Goal: Task Accomplishment & Management: Complete application form

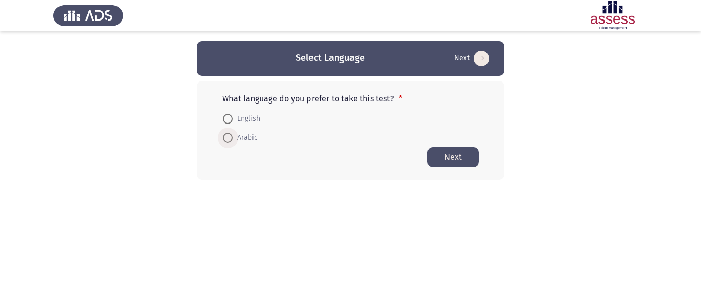
click at [233, 136] on span "Arabic" at bounding box center [245, 138] width 25 height 12
click at [233, 136] on input "Arabic" at bounding box center [228, 138] width 10 height 10
radio input "true"
click at [236, 121] on span "English" at bounding box center [246, 119] width 27 height 12
click at [233, 121] on input "English" at bounding box center [228, 119] width 10 height 10
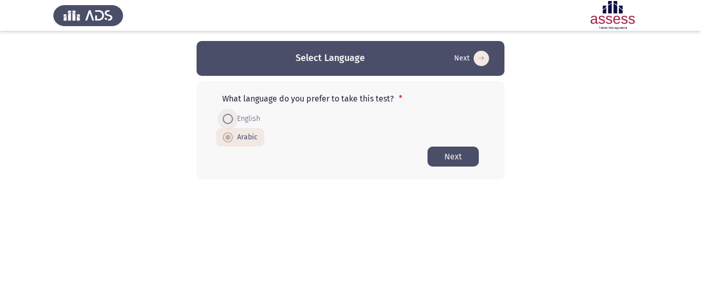
radio input "true"
click at [444, 157] on button "Next" at bounding box center [452, 157] width 51 height 20
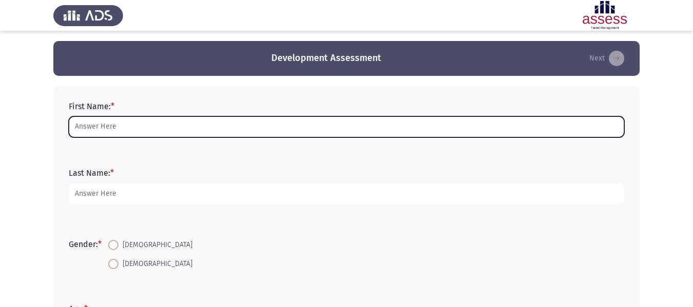
click at [167, 121] on input "First Name: *" at bounding box center [347, 126] width 556 height 21
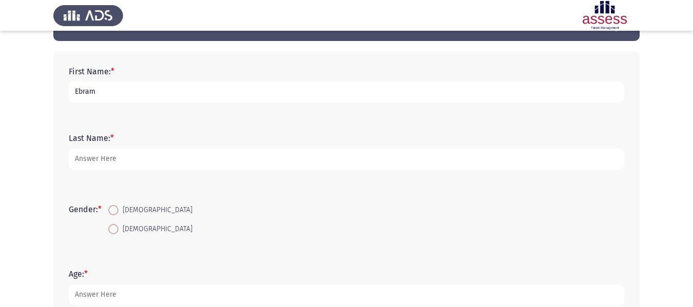
scroll to position [103, 0]
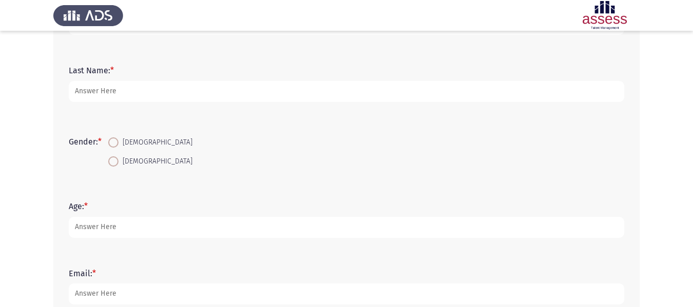
type input "Ebram"
click at [116, 174] on div "Gender: * [DEMOGRAPHIC_DATA] [DEMOGRAPHIC_DATA]" at bounding box center [347, 152] width 566 height 49
click at [121, 162] on span "[DEMOGRAPHIC_DATA]" at bounding box center [156, 161] width 74 height 12
click at [119, 162] on input "[DEMOGRAPHIC_DATA]" at bounding box center [113, 161] width 10 height 10
radio input "true"
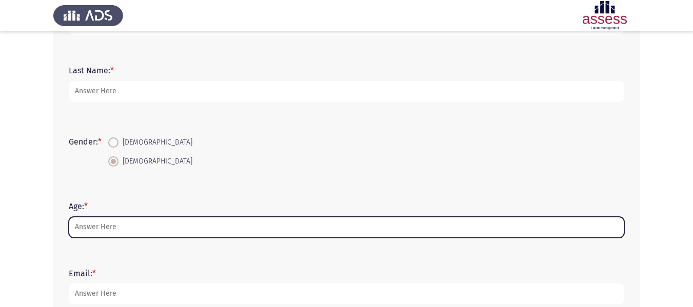
click at [135, 223] on input "Age: *" at bounding box center [347, 227] width 556 height 21
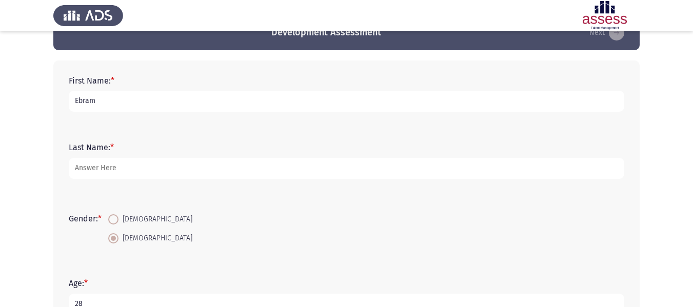
scroll to position [0, 0]
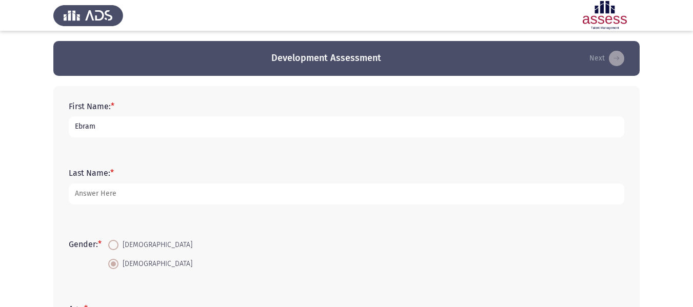
type input "28"
click at [113, 134] on input "Ebram" at bounding box center [347, 126] width 556 height 21
type input "[PERSON_NAME]"
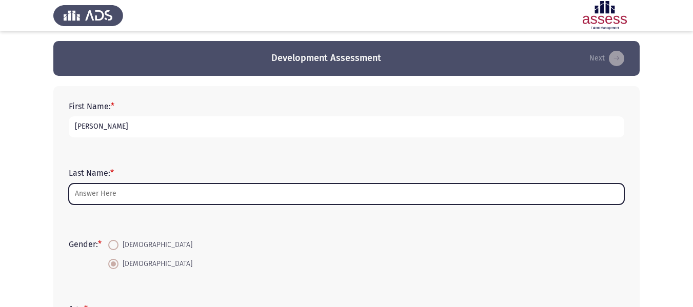
click at [119, 191] on input "Last Name: *" at bounding box center [347, 194] width 556 height 21
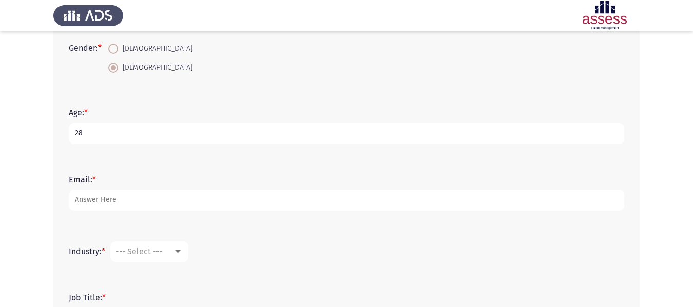
scroll to position [205, 0]
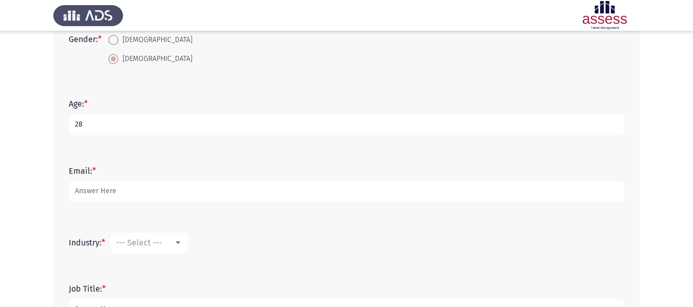
type input "Milad"
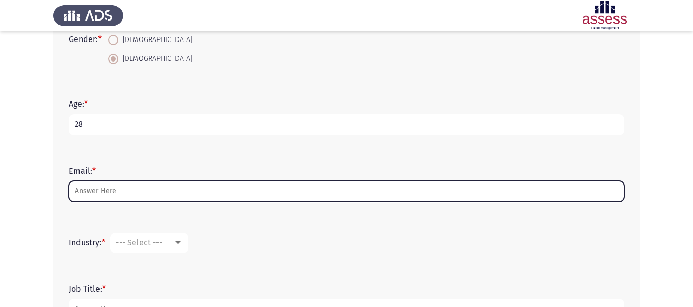
click at [130, 187] on input "Email: *" at bounding box center [347, 191] width 556 height 21
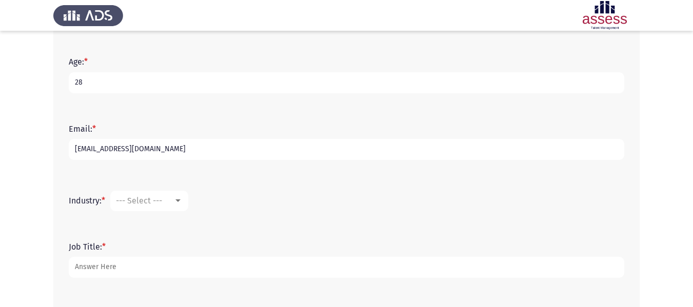
scroll to position [308, 0]
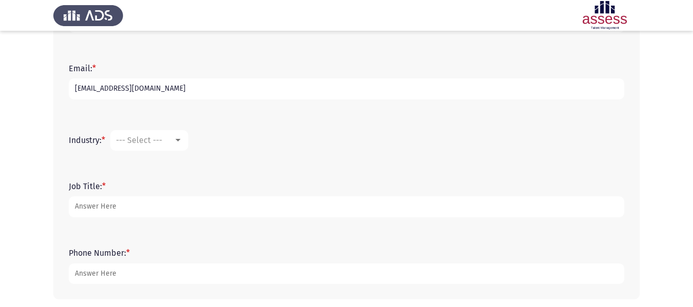
type input "[EMAIL_ADDRESS][DOMAIN_NAME]"
click at [150, 140] on span "--- Select ---" at bounding box center [139, 140] width 46 height 10
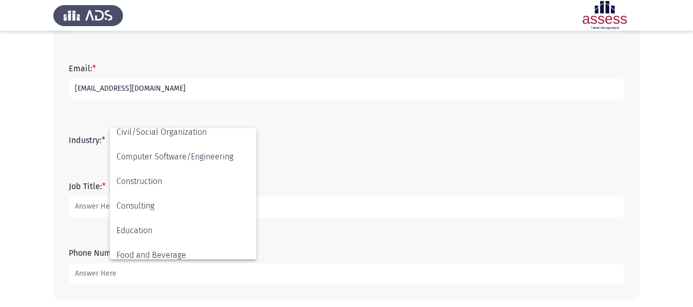
scroll to position [80, 0]
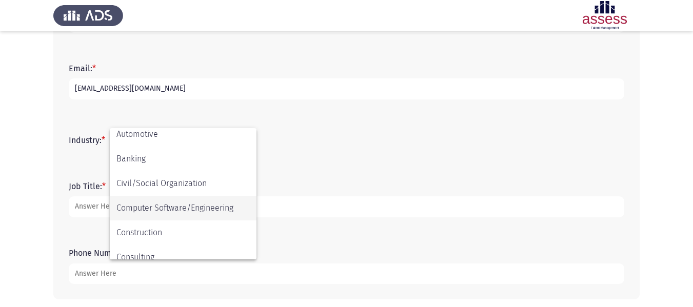
click at [155, 207] on span "Computer Software/Engineering" at bounding box center [182, 208] width 133 height 25
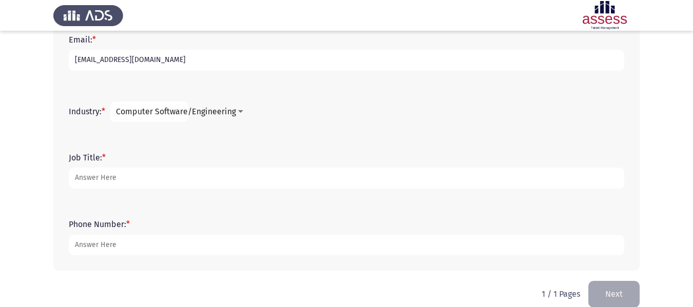
scroll to position [351, 0]
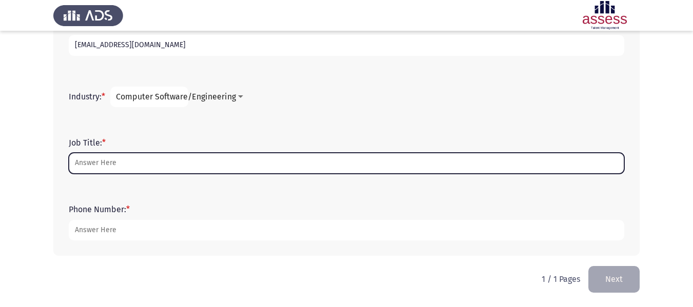
click at [185, 164] on input "Job Title: *" at bounding box center [347, 163] width 556 height 21
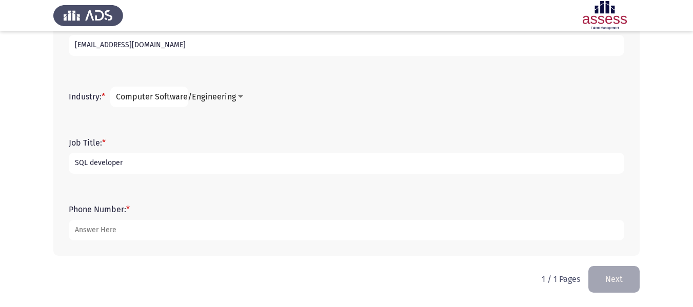
type input "SQL developer"
click at [183, 187] on div "Job Title: * SQL developer" at bounding box center [347, 156] width 566 height 67
click at [147, 162] on input "SQL developer" at bounding box center [347, 163] width 556 height 21
click at [101, 164] on input "SQL developer" at bounding box center [347, 163] width 556 height 21
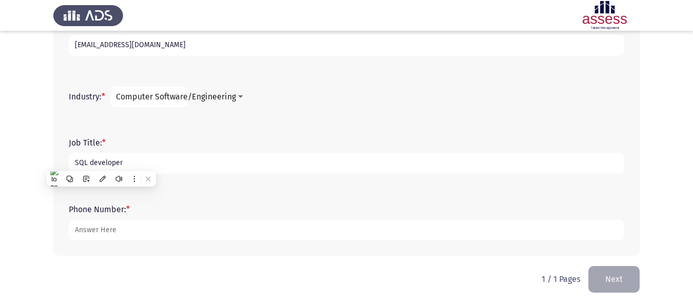
click at [183, 168] on input "SQL developer" at bounding box center [347, 163] width 556 height 21
drag, startPoint x: 185, startPoint y: 170, endPoint x: 55, endPoint y: 160, distance: 130.7
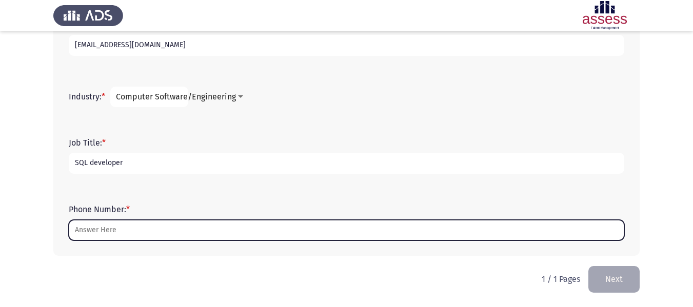
click at [127, 226] on input "Phone Number: *" at bounding box center [347, 230] width 556 height 21
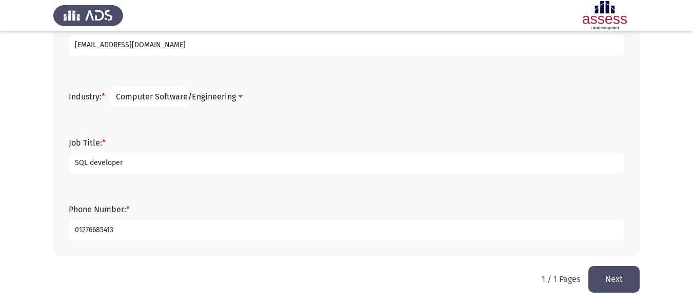
type input "01276685413"
click at [626, 273] on button "Next" at bounding box center [613, 279] width 51 height 26
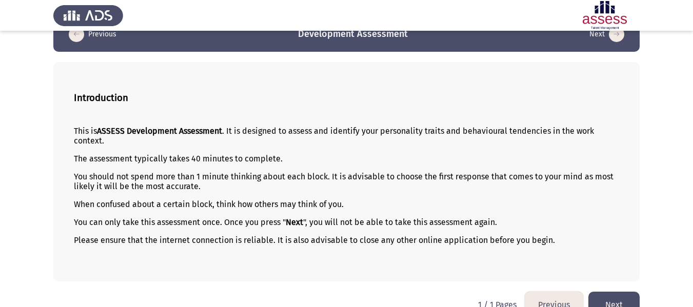
scroll to position [46, 0]
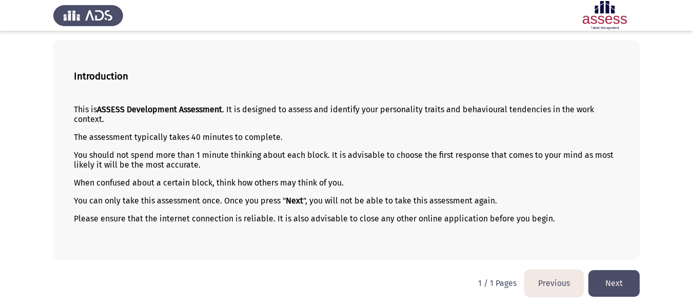
click at [613, 285] on button "Next" at bounding box center [613, 283] width 51 height 26
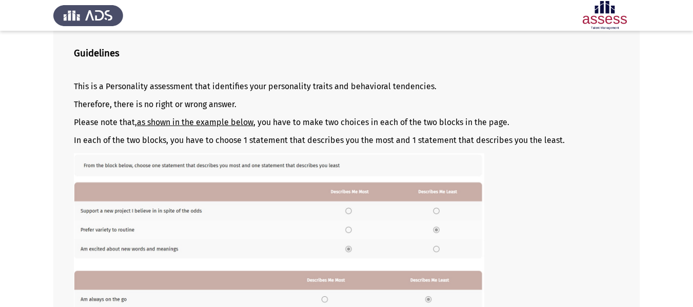
scroll to position [51, 0]
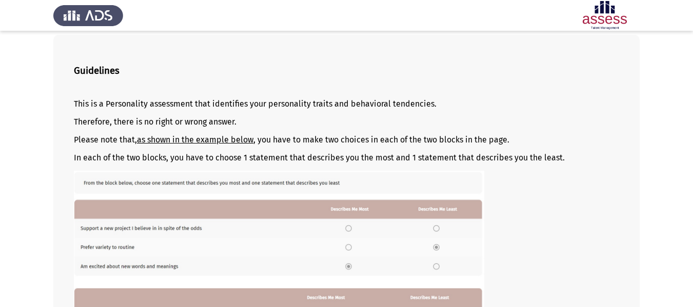
drag, startPoint x: 85, startPoint y: 105, endPoint x: 135, endPoint y: 108, distance: 49.9
click at [141, 110] on div "This is a Personality assessment that identifies your personality traits and be…" at bounding box center [346, 243] width 545 height 304
drag, startPoint x: 76, startPoint y: 101, endPoint x: 166, endPoint y: 101, distance: 90.3
click at [166, 101] on p "This is a Personality assessment that identifies your personality traits and be…" at bounding box center [346, 104] width 545 height 10
click at [171, 106] on p "This is a Personality assessment that identifies your personality traits and be…" at bounding box center [346, 104] width 545 height 10
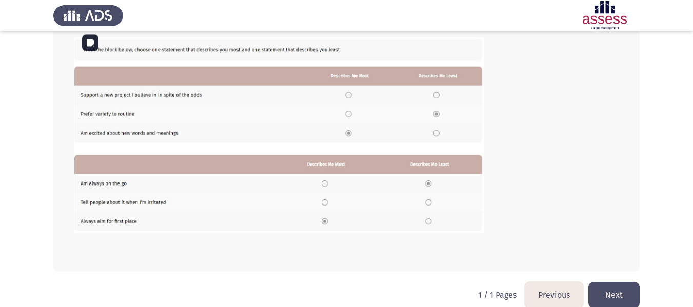
scroll to position [196, 0]
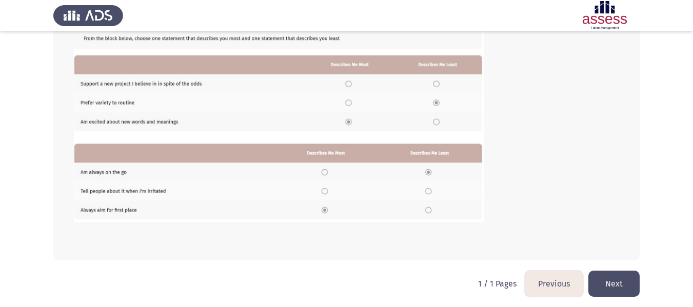
click at [625, 281] on button "Next" at bounding box center [613, 284] width 51 height 26
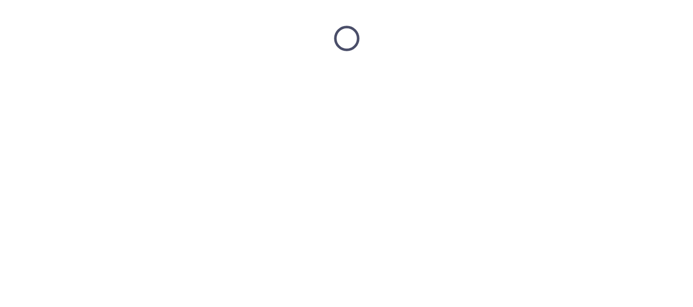
scroll to position [0, 0]
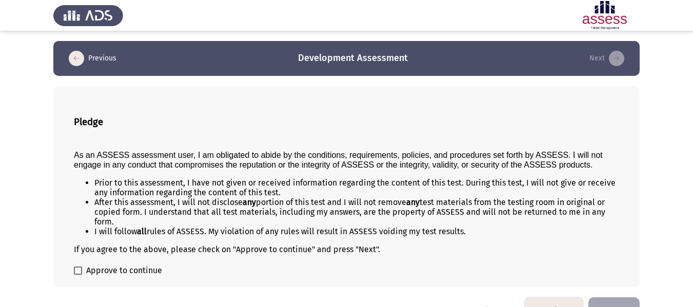
click at [341, 102] on div "Pledge As an ASSESS assessment user, I am obligated to abide by the conditions,…" at bounding box center [346, 186] width 586 height 201
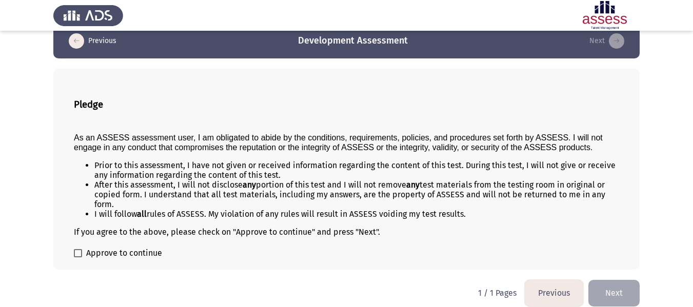
scroll to position [27, 0]
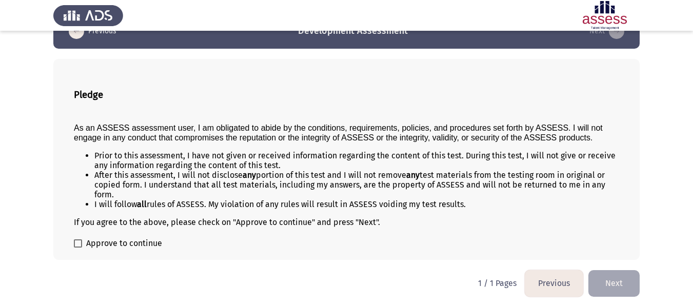
click at [97, 240] on span "Approve to continue" at bounding box center [124, 244] width 76 height 12
click at [78, 248] on input "Approve to continue" at bounding box center [77, 248] width 1 height 1
checkbox input "true"
click at [630, 284] on button "Next" at bounding box center [613, 283] width 51 height 26
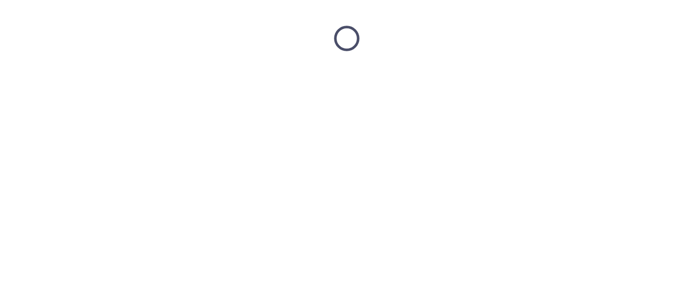
scroll to position [0, 0]
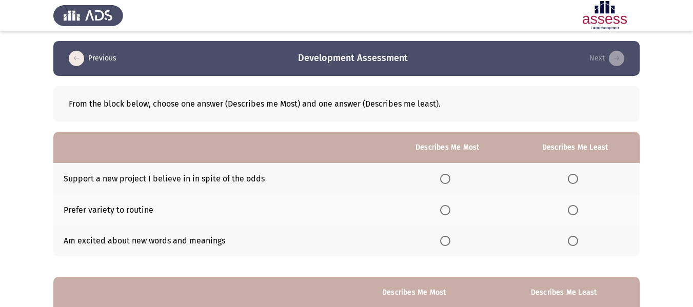
drag, startPoint x: 72, startPoint y: 105, endPoint x: 145, endPoint y: 107, distance: 72.9
click at [145, 107] on div "From the block below, choose one answer (Describes me Most) and one answer (Des…" at bounding box center [347, 104] width 556 height 10
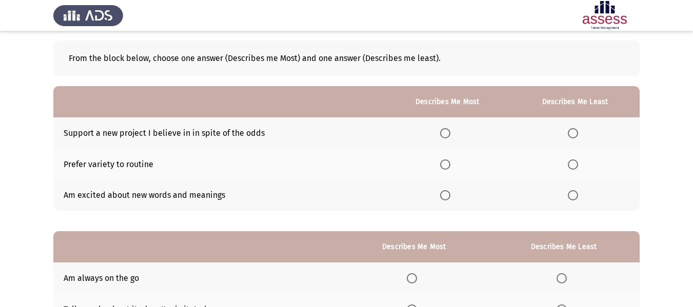
scroll to position [33, 0]
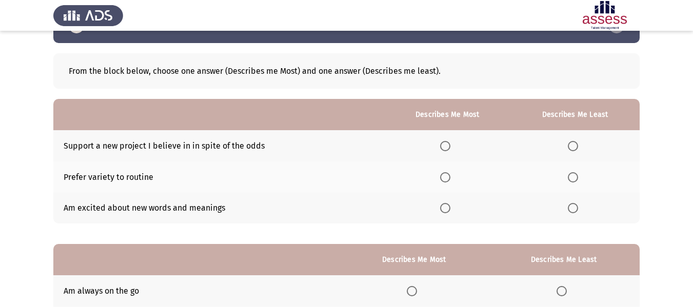
drag, startPoint x: 73, startPoint y: 147, endPoint x: 161, endPoint y: 157, distance: 88.3
click at [161, 157] on td "Support a new project I believe in in spite of the odds" at bounding box center [218, 145] width 331 height 31
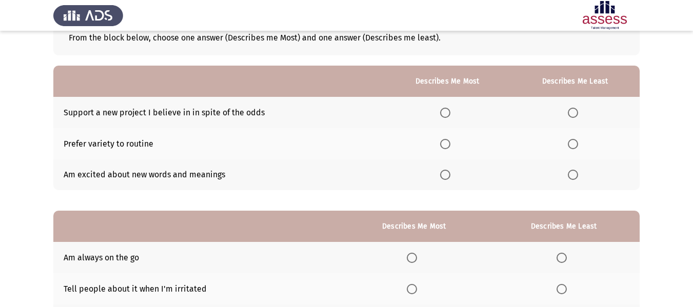
scroll to position [84, 0]
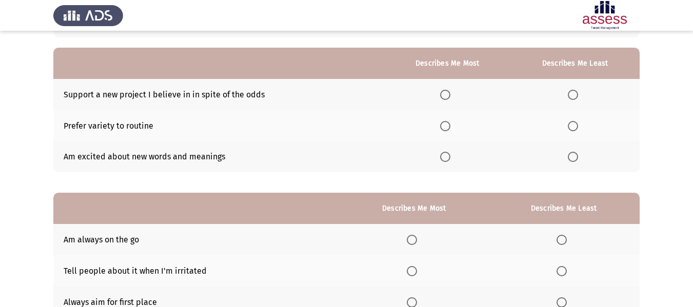
click at [453, 94] on label "Select an option" at bounding box center [447, 95] width 14 height 10
click at [450, 94] on input "Select an option" at bounding box center [445, 95] width 10 height 10
drag, startPoint x: 120, startPoint y: 125, endPoint x: 156, endPoint y: 126, distance: 35.9
click at [156, 126] on td "Prefer variety to routine" at bounding box center [218, 125] width 331 height 31
drag, startPoint x: 137, startPoint y: 129, endPoint x: 91, endPoint y: 130, distance: 46.2
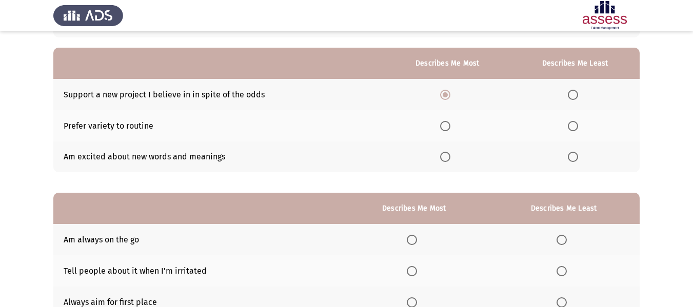
click at [96, 131] on td "Prefer variety to routine" at bounding box center [218, 125] width 331 height 31
click at [450, 127] on span "Select an option" at bounding box center [445, 126] width 10 height 10
click at [450, 127] on input "Select an option" at bounding box center [445, 126] width 10 height 10
click at [449, 156] on span "Select an option" at bounding box center [445, 157] width 10 height 10
click at [449, 156] on input "Select an option" at bounding box center [445, 157] width 10 height 10
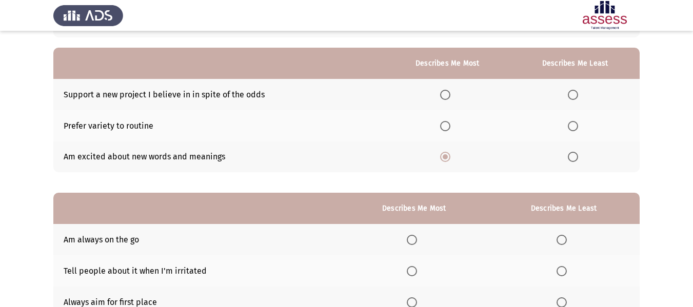
click at [450, 96] on span "Select an option" at bounding box center [445, 95] width 10 height 10
click at [450, 96] on input "Select an option" at bounding box center [445, 95] width 10 height 10
click at [582, 116] on th at bounding box center [574, 125] width 129 height 31
click at [578, 130] on span "Select an option" at bounding box center [573, 126] width 10 height 10
click at [578, 130] on input "Select an option" at bounding box center [573, 126] width 10 height 10
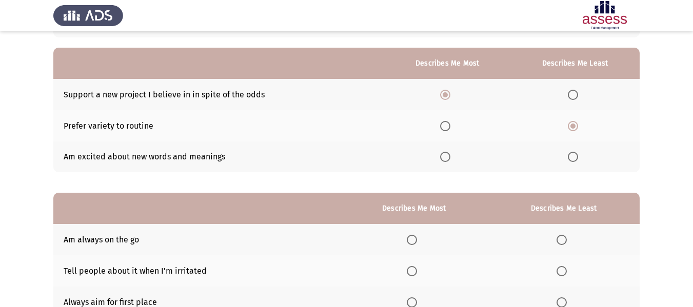
click at [578, 154] on span "Select an option" at bounding box center [573, 157] width 10 height 10
click at [578, 154] on input "Select an option" at bounding box center [573, 157] width 10 height 10
click at [582, 129] on label "Select an option" at bounding box center [575, 126] width 14 height 10
click at [578, 129] on input "Select an option" at bounding box center [573, 126] width 10 height 10
click at [437, 126] on th at bounding box center [447, 125] width 126 height 31
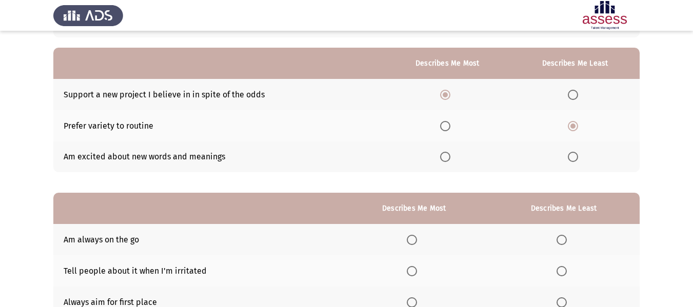
click at [448, 130] on span "Select an option" at bounding box center [445, 126] width 10 height 10
click at [448, 130] on input "Select an option" at bounding box center [445, 126] width 10 height 10
click at [449, 149] on th at bounding box center [447, 157] width 126 height 31
click at [449, 93] on span "Select an option" at bounding box center [445, 95] width 10 height 10
click at [449, 93] on input "Select an option" at bounding box center [445, 95] width 10 height 10
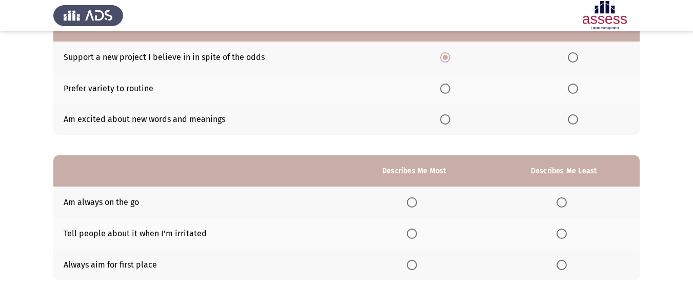
scroll to position [64, 0]
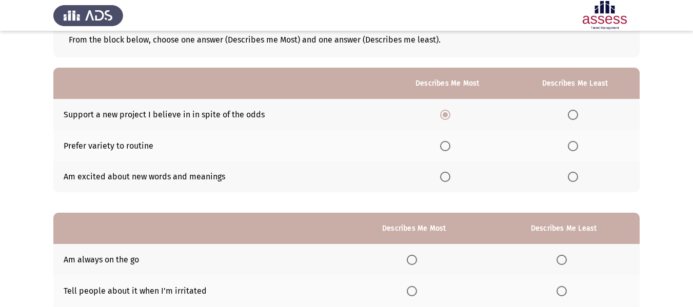
click at [572, 146] on span "Select an option" at bounding box center [573, 146] width 10 height 10
click at [572, 146] on input "Select an option" at bounding box center [573, 146] width 10 height 10
click at [453, 147] on label "Select an option" at bounding box center [447, 146] width 14 height 10
click at [450, 147] on input "Select an option" at bounding box center [445, 146] width 10 height 10
click at [454, 119] on label "Select an option" at bounding box center [447, 115] width 14 height 10
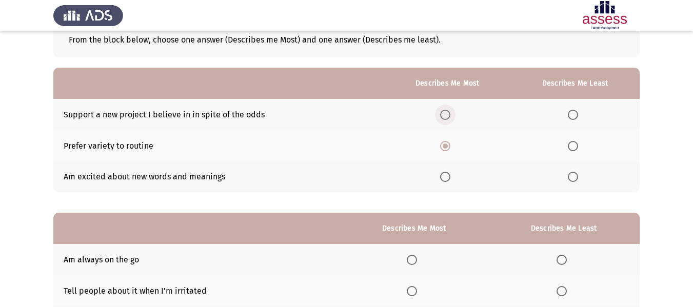
click at [450, 119] on input "Select an option" at bounding box center [445, 115] width 10 height 10
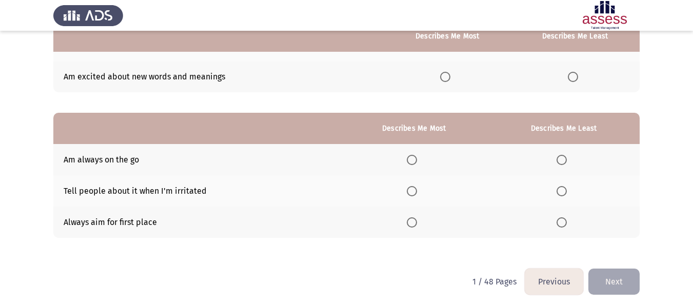
scroll to position [167, 0]
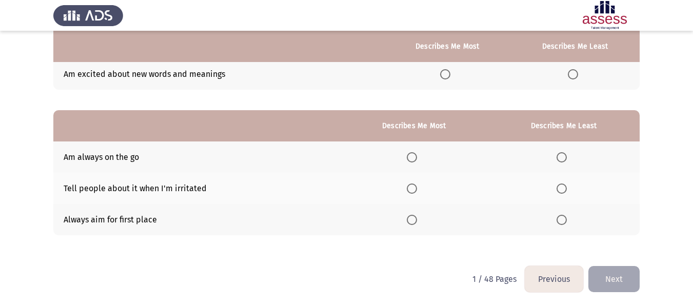
click at [569, 152] on th at bounding box center [564, 157] width 152 height 31
click at [565, 157] on span "Select an option" at bounding box center [562, 157] width 10 height 10
click at [565, 157] on input "Select an option" at bounding box center [562, 157] width 10 height 10
click at [416, 220] on span "Select an option" at bounding box center [412, 220] width 10 height 10
click at [416, 220] on input "Select an option" at bounding box center [412, 220] width 10 height 10
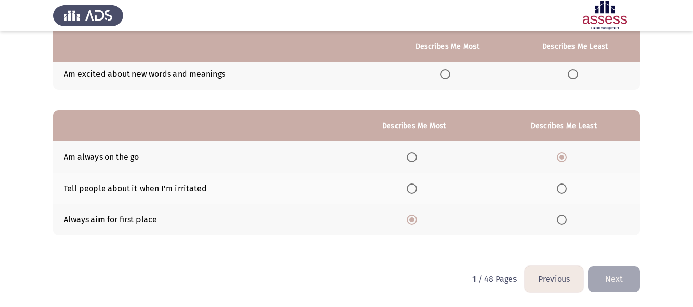
click at [561, 189] on span "Select an option" at bounding box center [562, 189] width 10 height 10
click at [561, 189] on input "Select an option" at bounding box center [562, 189] width 10 height 10
click at [563, 159] on span "Select an option" at bounding box center [562, 157] width 10 height 10
click at [563, 159] on input "Select an option" at bounding box center [562, 157] width 10 height 10
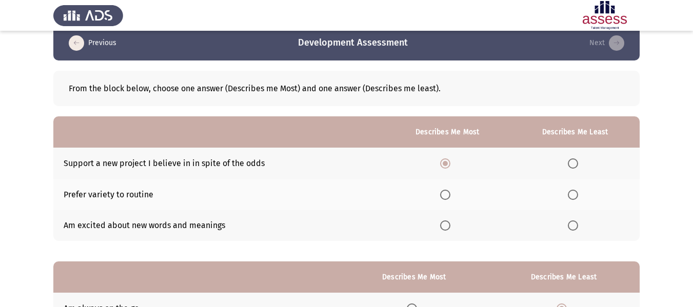
scroll to position [13, 0]
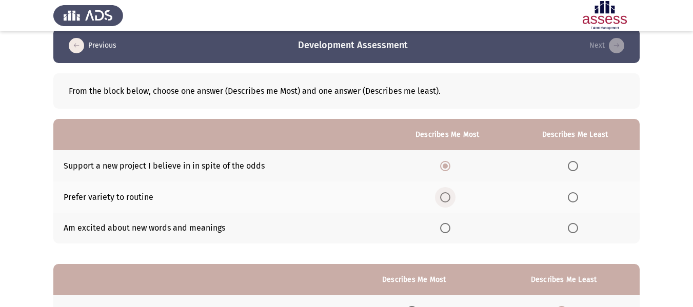
click at [444, 193] on span "Select an option" at bounding box center [445, 197] width 10 height 10
click at [444, 193] on input "Select an option" at bounding box center [445, 197] width 10 height 10
click at [445, 167] on span "Select an option" at bounding box center [445, 166] width 10 height 10
click at [445, 167] on input "Select an option" at bounding box center [445, 166] width 10 height 10
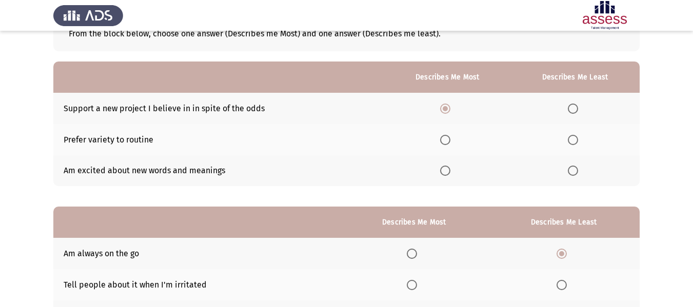
scroll to position [64, 0]
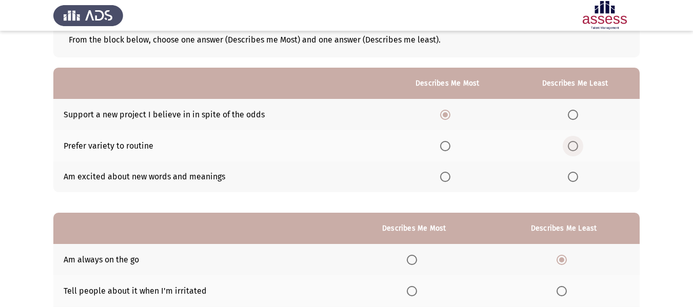
click at [571, 149] on span "Select an option" at bounding box center [573, 146] width 10 height 10
click at [571, 149] on input "Select an option" at bounding box center [573, 146] width 10 height 10
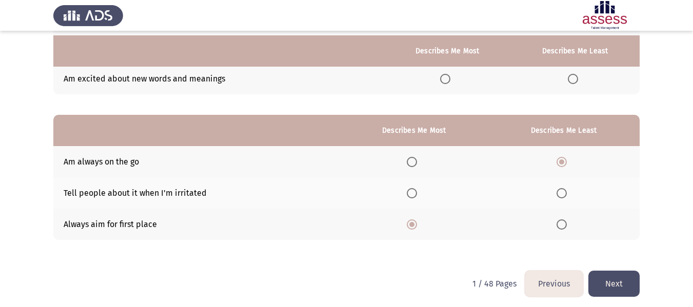
scroll to position [167, 0]
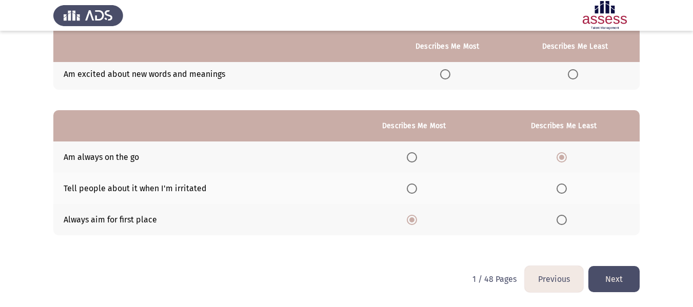
click at [625, 280] on button "Next" at bounding box center [613, 279] width 51 height 26
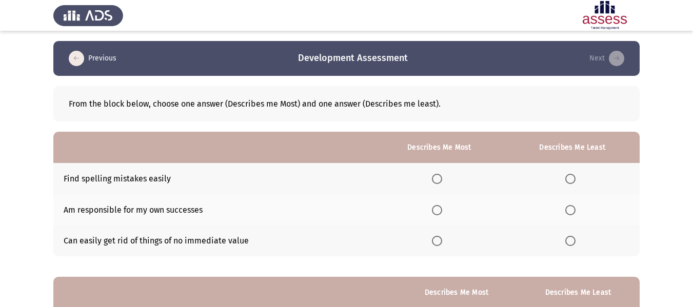
scroll to position [51, 0]
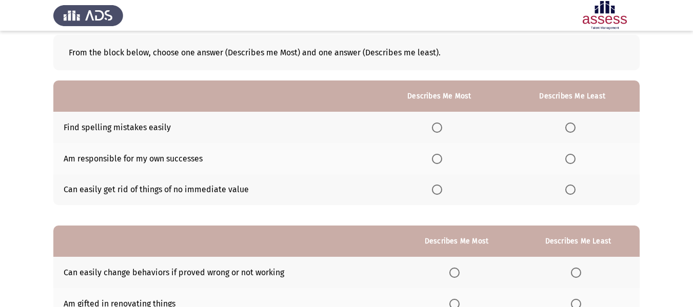
click at [442, 159] on span "Select an option" at bounding box center [437, 159] width 10 height 10
click at [442, 159] on input "Select an option" at bounding box center [437, 159] width 10 height 10
click at [574, 194] on span "Select an option" at bounding box center [570, 190] width 10 height 10
click at [574, 194] on input "Select an option" at bounding box center [570, 190] width 10 height 10
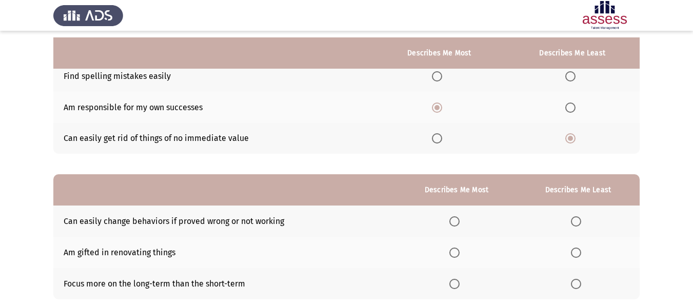
scroll to position [154, 0]
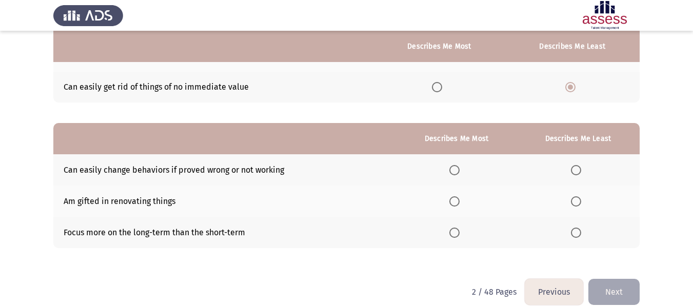
click at [456, 169] on span "Select an option" at bounding box center [454, 170] width 10 height 10
click at [456, 169] on input "Select an option" at bounding box center [454, 170] width 10 height 10
click at [464, 200] on label "Select an option" at bounding box center [456, 201] width 14 height 10
click at [460, 200] on input "Select an option" at bounding box center [454, 201] width 10 height 10
click at [459, 230] on span "Select an option" at bounding box center [454, 233] width 10 height 10
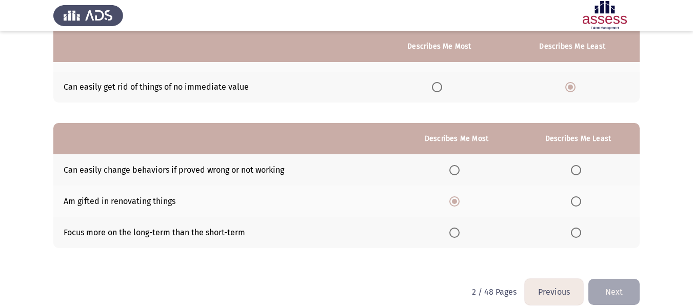
click at [459, 230] on input "Select an option" at bounding box center [454, 233] width 10 height 10
click at [457, 171] on span "Select an option" at bounding box center [454, 170] width 10 height 10
click at [457, 171] on input "Select an option" at bounding box center [454, 170] width 10 height 10
click at [578, 229] on span "Select an option" at bounding box center [576, 233] width 10 height 10
click at [578, 229] on input "Select an option" at bounding box center [576, 233] width 10 height 10
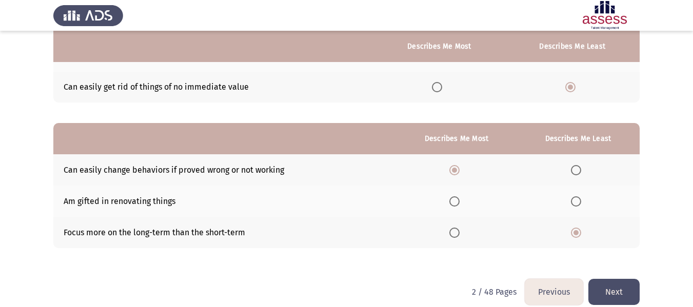
click at [580, 203] on span "Select an option" at bounding box center [576, 201] width 10 height 10
click at [580, 203] on input "Select an option" at bounding box center [576, 201] width 10 height 10
click at [581, 172] on span "Select an option" at bounding box center [576, 170] width 10 height 10
click at [581, 172] on input "Select an option" at bounding box center [576, 170] width 10 height 10
click at [458, 229] on span "Select an option" at bounding box center [454, 233] width 10 height 10
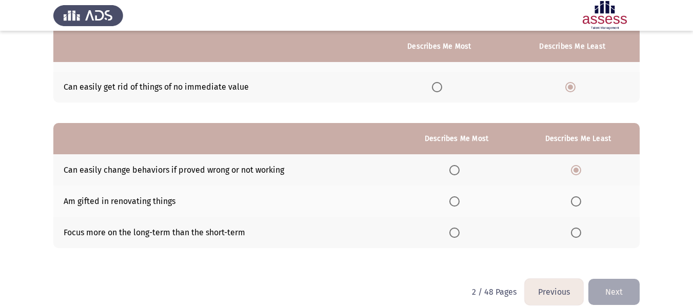
click at [458, 229] on input "Select an option" at bounding box center [454, 233] width 10 height 10
click at [628, 289] on button "Next" at bounding box center [613, 292] width 51 height 26
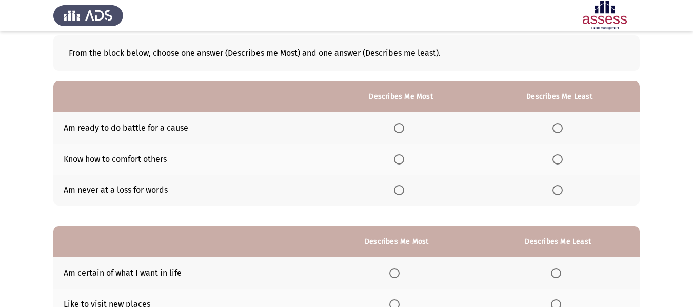
scroll to position [51, 0]
click at [398, 127] on span "Select an option" at bounding box center [399, 128] width 10 height 10
click at [398, 127] on input "Select an option" at bounding box center [399, 128] width 10 height 10
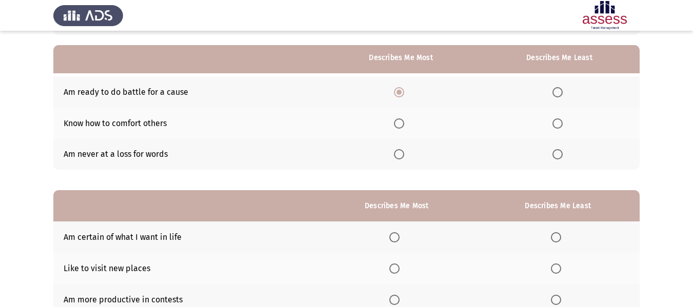
scroll to position [103, 0]
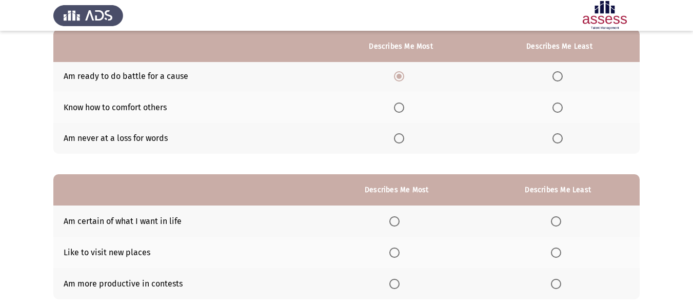
click at [557, 103] on span "Select an option" at bounding box center [557, 108] width 10 height 10
click at [557, 103] on input "Select an option" at bounding box center [557, 108] width 10 height 10
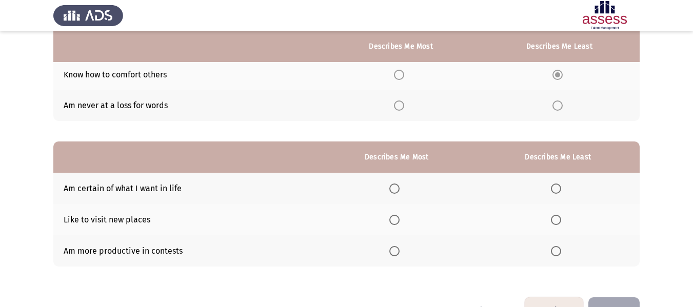
scroll to position [154, 0]
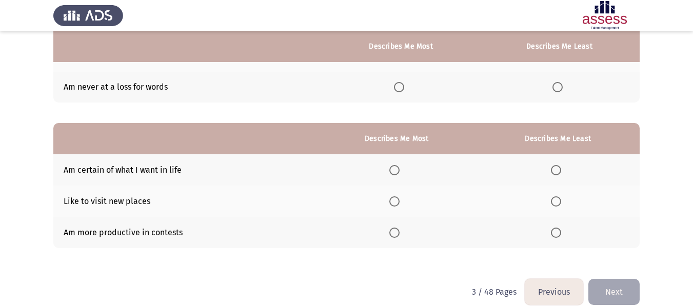
click at [553, 204] on span "Select an option" at bounding box center [556, 201] width 10 height 10
click at [553, 204] on input "Select an option" at bounding box center [556, 201] width 10 height 10
click at [391, 171] on span "Select an option" at bounding box center [394, 170] width 10 height 10
click at [391, 171] on input "Select an option" at bounding box center [394, 170] width 10 height 10
click at [402, 231] on label "Select an option" at bounding box center [396, 233] width 14 height 10
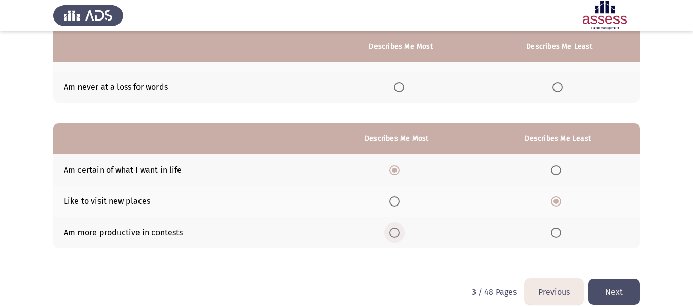
click at [400, 231] on input "Select an option" at bounding box center [394, 233] width 10 height 10
click at [621, 293] on button "Next" at bounding box center [613, 292] width 51 height 26
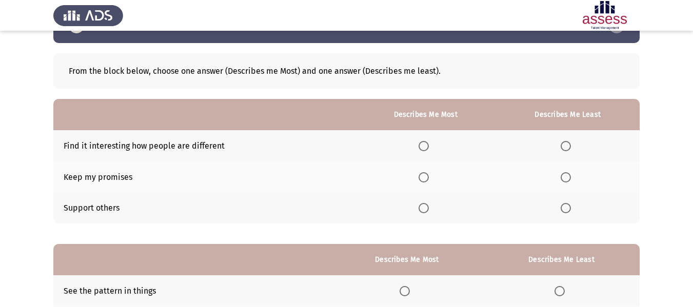
scroll to position [51, 0]
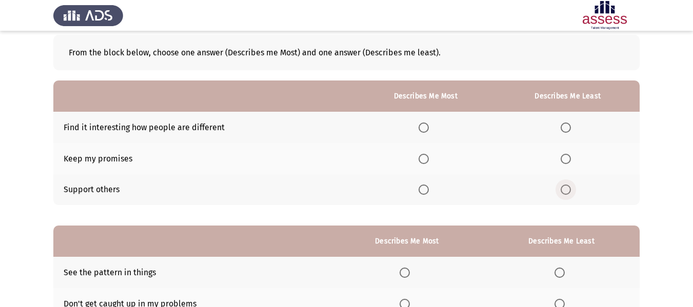
click at [568, 188] on span "Select an option" at bounding box center [566, 190] width 10 height 10
click at [568, 188] on input "Select an option" at bounding box center [566, 190] width 10 height 10
click at [427, 126] on span "Select an option" at bounding box center [424, 128] width 10 height 10
click at [427, 126] on input "Select an option" at bounding box center [424, 128] width 10 height 10
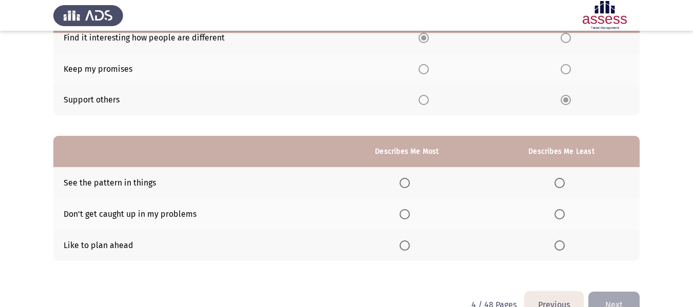
scroll to position [154, 0]
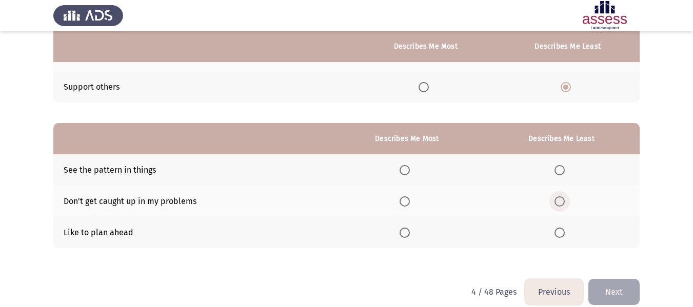
click at [560, 203] on span "Select an option" at bounding box center [560, 201] width 10 height 10
click at [560, 203] on input "Select an option" at bounding box center [560, 201] width 10 height 10
click at [408, 171] on span "Select an option" at bounding box center [405, 170] width 10 height 10
click at [408, 171] on input "Select an option" at bounding box center [405, 170] width 10 height 10
click at [613, 287] on button "Next" at bounding box center [613, 292] width 51 height 26
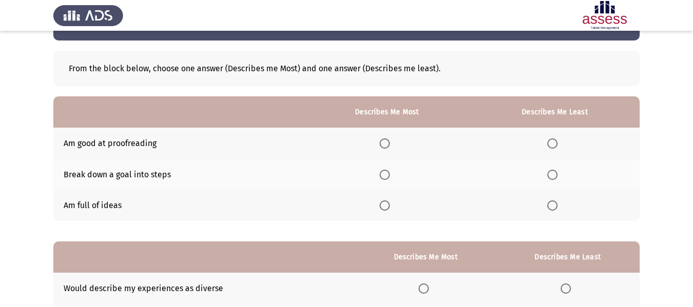
scroll to position [51, 0]
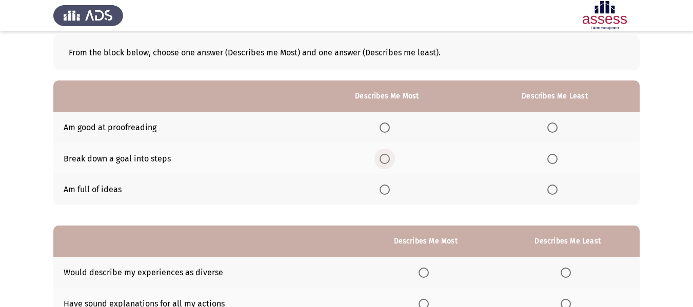
click at [390, 156] on span "Select an option" at bounding box center [385, 159] width 10 height 10
click at [390, 156] on input "Select an option" at bounding box center [385, 159] width 10 height 10
click at [557, 124] on span "Select an option" at bounding box center [552, 128] width 10 height 10
click at [557, 124] on input "Select an option" at bounding box center [552, 128] width 10 height 10
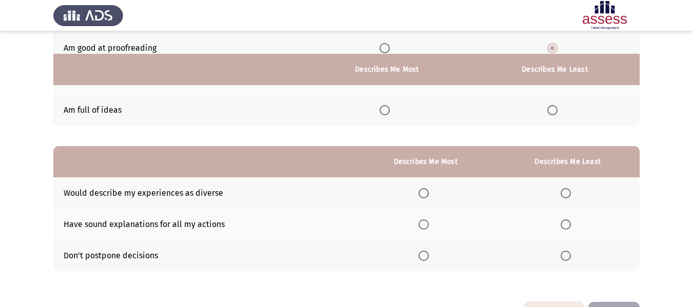
scroll to position [154, 0]
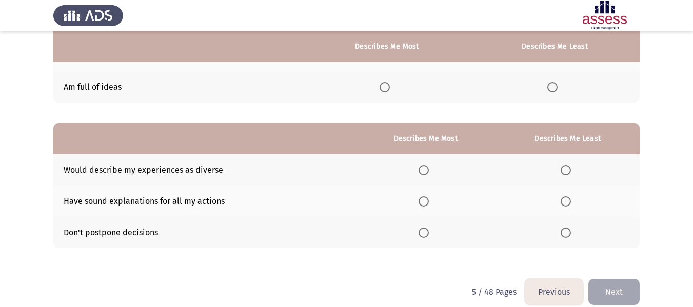
click at [428, 171] on span "Select an option" at bounding box center [424, 170] width 10 height 10
click at [428, 171] on input "Select an option" at bounding box center [424, 170] width 10 height 10
click at [571, 204] on span "Select an option" at bounding box center [566, 201] width 10 height 10
click at [571, 204] on input "Select an option" at bounding box center [566, 201] width 10 height 10
click at [627, 288] on button "Next" at bounding box center [613, 292] width 51 height 26
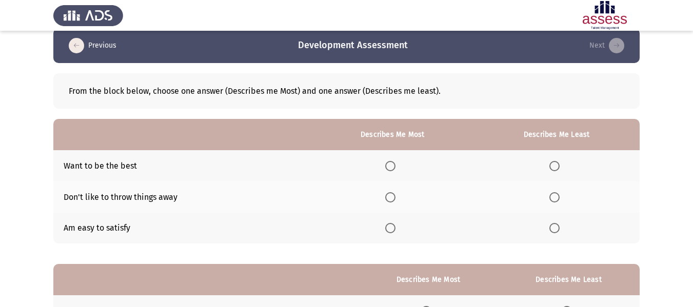
scroll to position [64, 0]
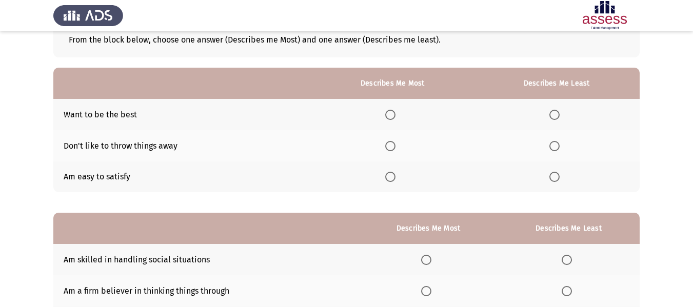
click at [393, 114] on span "Select an option" at bounding box center [390, 115] width 10 height 10
click at [393, 114] on input "Select an option" at bounding box center [390, 115] width 10 height 10
click at [553, 147] on span "Select an option" at bounding box center [554, 146] width 10 height 10
click at [553, 147] on input "Select an option" at bounding box center [554, 146] width 10 height 10
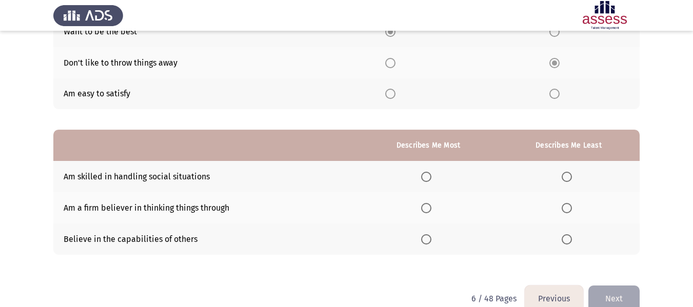
scroll to position [167, 0]
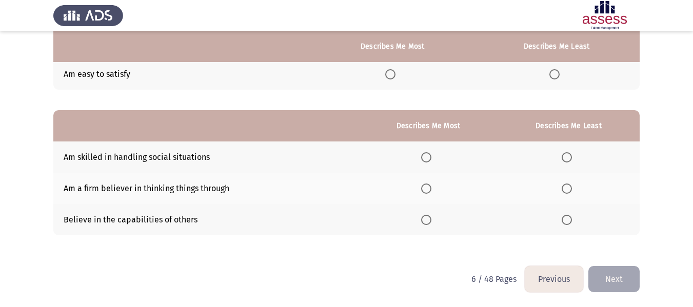
click at [566, 192] on span "Select an option" at bounding box center [567, 189] width 10 height 10
click at [566, 192] on input "Select an option" at bounding box center [567, 189] width 10 height 10
click at [428, 217] on span "Select an option" at bounding box center [426, 220] width 10 height 10
click at [428, 217] on input "Select an option" at bounding box center [426, 220] width 10 height 10
click at [422, 156] on th at bounding box center [428, 157] width 139 height 31
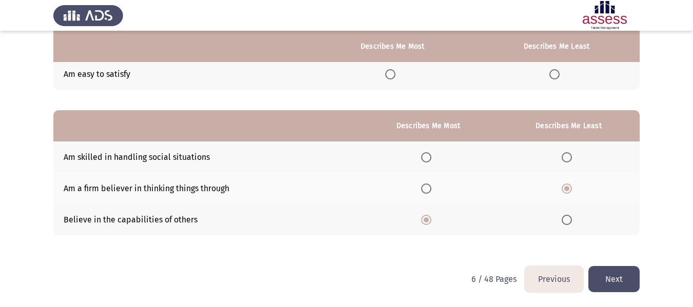
click at [429, 158] on span "Select an option" at bounding box center [426, 157] width 10 height 10
click at [429, 158] on input "Select an option" at bounding box center [426, 157] width 10 height 10
click at [624, 281] on button "Next" at bounding box center [613, 279] width 51 height 26
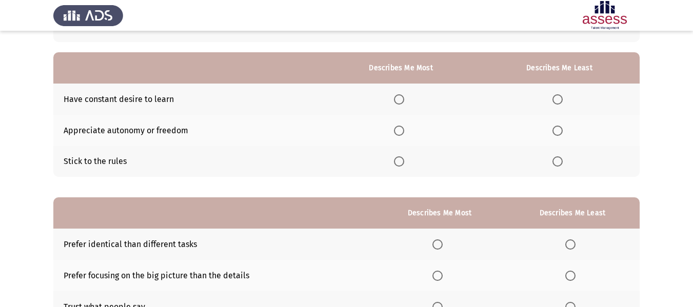
scroll to position [103, 0]
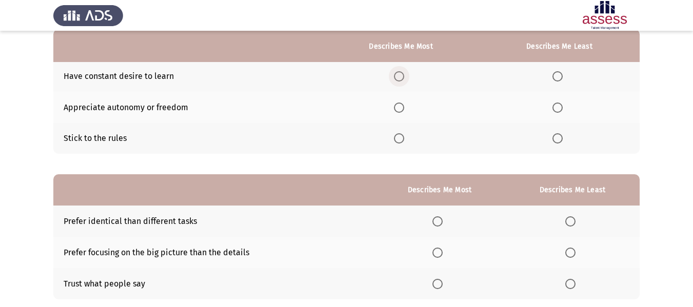
click at [403, 75] on span "Select an option" at bounding box center [399, 76] width 10 height 10
click at [403, 75] on input "Select an option" at bounding box center [399, 76] width 10 height 10
click at [562, 108] on span "Select an option" at bounding box center [557, 108] width 10 height 10
click at [562, 108] on input "Select an option" at bounding box center [557, 108] width 10 height 10
click at [559, 134] on span "Select an option" at bounding box center [557, 138] width 10 height 10
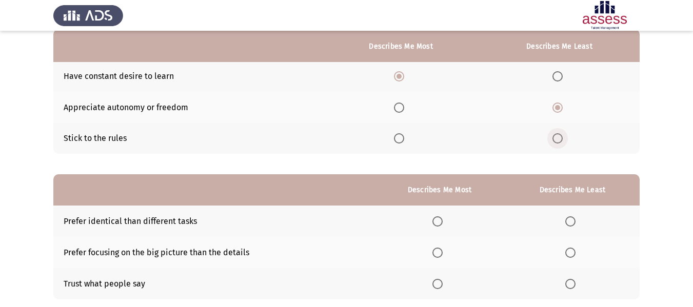
click at [559, 134] on input "Select an option" at bounding box center [557, 138] width 10 height 10
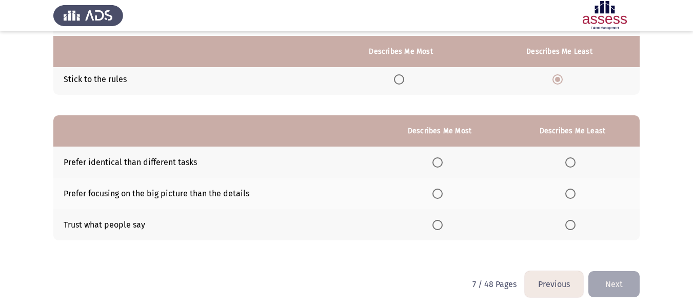
scroll to position [167, 0]
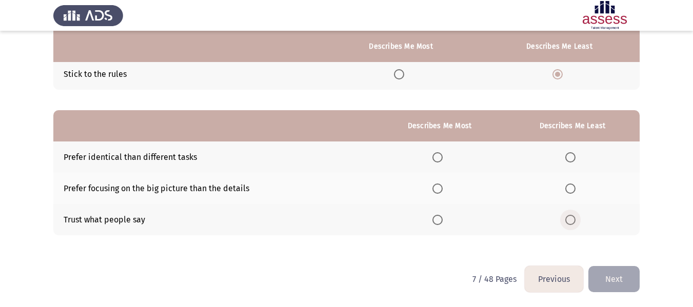
click at [574, 220] on span "Select an option" at bounding box center [570, 220] width 10 height 10
click at [574, 220] on input "Select an option" at bounding box center [570, 220] width 10 height 10
click at [570, 191] on span "Select an option" at bounding box center [570, 189] width 10 height 10
click at [570, 191] on input "Select an option" at bounding box center [570, 189] width 10 height 10
click at [438, 220] on span "Select an option" at bounding box center [438, 220] width 0 height 0
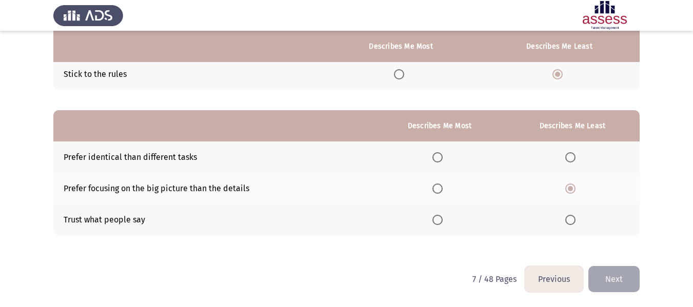
click at [439, 220] on input "Select an option" at bounding box center [437, 220] width 10 height 10
click at [625, 280] on button "Next" at bounding box center [613, 279] width 51 height 26
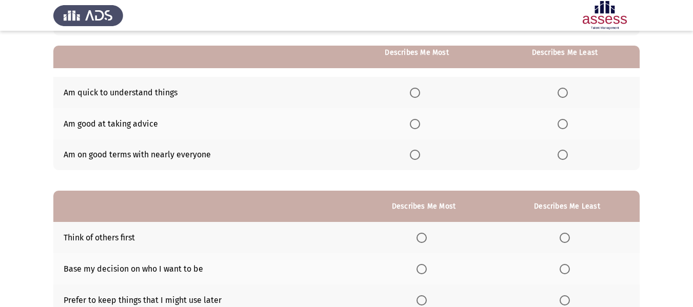
scroll to position [103, 0]
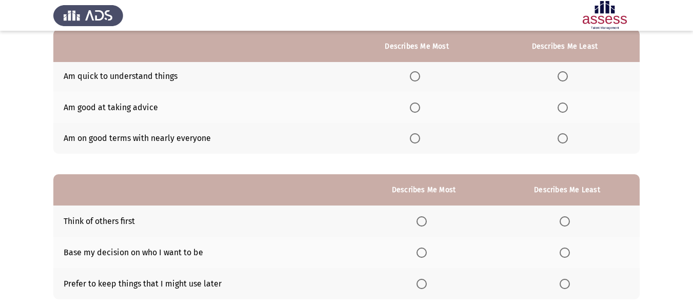
click at [423, 72] on label "Select an option" at bounding box center [417, 76] width 14 height 10
click at [420, 72] on input "Select an option" at bounding box center [415, 76] width 10 height 10
click at [562, 140] on span "Select an option" at bounding box center [563, 138] width 10 height 10
click at [562, 140] on input "Select an option" at bounding box center [563, 138] width 10 height 10
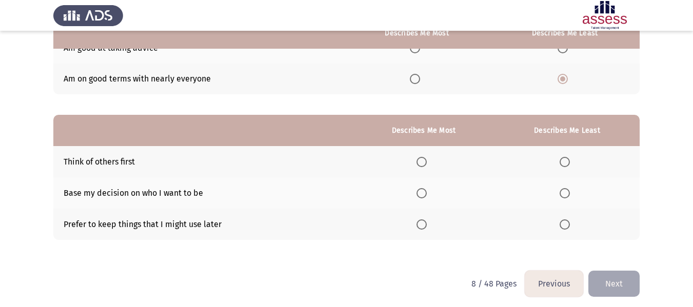
scroll to position [167, 0]
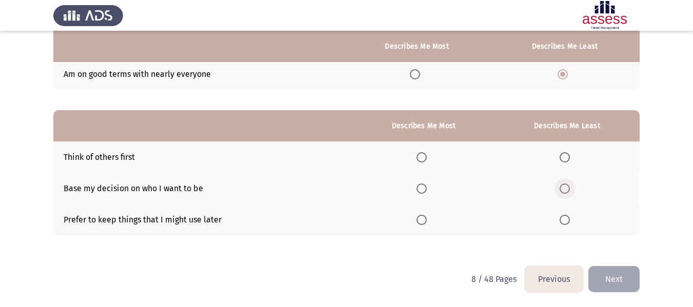
click at [570, 191] on span "Select an option" at bounding box center [565, 189] width 10 height 10
click at [570, 191] on input "Select an option" at bounding box center [565, 189] width 10 height 10
click at [426, 220] on span "Select an option" at bounding box center [422, 220] width 10 height 10
click at [426, 220] on input "Select an option" at bounding box center [422, 220] width 10 height 10
click at [630, 278] on button "Next" at bounding box center [613, 279] width 51 height 26
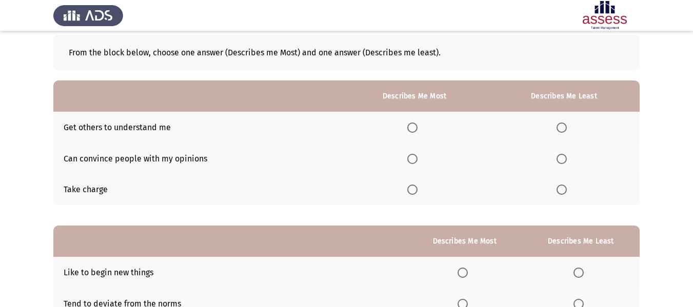
scroll to position [103, 0]
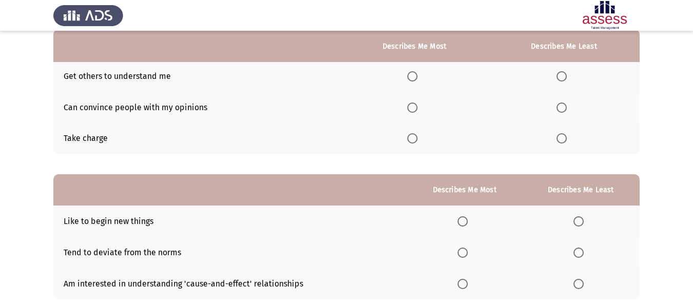
click at [416, 137] on span "Select an option" at bounding box center [412, 138] width 10 height 10
click at [416, 137] on input "Select an option" at bounding box center [412, 138] width 10 height 10
click at [561, 106] on span "Select an option" at bounding box center [562, 108] width 10 height 10
click at [561, 106] on input "Select an option" at bounding box center [562, 108] width 10 height 10
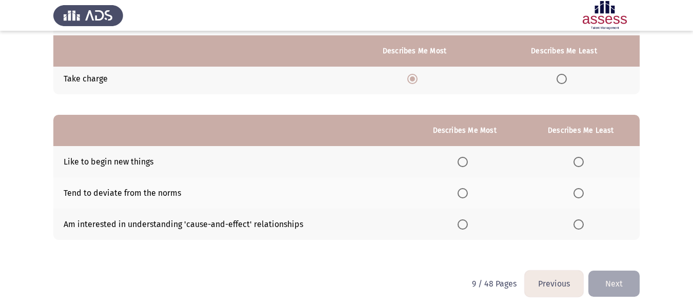
scroll to position [167, 0]
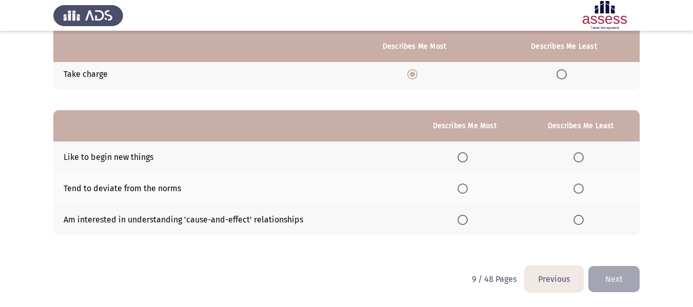
click at [581, 189] on span "Select an option" at bounding box center [579, 189] width 10 height 10
click at [581, 189] on input "Select an option" at bounding box center [579, 189] width 10 height 10
click at [467, 160] on span "Select an option" at bounding box center [463, 157] width 10 height 10
click at [467, 160] on input "Select an option" at bounding box center [463, 157] width 10 height 10
click at [621, 285] on button "Next" at bounding box center [613, 279] width 51 height 26
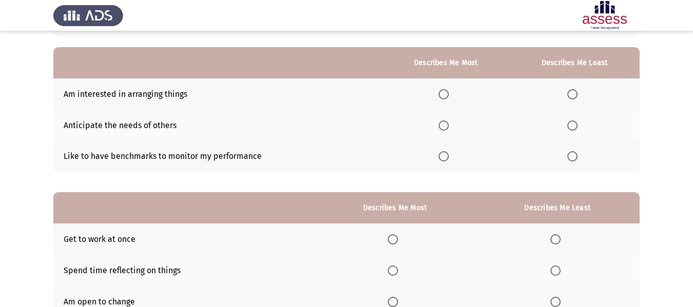
scroll to position [103, 0]
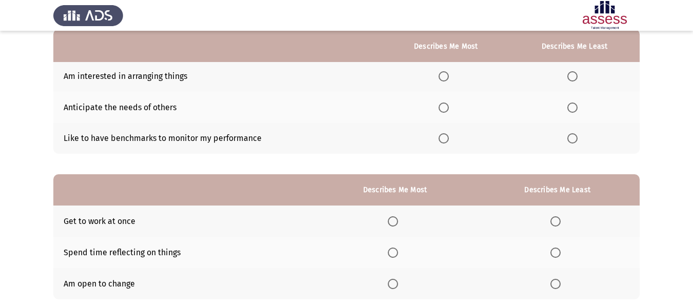
click at [576, 112] on span "Select an option" at bounding box center [572, 108] width 10 height 10
click at [576, 112] on input "Select an option" at bounding box center [572, 108] width 10 height 10
click at [445, 80] on span "Select an option" at bounding box center [444, 76] width 10 height 10
click at [445, 80] on input "Select an option" at bounding box center [444, 76] width 10 height 10
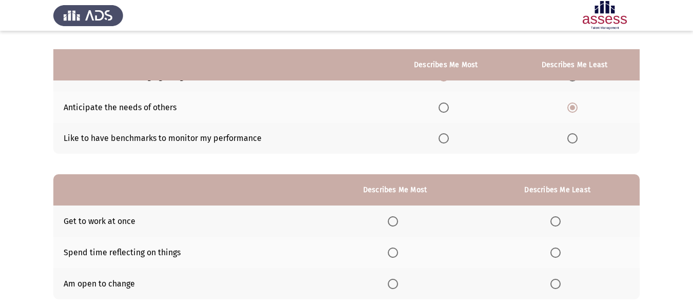
scroll to position [154, 0]
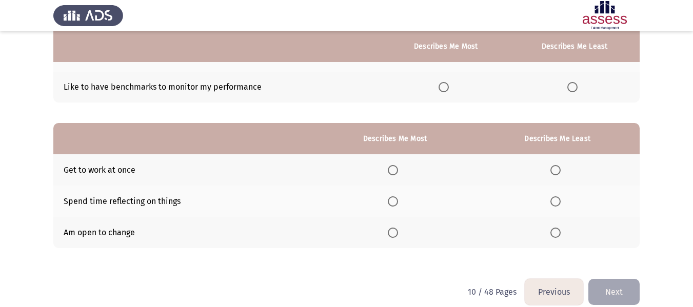
click at [392, 233] on span "Select an option" at bounding box center [393, 233] width 10 height 10
click at [392, 233] on input "Select an option" at bounding box center [393, 233] width 10 height 10
click at [556, 170] on span "Select an option" at bounding box center [555, 170] width 10 height 10
click at [556, 170] on input "Select an option" at bounding box center [555, 170] width 10 height 10
click at [608, 298] on button "Next" at bounding box center [613, 292] width 51 height 26
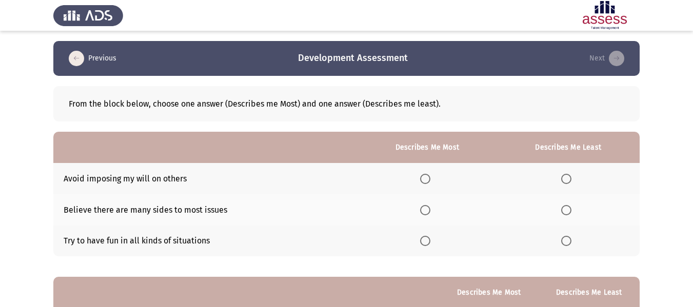
scroll to position [103, 0]
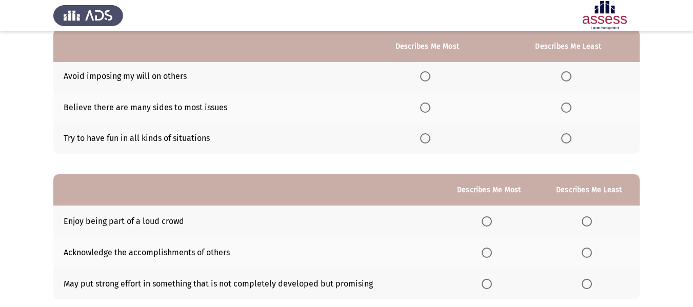
click at [425, 76] on span "Select an option" at bounding box center [425, 76] width 10 height 10
click at [425, 76] on input "Select an option" at bounding box center [425, 76] width 10 height 10
click at [567, 135] on span "Select an option" at bounding box center [566, 138] width 10 height 10
click at [567, 135] on input "Select an option" at bounding box center [566, 138] width 10 height 10
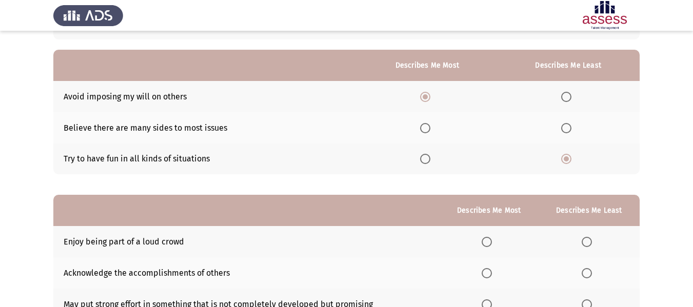
scroll to position [64, 0]
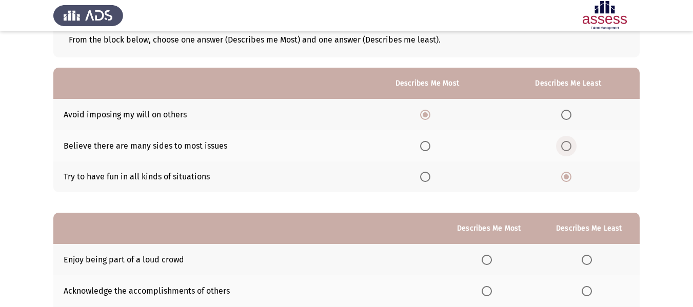
click at [568, 148] on span "Select an option" at bounding box center [566, 146] width 10 height 10
click at [568, 148] on input "Select an option" at bounding box center [566, 146] width 10 height 10
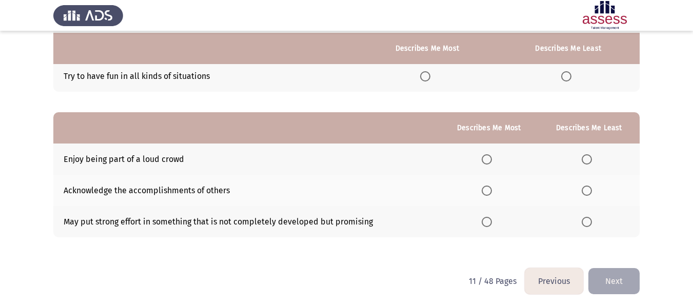
scroll to position [167, 0]
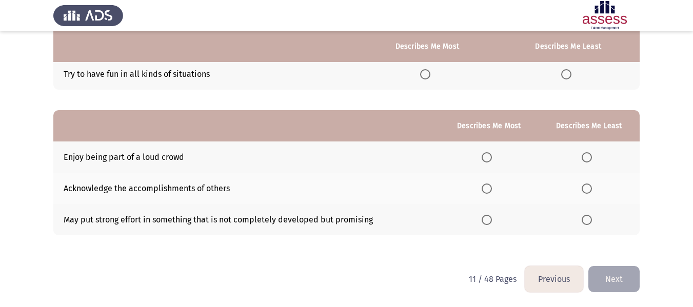
click at [492, 186] on span "Select an option" at bounding box center [487, 189] width 10 height 10
click at [492, 186] on input "Select an option" at bounding box center [487, 189] width 10 height 10
click at [591, 156] on span "Select an option" at bounding box center [587, 157] width 10 height 10
click at [591, 156] on input "Select an option" at bounding box center [587, 157] width 10 height 10
click at [619, 272] on button "Next" at bounding box center [613, 279] width 51 height 26
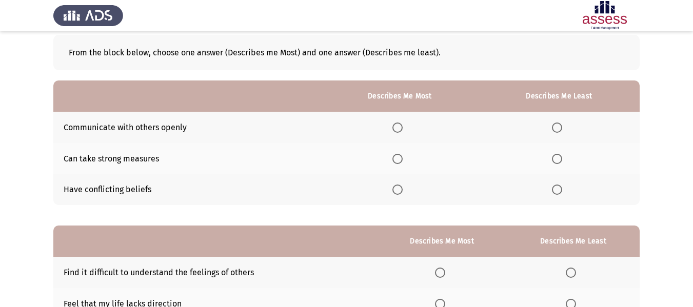
scroll to position [103, 0]
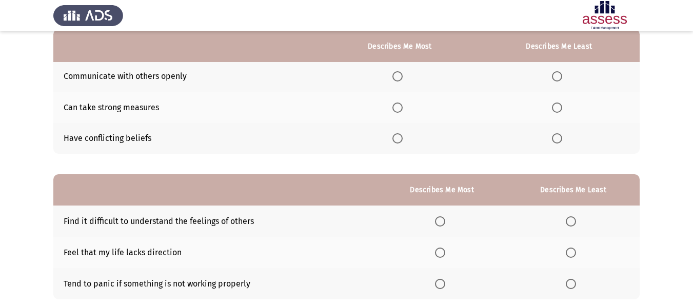
click at [554, 141] on span "Select an option" at bounding box center [557, 138] width 10 height 10
click at [554, 141] on input "Select an option" at bounding box center [557, 138] width 10 height 10
click at [402, 108] on span "Select an option" at bounding box center [397, 108] width 10 height 10
click at [402, 108] on input "Select an option" at bounding box center [397, 108] width 10 height 10
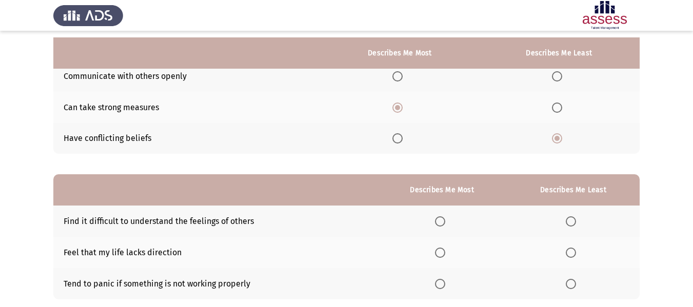
scroll to position [154, 0]
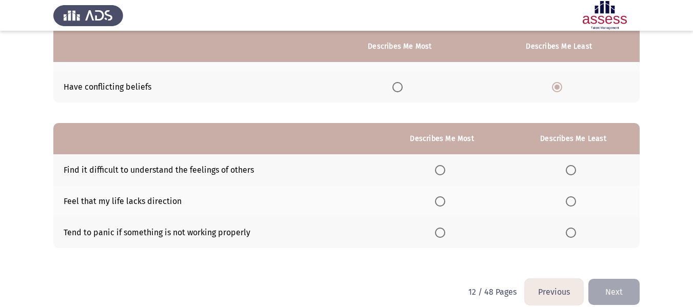
click at [571, 234] on span "Select an option" at bounding box center [571, 233] width 10 height 10
click at [571, 234] on input "Select an option" at bounding box center [571, 233] width 10 height 10
click at [445, 174] on span "Select an option" at bounding box center [440, 170] width 10 height 10
click at [445, 174] on input "Select an option" at bounding box center [440, 170] width 10 height 10
click at [618, 281] on button "Next" at bounding box center [613, 292] width 51 height 26
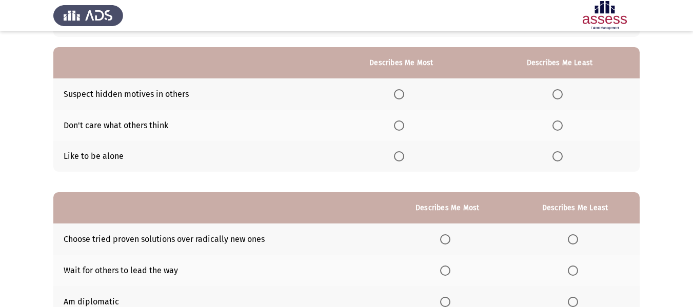
scroll to position [103, 0]
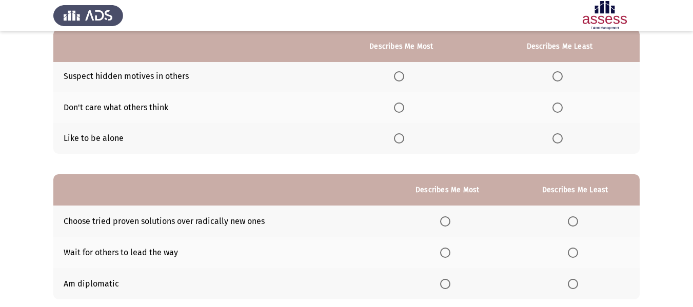
click at [564, 143] on label "Select an option" at bounding box center [559, 138] width 14 height 10
click at [563, 143] on input "Select an option" at bounding box center [557, 138] width 10 height 10
click at [404, 106] on span "Select an option" at bounding box center [399, 108] width 10 height 10
click at [404, 106] on input "Select an option" at bounding box center [399, 108] width 10 height 10
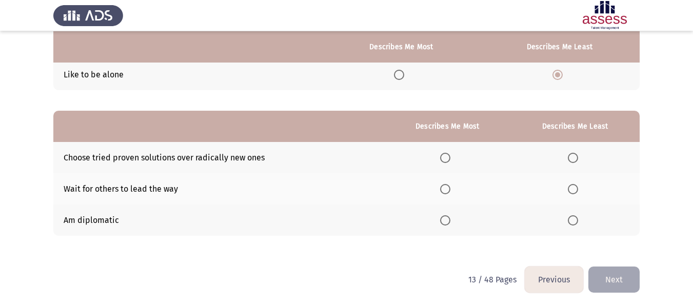
scroll to position [167, 0]
click at [575, 188] on span "Select an option" at bounding box center [573, 189] width 10 height 10
click at [575, 188] on input "Select an option" at bounding box center [573, 189] width 10 height 10
click at [448, 219] on span "Select an option" at bounding box center [445, 220] width 10 height 10
click at [448, 219] on input "Select an option" at bounding box center [445, 220] width 10 height 10
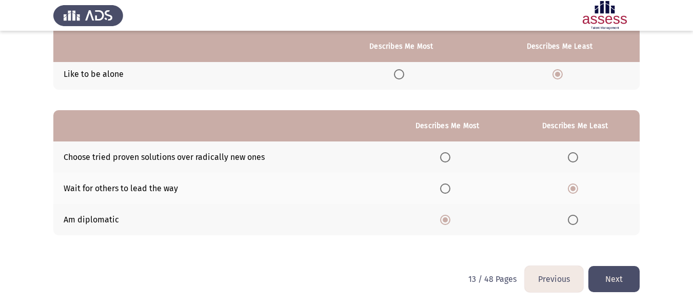
click at [627, 281] on button "Next" at bounding box center [613, 279] width 51 height 26
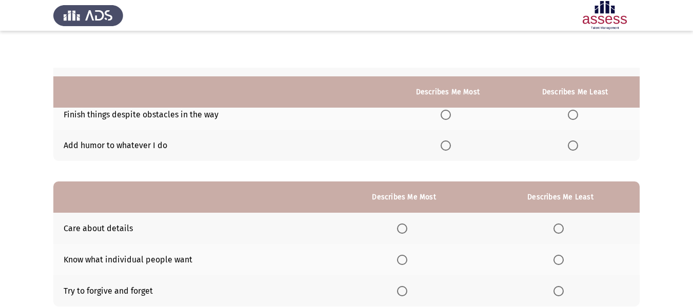
scroll to position [64, 0]
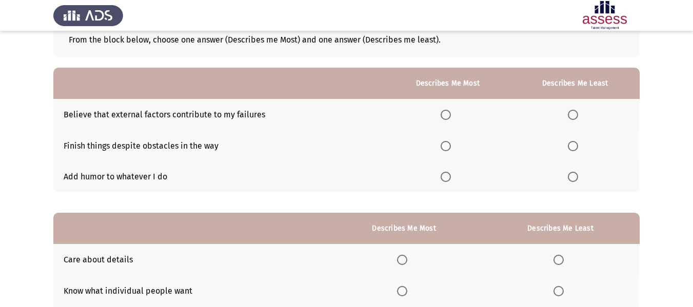
click at [574, 117] on span "Select an option" at bounding box center [573, 115] width 10 height 10
click at [574, 117] on input "Select an option" at bounding box center [573, 115] width 10 height 10
click at [452, 147] on label "Select an option" at bounding box center [448, 146] width 14 height 10
click at [451, 147] on input "Select an option" at bounding box center [446, 146] width 10 height 10
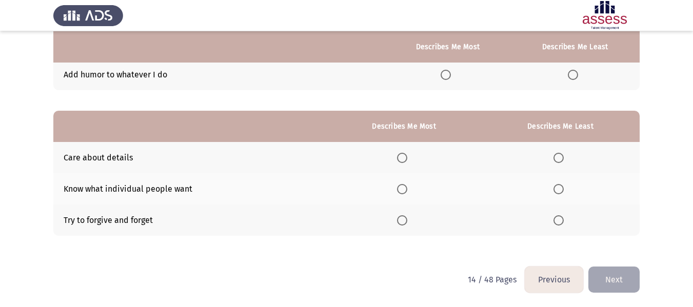
scroll to position [167, 0]
click at [411, 159] on label "Select an option" at bounding box center [404, 157] width 14 height 10
click at [407, 159] on input "Select an option" at bounding box center [402, 157] width 10 height 10
click at [560, 189] on span "Select an option" at bounding box center [559, 189] width 10 height 10
click at [560, 189] on input "Select an option" at bounding box center [559, 189] width 10 height 10
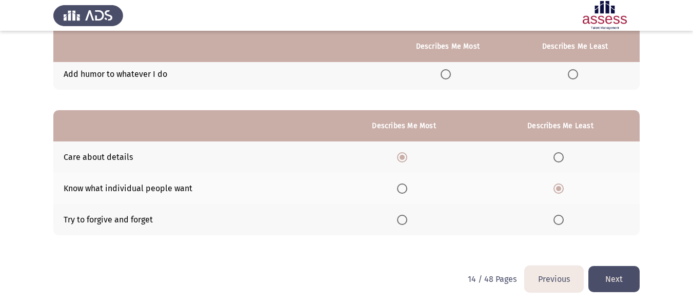
click at [610, 277] on button "Next" at bounding box center [613, 279] width 51 height 26
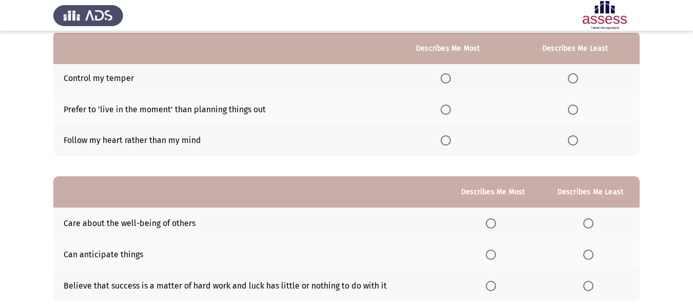
scroll to position [103, 0]
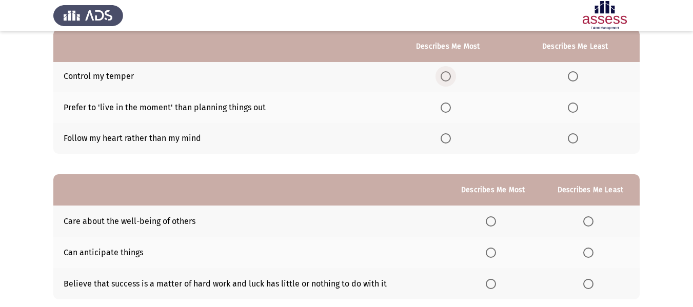
click at [454, 80] on label "Select an option" at bounding box center [448, 76] width 14 height 10
click at [451, 80] on input "Select an option" at bounding box center [446, 76] width 10 height 10
click at [578, 137] on span "Select an option" at bounding box center [573, 138] width 10 height 10
click at [578, 137] on input "Select an option" at bounding box center [573, 138] width 10 height 10
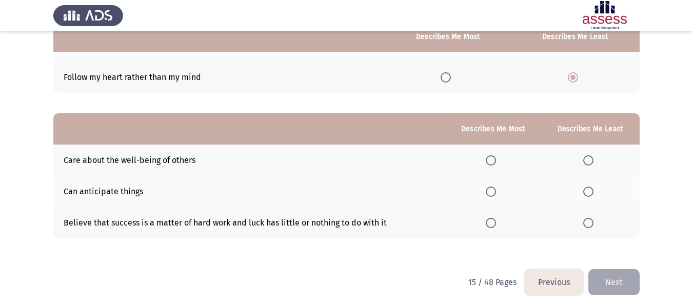
scroll to position [167, 0]
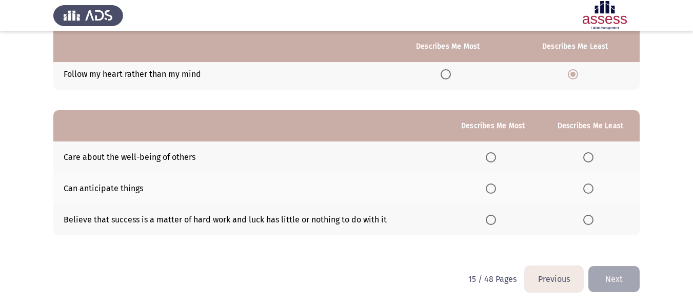
click at [495, 217] on span "Select an option" at bounding box center [491, 220] width 10 height 10
click at [495, 217] on input "Select an option" at bounding box center [491, 220] width 10 height 10
click at [589, 159] on span "Select an option" at bounding box center [588, 157] width 10 height 10
click at [589, 159] on input "Select an option" at bounding box center [588, 157] width 10 height 10
click at [614, 274] on button "Next" at bounding box center [613, 279] width 51 height 26
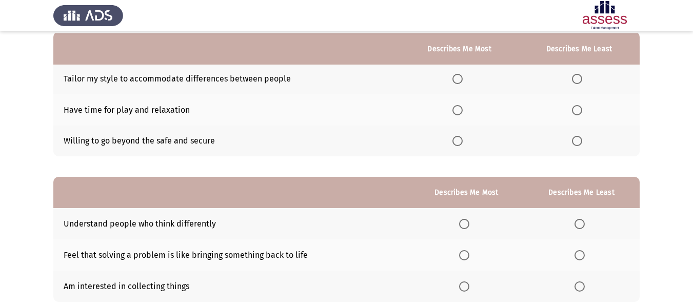
scroll to position [103, 0]
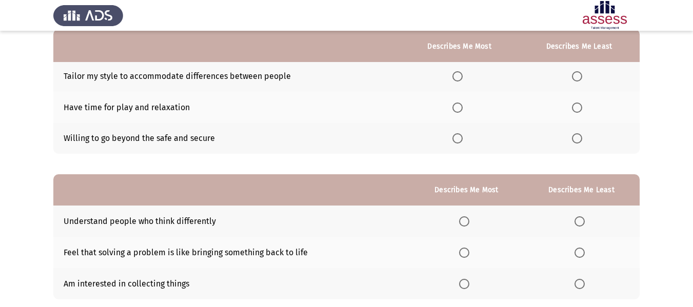
click at [461, 104] on span "Select an option" at bounding box center [457, 108] width 10 height 10
click at [461, 104] on input "Select an option" at bounding box center [457, 108] width 10 height 10
click at [579, 140] on span "Select an option" at bounding box center [577, 138] width 10 height 10
click at [579, 140] on input "Select an option" at bounding box center [577, 138] width 10 height 10
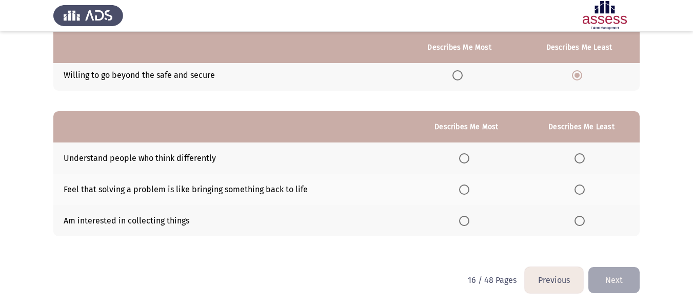
scroll to position [167, 0]
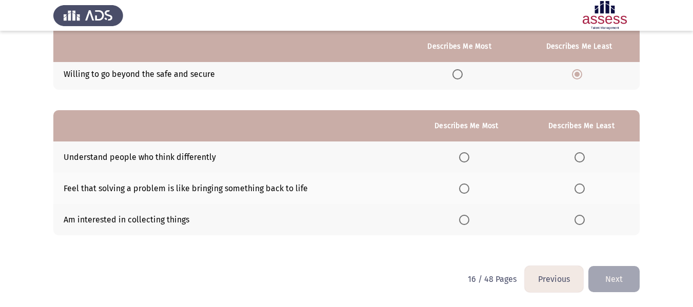
click at [469, 188] on span "Select an option" at bounding box center [464, 189] width 10 height 10
click at [469, 188] on input "Select an option" at bounding box center [464, 189] width 10 height 10
click at [583, 219] on span "Select an option" at bounding box center [580, 220] width 10 height 10
click at [583, 219] on input "Select an option" at bounding box center [580, 220] width 10 height 10
click at [588, 159] on label "Select an option" at bounding box center [582, 157] width 14 height 10
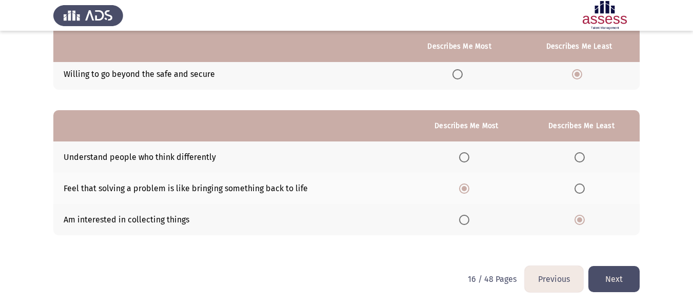
click at [585, 159] on input "Select an option" at bounding box center [580, 157] width 10 height 10
click at [618, 279] on button "Next" at bounding box center [613, 279] width 51 height 26
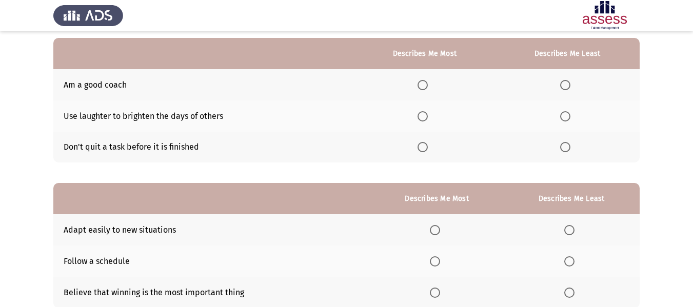
scroll to position [103, 0]
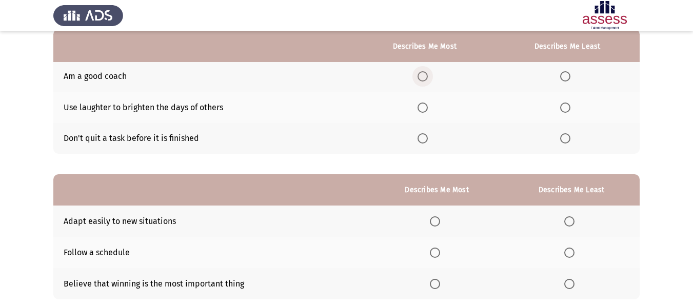
click at [423, 78] on span "Select an option" at bounding box center [423, 76] width 10 height 10
click at [423, 78] on input "Select an option" at bounding box center [423, 76] width 10 height 10
click at [574, 104] on label "Select an option" at bounding box center [567, 108] width 14 height 10
click at [570, 104] on input "Select an option" at bounding box center [565, 108] width 10 height 10
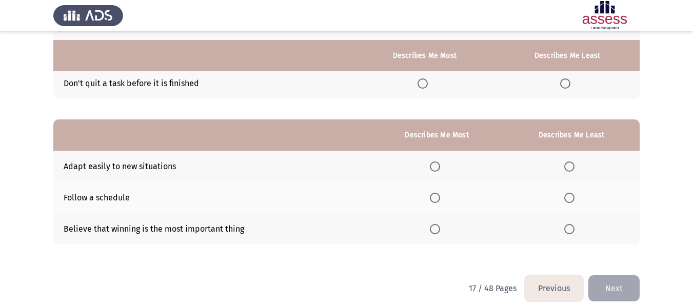
scroll to position [167, 0]
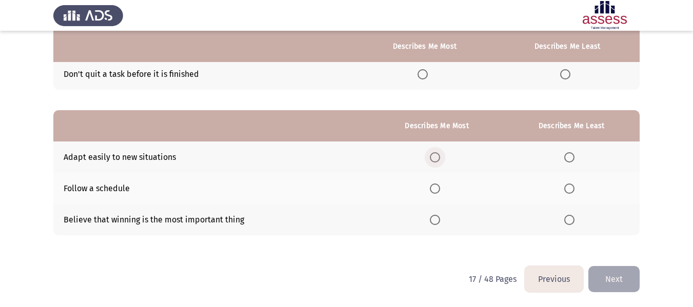
click at [443, 158] on label "Select an option" at bounding box center [437, 157] width 14 height 10
click at [440, 158] on input "Select an option" at bounding box center [435, 157] width 10 height 10
click at [575, 215] on span "Select an option" at bounding box center [569, 220] width 10 height 10
click at [575, 215] on input "Select an option" at bounding box center [569, 220] width 10 height 10
click at [627, 283] on button "Next" at bounding box center [613, 279] width 51 height 26
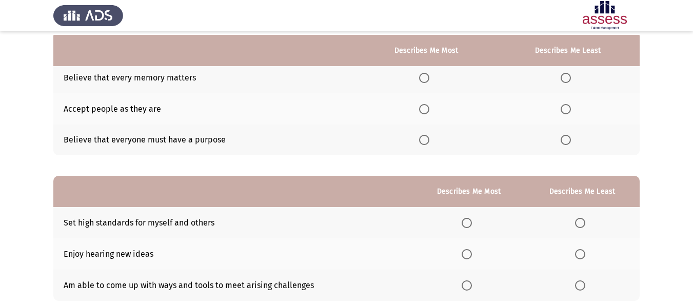
scroll to position [110, 0]
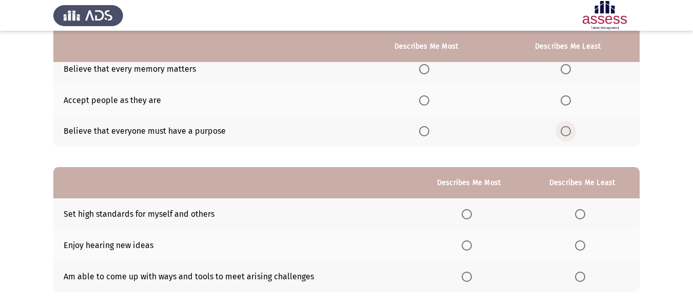
click at [569, 129] on span "Select an option" at bounding box center [566, 131] width 10 height 10
click at [569, 129] on input "Select an option" at bounding box center [566, 131] width 10 height 10
click at [429, 71] on span "Select an option" at bounding box center [424, 69] width 10 height 10
click at [429, 71] on input "Select an option" at bounding box center [424, 69] width 10 height 10
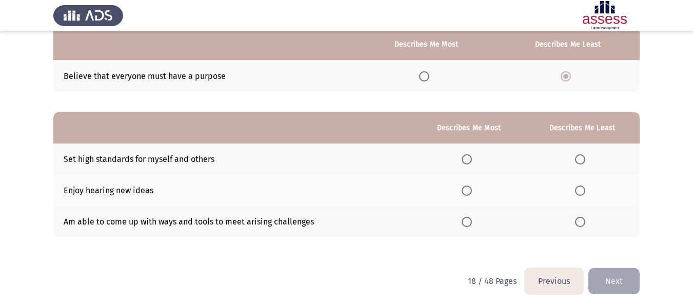
scroll to position [167, 0]
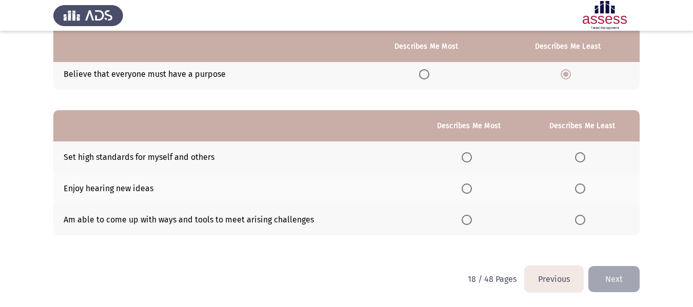
click at [581, 148] on th at bounding box center [582, 157] width 115 height 31
click at [581, 156] on span "Select an option" at bounding box center [580, 157] width 10 height 10
click at [581, 156] on input "Select an option" at bounding box center [580, 157] width 10 height 10
click at [464, 185] on span "Select an option" at bounding box center [467, 189] width 10 height 10
click at [464, 185] on input "Select an option" at bounding box center [467, 189] width 10 height 10
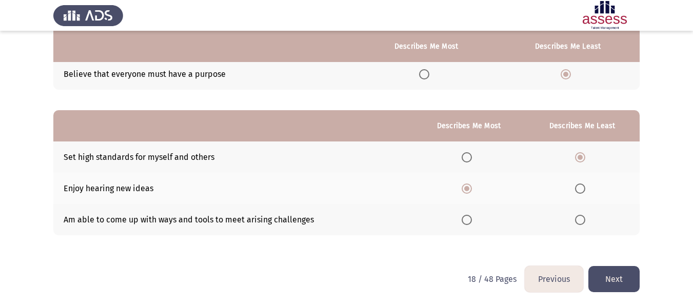
click at [626, 281] on button "Next" at bounding box center [613, 279] width 51 height 26
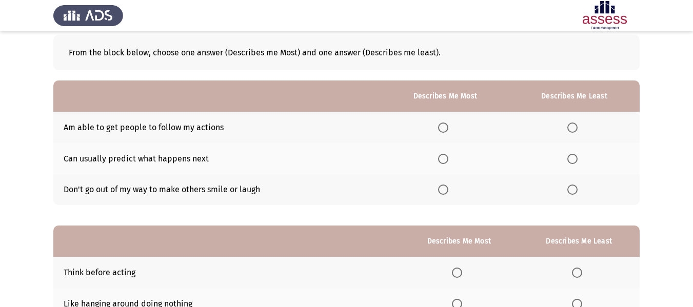
scroll to position [103, 0]
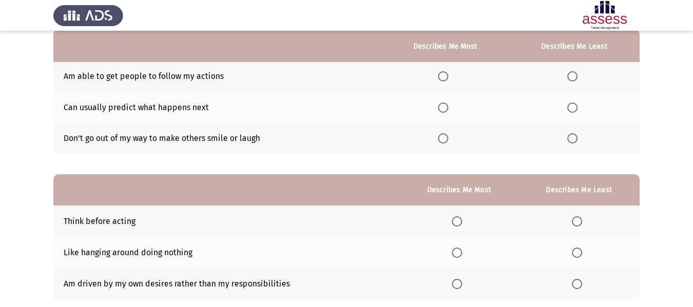
click at [446, 107] on span "Select an option" at bounding box center [443, 108] width 10 height 10
click at [446, 107] on input "Select an option" at bounding box center [443, 108] width 10 height 10
click at [452, 82] on th at bounding box center [446, 76] width 128 height 31
click at [448, 140] on span "Select an option" at bounding box center [443, 138] width 10 height 10
click at [448, 140] on input "Select an option" at bounding box center [443, 138] width 10 height 10
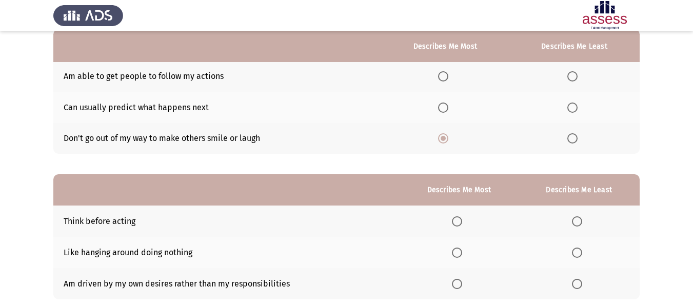
click at [576, 108] on span "Select an option" at bounding box center [572, 108] width 10 height 10
click at [576, 108] on input "Select an option" at bounding box center [572, 108] width 10 height 10
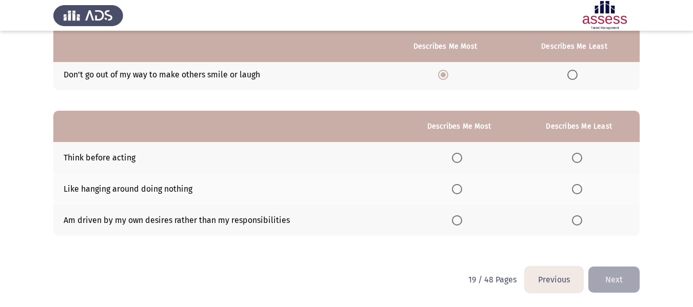
scroll to position [167, 0]
click at [456, 161] on span "Select an option" at bounding box center [457, 157] width 10 height 10
click at [456, 161] on input "Select an option" at bounding box center [457, 157] width 10 height 10
click at [578, 218] on span "Select an option" at bounding box center [577, 220] width 10 height 10
click at [578, 218] on input "Select an option" at bounding box center [577, 220] width 10 height 10
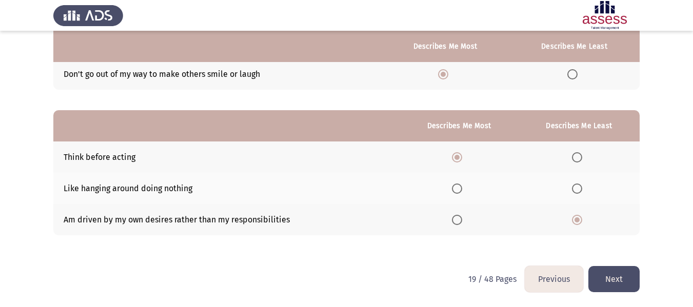
click at [612, 281] on button "Next" at bounding box center [613, 279] width 51 height 26
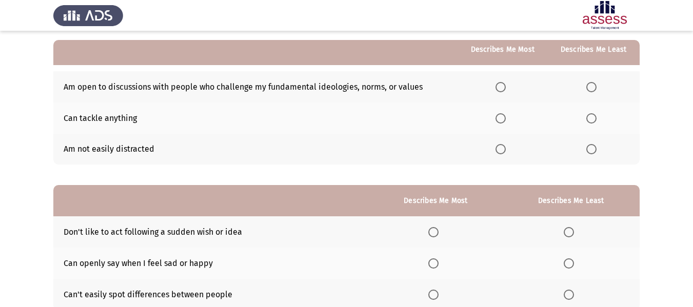
scroll to position [95, 0]
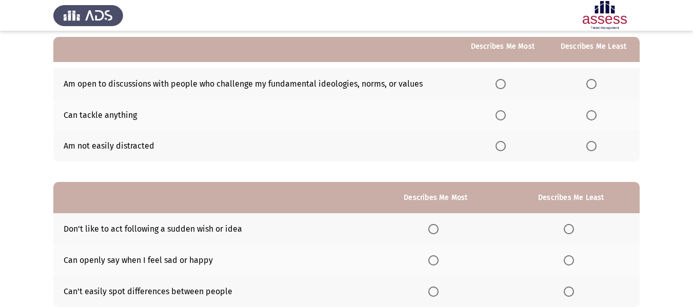
click at [503, 119] on span "Select an option" at bounding box center [501, 115] width 10 height 10
click at [503, 119] on input "Select an option" at bounding box center [501, 115] width 10 height 10
click at [591, 146] on span "Select an option" at bounding box center [591, 146] width 0 height 0
click at [592, 146] on input "Select an option" at bounding box center [591, 146] width 10 height 10
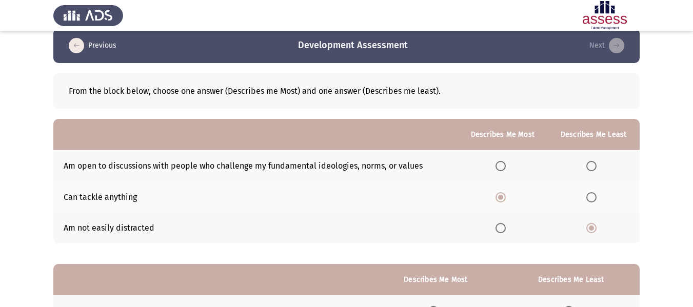
scroll to position [115, 0]
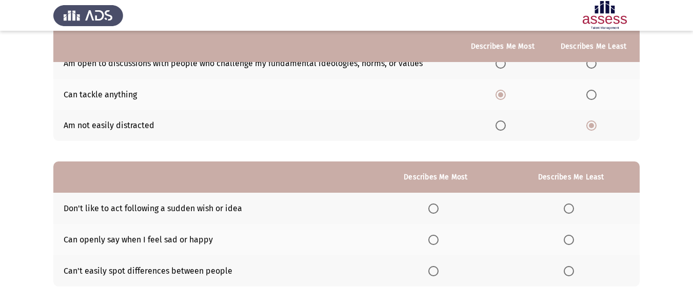
click at [439, 211] on span "Select an option" at bounding box center [433, 209] width 10 height 10
click at [439, 211] on input "Select an option" at bounding box center [433, 209] width 10 height 10
click at [572, 269] on span "Select an option" at bounding box center [569, 271] width 10 height 10
click at [439, 269] on span "Select an option" at bounding box center [433, 271] width 10 height 10
click at [439, 269] on input "Select an option" at bounding box center [433, 271] width 10 height 10
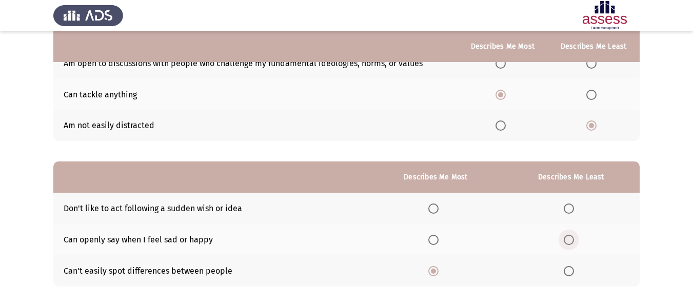
click at [570, 237] on span "Select an option" at bounding box center [569, 240] width 10 height 10
click at [570, 237] on input "Select an option" at bounding box center [569, 240] width 10 height 10
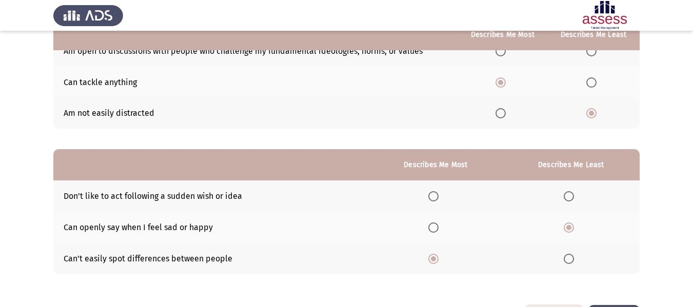
scroll to position [167, 0]
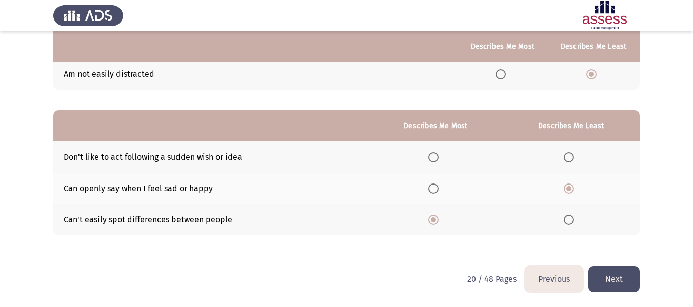
click at [616, 274] on button "Next" at bounding box center [613, 279] width 51 height 26
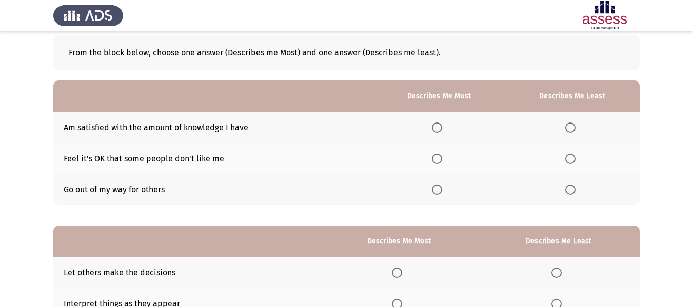
scroll to position [103, 0]
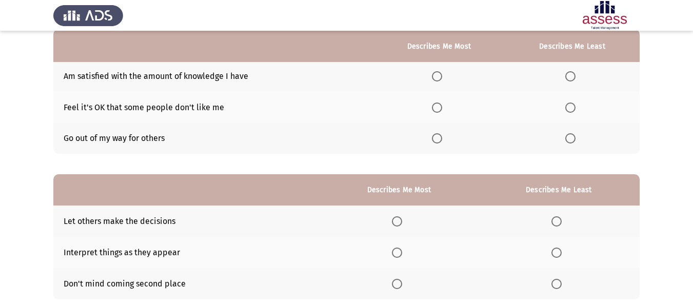
click at [50, 202] on app-assessment-container "Previous Development Assessment Next From the block below, choose one answer (D…" at bounding box center [346, 134] width 693 height 392
click at [572, 134] on span "Select an option" at bounding box center [570, 138] width 10 height 10
click at [572, 134] on input "Select an option" at bounding box center [570, 138] width 10 height 10
click at [442, 74] on span "Select an option" at bounding box center [437, 76] width 10 height 10
click at [442, 74] on input "Select an option" at bounding box center [437, 76] width 10 height 10
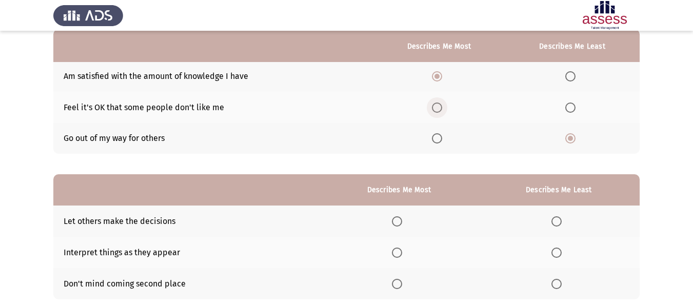
click at [442, 109] on span "Select an option" at bounding box center [437, 108] width 10 height 10
click at [442, 109] on input "Select an option" at bounding box center [437, 108] width 10 height 10
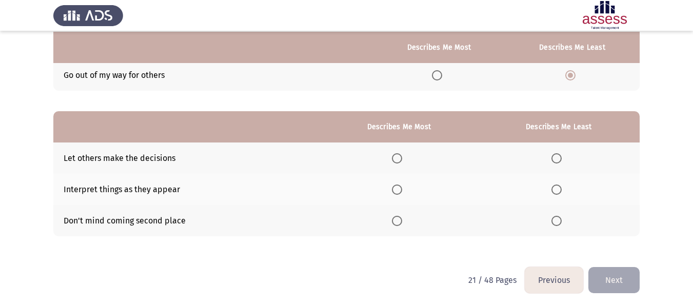
scroll to position [167, 0]
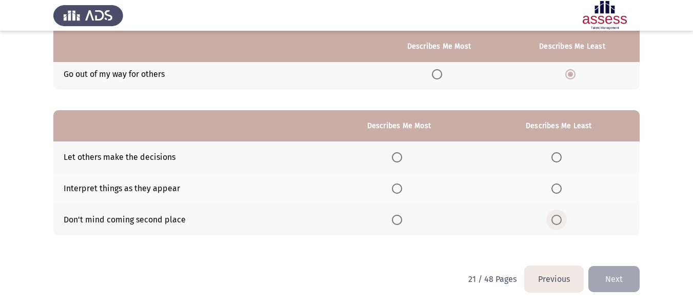
click at [554, 223] on span "Select an option" at bounding box center [556, 220] width 10 height 10
click at [554, 223] on input "Select an option" at bounding box center [556, 220] width 10 height 10
click at [402, 191] on span "Select an option" at bounding box center [397, 189] width 10 height 10
click at [402, 191] on input "Select an option" at bounding box center [397, 189] width 10 height 10
click at [625, 276] on button "Next" at bounding box center [613, 279] width 51 height 26
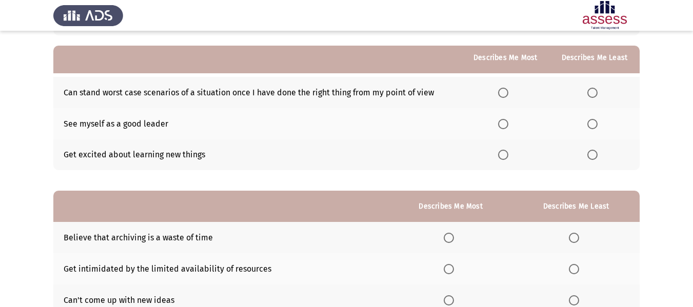
scroll to position [103, 0]
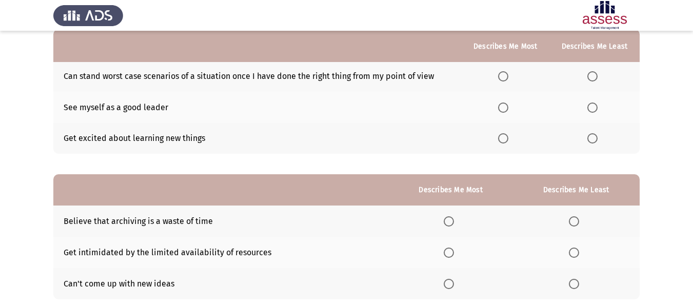
click at [503, 140] on span "Select an option" at bounding box center [503, 138] width 10 height 10
click at [503, 140] on input "Select an option" at bounding box center [503, 138] width 10 height 10
click at [597, 71] on span "Select an option" at bounding box center [592, 76] width 10 height 10
click at [595, 78] on span "Select an option" at bounding box center [592, 76] width 10 height 10
click at [595, 78] on input "Select an option" at bounding box center [592, 76] width 10 height 10
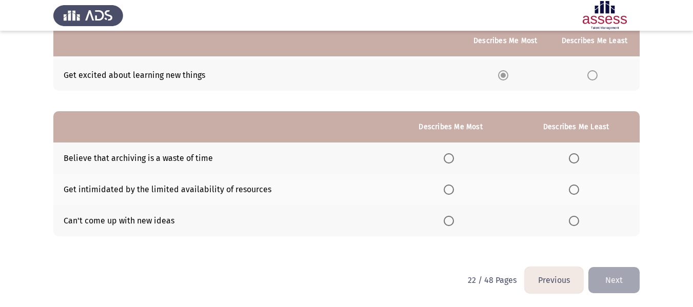
scroll to position [167, 0]
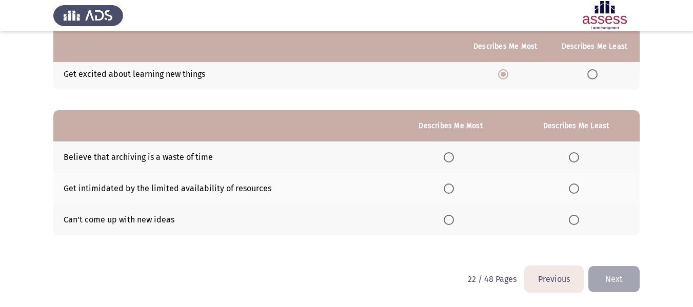
click at [576, 184] on span "Select an option" at bounding box center [574, 189] width 10 height 10
click at [576, 184] on input "Select an option" at bounding box center [574, 189] width 10 height 10
click at [572, 218] on span "Select an option" at bounding box center [574, 220] width 10 height 10
click at [572, 218] on input "Select an option" at bounding box center [574, 220] width 10 height 10
click at [446, 185] on span "Select an option" at bounding box center [449, 189] width 10 height 10
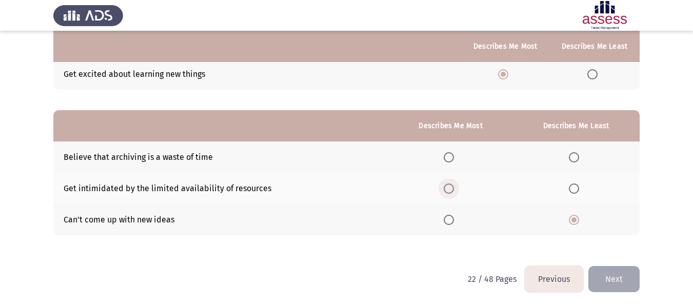
click at [446, 185] on input "Select an option" at bounding box center [449, 189] width 10 height 10
click at [628, 281] on button "Next" at bounding box center [613, 279] width 51 height 26
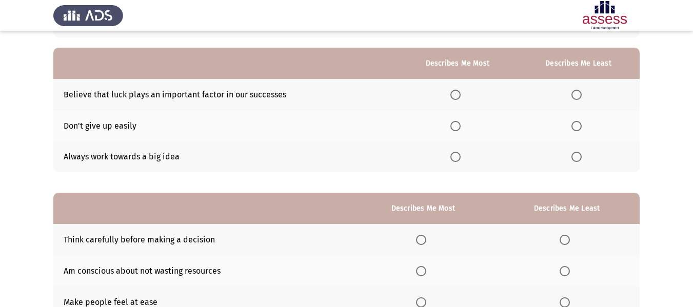
scroll to position [103, 0]
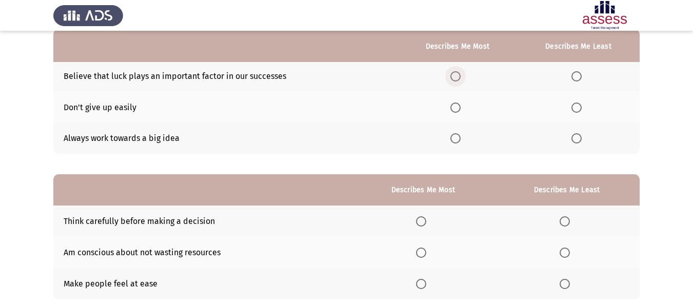
click at [459, 80] on span "Select an option" at bounding box center [455, 76] width 10 height 10
click at [459, 80] on input "Select an option" at bounding box center [455, 76] width 10 height 10
click at [576, 107] on span "Select an option" at bounding box center [576, 108] width 10 height 10
click at [576, 107] on input "Select an option" at bounding box center [576, 108] width 10 height 10
click at [572, 132] on th at bounding box center [578, 138] width 123 height 31
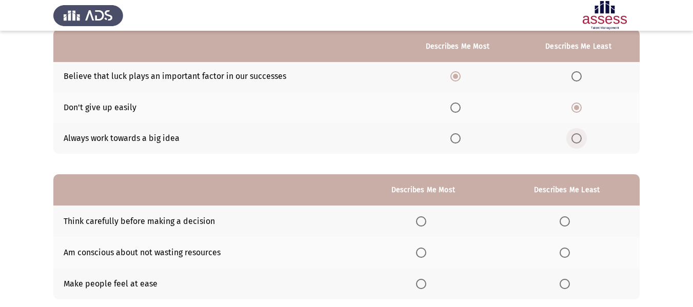
click at [577, 138] on span "Select an option" at bounding box center [576, 138] width 10 height 10
click at [577, 138] on input "Select an option" at bounding box center [576, 138] width 10 height 10
click at [577, 76] on span "Select an option" at bounding box center [577, 76] width 0 height 0
click at [577, 76] on input "Select an option" at bounding box center [576, 76] width 10 height 10
click at [464, 101] on th at bounding box center [458, 107] width 120 height 31
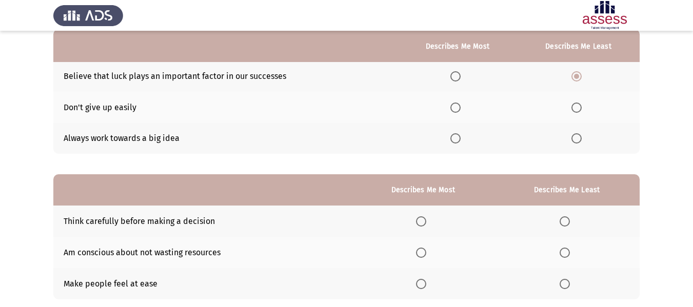
click at [453, 109] on span "Select an option" at bounding box center [455, 108] width 10 height 10
click at [453, 109] on input "Select an option" at bounding box center [455, 108] width 10 height 10
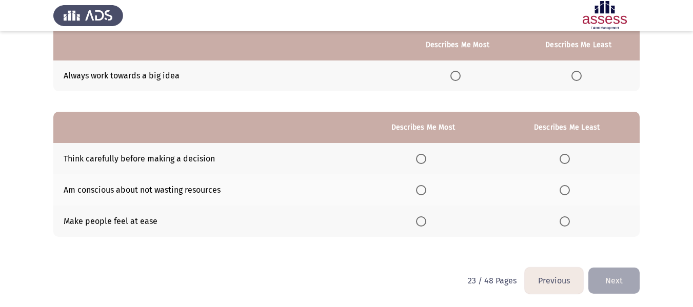
scroll to position [167, 0]
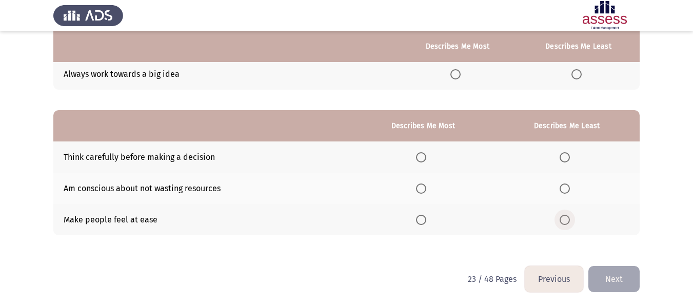
click at [564, 218] on span "Select an option" at bounding box center [565, 220] width 10 height 10
click at [564, 218] on input "Select an option" at bounding box center [565, 220] width 10 height 10
click at [424, 159] on span "Select an option" at bounding box center [421, 157] width 10 height 10
click at [424, 159] on input "Select an option" at bounding box center [421, 157] width 10 height 10
click at [615, 276] on button "Next" at bounding box center [613, 279] width 51 height 26
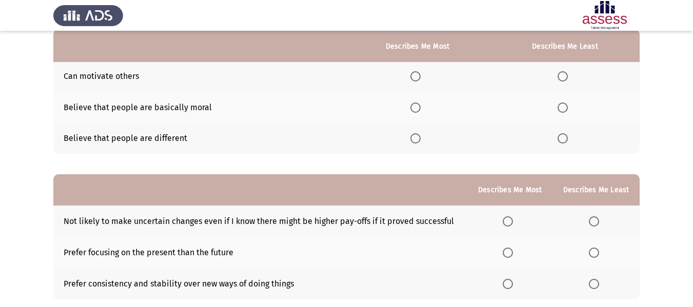
scroll to position [104, 0]
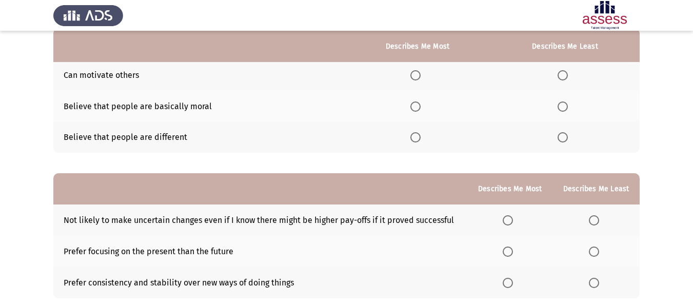
click at [0, 91] on div at bounding box center [0, 153] width 1 height 307
click at [565, 105] on span "Select an option" at bounding box center [563, 107] width 10 height 10
click at [565, 105] on input "Select an option" at bounding box center [563, 107] width 10 height 10
click at [563, 79] on span "Select an option" at bounding box center [563, 75] width 10 height 10
click at [563, 79] on input "Select an option" at bounding box center [563, 75] width 10 height 10
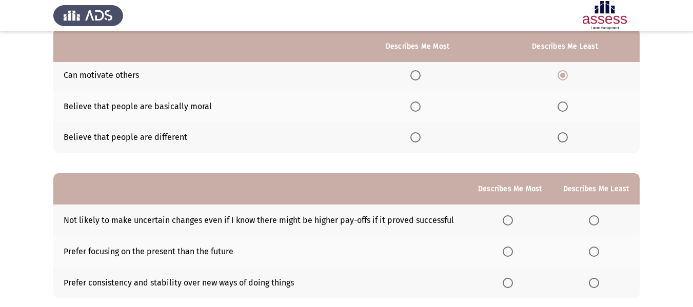
click at [413, 132] on th at bounding box center [418, 137] width 146 height 31
click at [416, 140] on span "Select an option" at bounding box center [415, 137] width 10 height 10
click at [416, 140] on input "Select an option" at bounding box center [415, 137] width 10 height 10
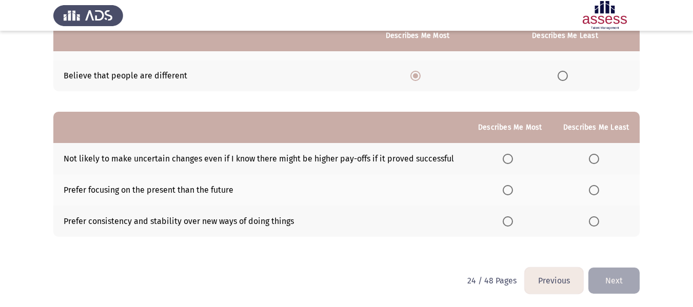
scroll to position [167, 0]
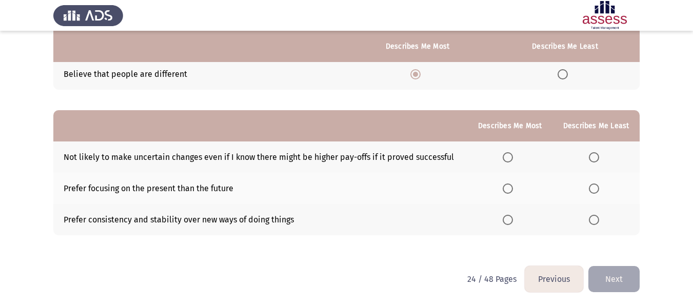
click at [600, 177] on th at bounding box center [595, 188] width 87 height 31
click at [599, 186] on span "Select an option" at bounding box center [594, 189] width 10 height 10
click at [599, 186] on input "Select an option" at bounding box center [594, 189] width 10 height 10
click at [505, 158] on span "Select an option" at bounding box center [508, 157] width 10 height 10
click at [505, 158] on input "Select an option" at bounding box center [508, 157] width 10 height 10
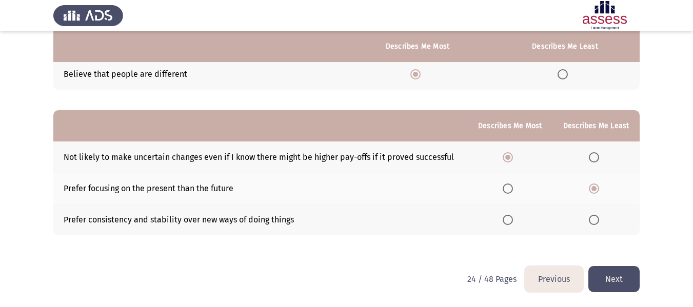
click at [513, 224] on span "Select an option" at bounding box center [508, 220] width 10 height 10
click at [513, 224] on input "Select an option" at bounding box center [508, 220] width 10 height 10
click at [631, 280] on button "Next" at bounding box center [613, 279] width 51 height 26
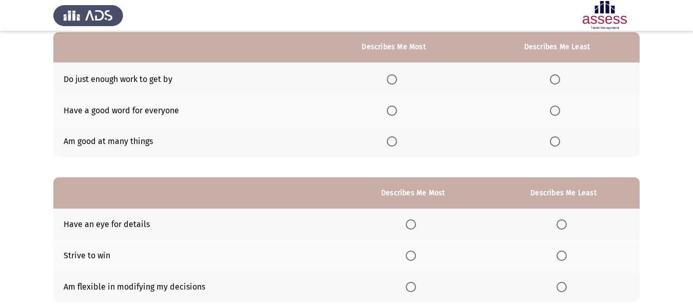
scroll to position [100, 0]
click at [555, 76] on span "Select an option" at bounding box center [555, 79] width 10 height 10
click at [555, 76] on input "Select an option" at bounding box center [555, 79] width 10 height 10
click at [395, 113] on span "Select an option" at bounding box center [392, 110] width 10 height 10
click at [395, 113] on input "Select an option" at bounding box center [392, 110] width 10 height 10
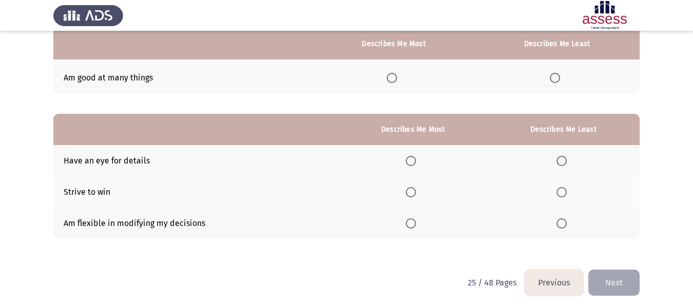
scroll to position [167, 0]
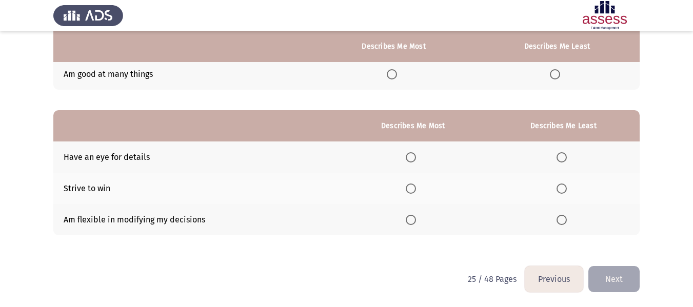
click at [561, 223] on span "Select an option" at bounding box center [562, 220] width 10 height 10
click at [561, 223] on input "Select an option" at bounding box center [562, 220] width 10 height 10
click at [412, 159] on span "Select an option" at bounding box center [411, 157] width 10 height 10
click at [412, 159] on input "Select an option" at bounding box center [411, 157] width 10 height 10
click at [604, 274] on button "Next" at bounding box center [613, 279] width 51 height 26
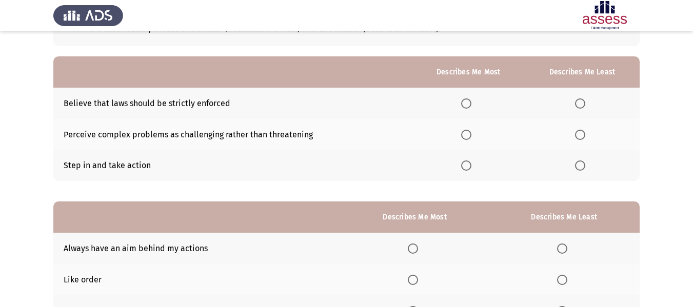
scroll to position [103, 0]
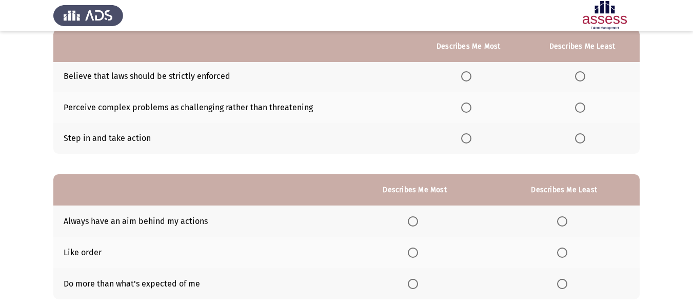
click at [579, 74] on span "Select an option" at bounding box center [580, 76] width 10 height 10
click at [579, 74] on input "Select an option" at bounding box center [580, 76] width 10 height 10
click at [470, 108] on span "Select an option" at bounding box center [466, 108] width 10 height 10
click at [470, 108] on input "Select an option" at bounding box center [466, 108] width 10 height 10
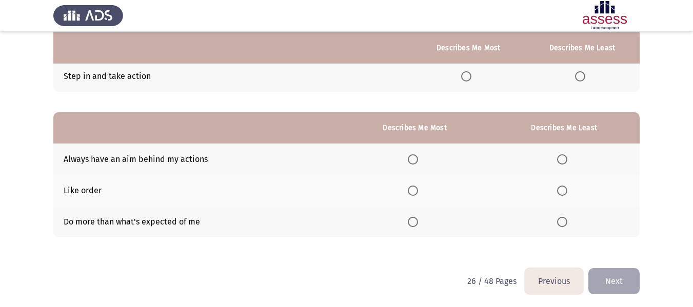
scroll to position [167, 0]
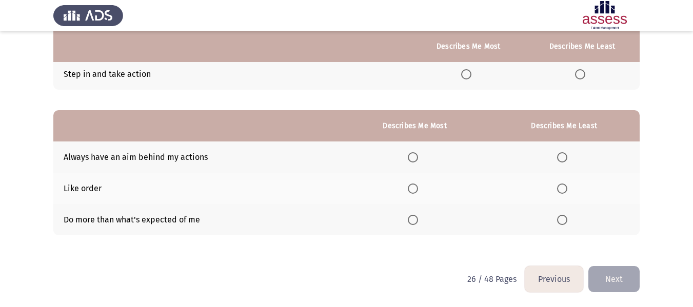
click at [560, 192] on span "Select an option" at bounding box center [562, 189] width 10 height 10
click at [560, 192] on input "Select an option" at bounding box center [562, 189] width 10 height 10
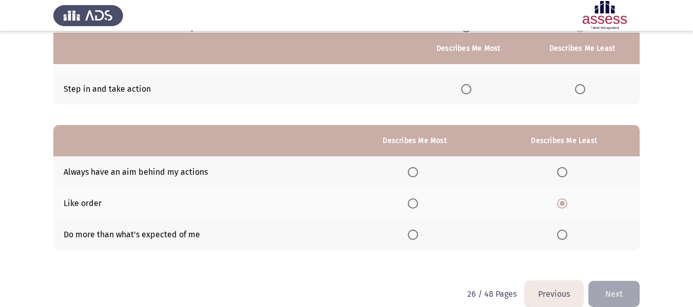
scroll to position [154, 0]
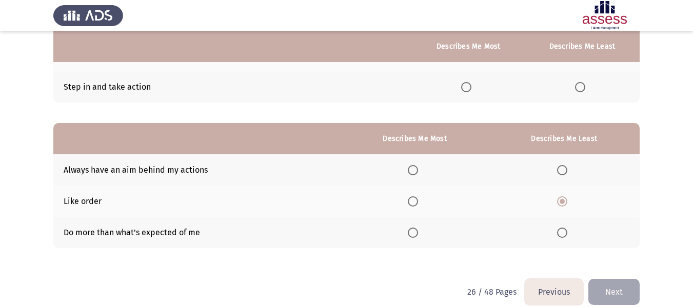
drag, startPoint x: 292, startPoint y: 140, endPoint x: 144, endPoint y: 136, distance: 148.3
click at [144, 136] on th at bounding box center [197, 138] width 288 height 31
click at [416, 167] on span "Select an option" at bounding box center [413, 170] width 10 height 10
click at [416, 167] on input "Select an option" at bounding box center [413, 170] width 10 height 10
click at [631, 288] on button "Next" at bounding box center [613, 292] width 51 height 26
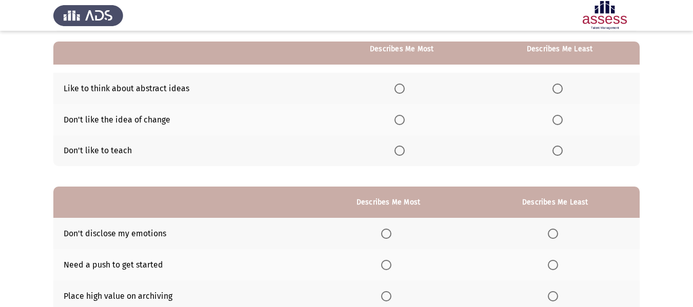
scroll to position [96, 0]
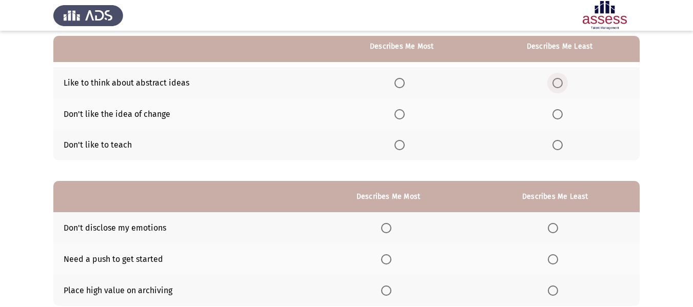
click at [555, 84] on span "Select an option" at bounding box center [557, 83] width 10 height 10
click at [555, 84] on input "Select an option" at bounding box center [557, 83] width 10 height 10
click at [559, 117] on span "Select an option" at bounding box center [557, 114] width 10 height 10
click at [559, 117] on input "Select an option" at bounding box center [557, 114] width 10 height 10
click at [405, 90] on th at bounding box center [402, 82] width 156 height 31
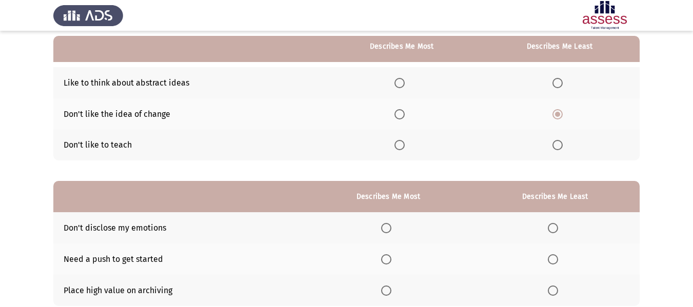
click at [405, 86] on span "Select an option" at bounding box center [399, 83] width 10 height 10
click at [405, 86] on input "Select an option" at bounding box center [399, 83] width 10 height 10
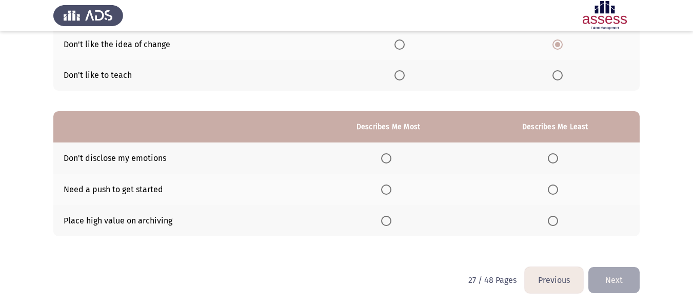
scroll to position [167, 0]
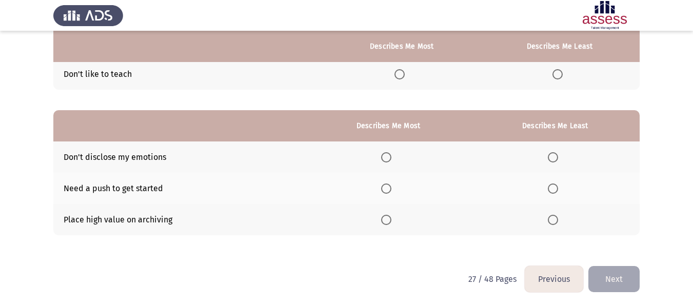
click at [558, 186] on span "Select an option" at bounding box center [553, 189] width 10 height 10
click at [558, 186] on input "Select an option" at bounding box center [553, 189] width 10 height 10
click at [386, 157] on span "Select an option" at bounding box center [386, 157] width 10 height 10
click at [386, 157] on input "Select an option" at bounding box center [386, 157] width 10 height 10
click at [613, 276] on button "Next" at bounding box center [613, 279] width 51 height 26
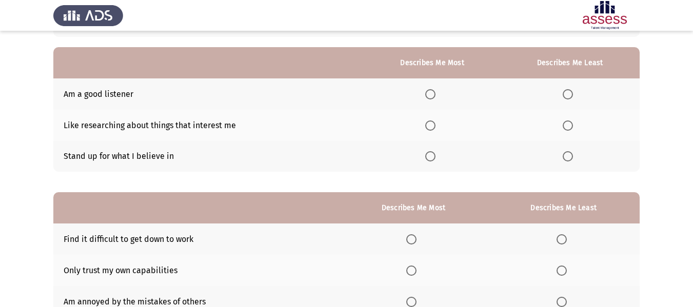
scroll to position [103, 0]
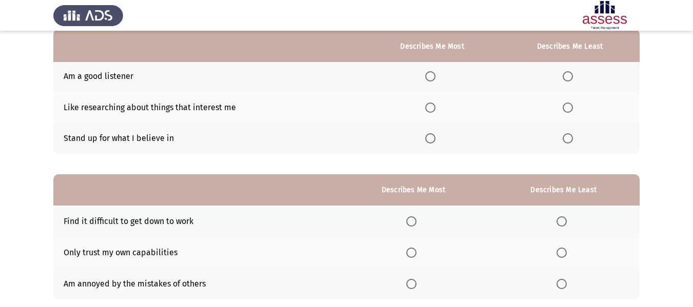
click at [436, 106] on span "Select an option" at bounding box center [430, 108] width 10 height 10
click at [436, 106] on input "Select an option" at bounding box center [430, 108] width 10 height 10
click at [571, 73] on span "Select an option" at bounding box center [568, 76] width 10 height 10
click at [571, 73] on input "Select an option" at bounding box center [568, 76] width 10 height 10
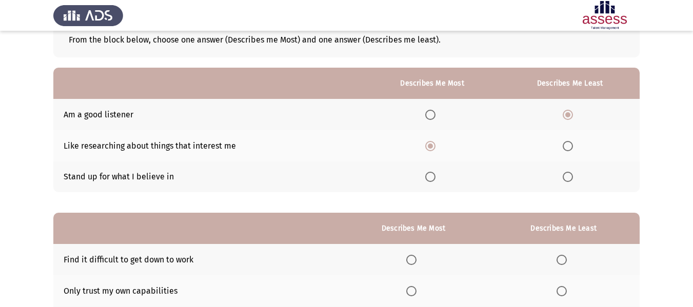
scroll to position [167, 0]
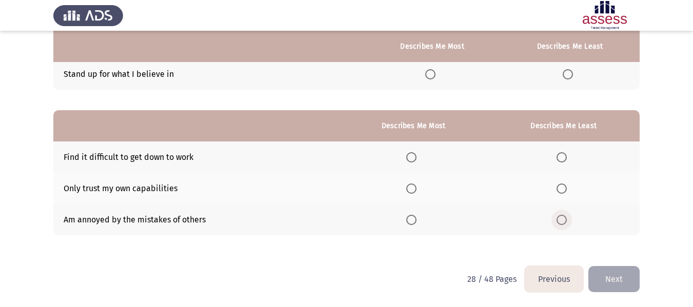
click at [565, 217] on span "Select an option" at bounding box center [562, 220] width 10 height 10
click at [565, 217] on input "Select an option" at bounding box center [562, 220] width 10 height 10
click at [411, 161] on span "Select an option" at bounding box center [411, 157] width 10 height 10
click at [411, 161] on input "Select an option" at bounding box center [411, 157] width 10 height 10
click at [621, 280] on button "Next" at bounding box center [613, 279] width 51 height 26
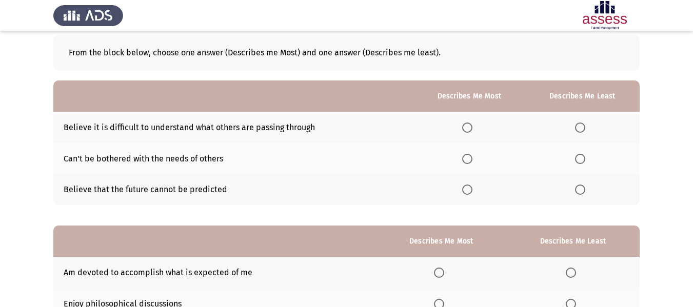
scroll to position [103, 0]
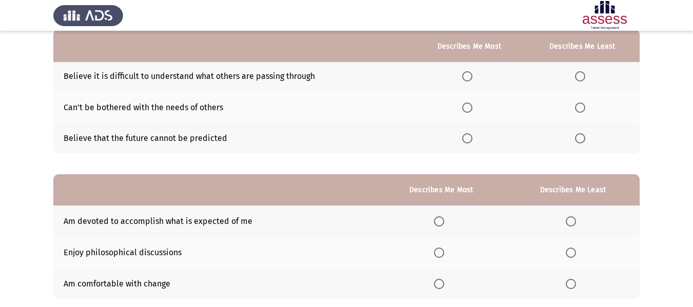
click at [471, 136] on span "Select an option" at bounding box center [467, 138] width 10 height 10
click at [471, 136] on input "Select an option" at bounding box center [467, 138] width 10 height 10
click at [585, 104] on span "Select an option" at bounding box center [580, 108] width 10 height 10
click at [585, 104] on input "Select an option" at bounding box center [580, 108] width 10 height 10
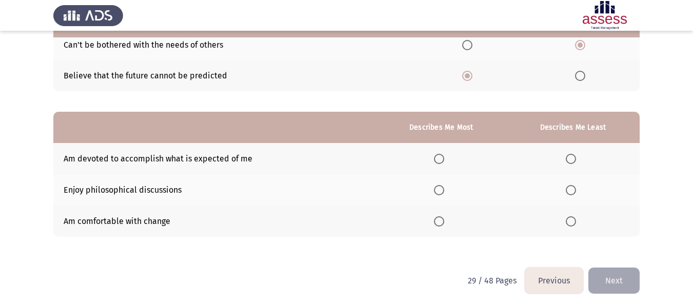
scroll to position [167, 0]
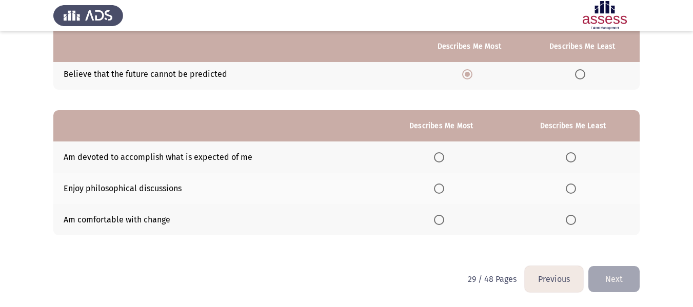
click at [573, 221] on span "Select an option" at bounding box center [571, 220] width 10 height 10
click at [573, 221] on input "Select an option" at bounding box center [571, 220] width 10 height 10
click at [439, 181] on th at bounding box center [441, 188] width 130 height 31
click at [444, 187] on span "Select an option" at bounding box center [439, 189] width 10 height 10
click at [444, 187] on input "Select an option" at bounding box center [439, 189] width 10 height 10
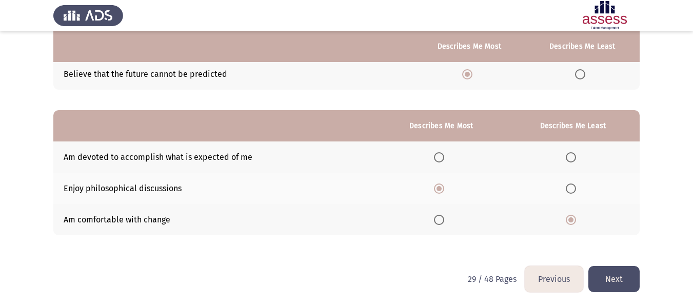
click at [611, 280] on button "Next" at bounding box center [613, 279] width 51 height 26
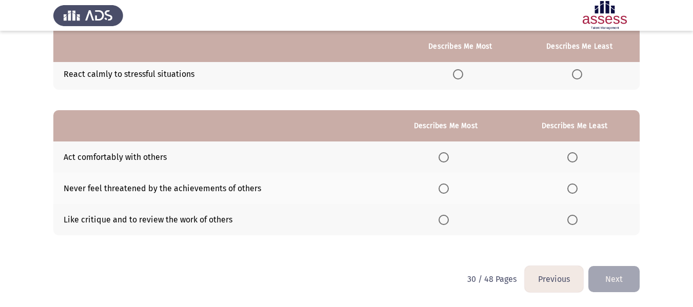
click at [376, 285] on html "Previous Development Assessment Next From the block below, choose one answer (D…" at bounding box center [346, 70] width 693 height 474
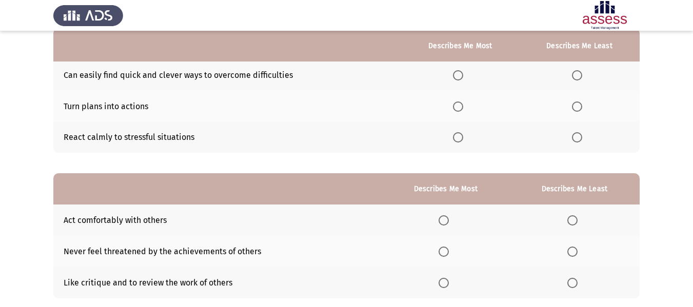
scroll to position [103, 0]
click at [456, 137] on span "Select an option" at bounding box center [458, 138] width 10 height 10
click at [456, 137] on input "Select an option" at bounding box center [458, 138] width 10 height 10
click at [575, 109] on span "Select an option" at bounding box center [577, 107] width 10 height 10
click at [575, 109] on input "Select an option" at bounding box center [577, 107] width 10 height 10
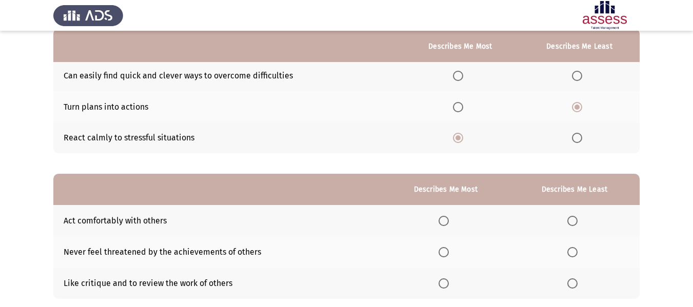
click at [578, 76] on span "Select an option" at bounding box center [577, 76] width 10 height 10
click at [578, 76] on input "Select an option" at bounding box center [577, 76] width 10 height 10
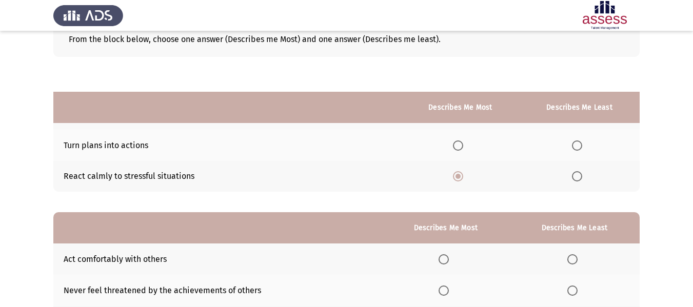
scroll to position [64, 0]
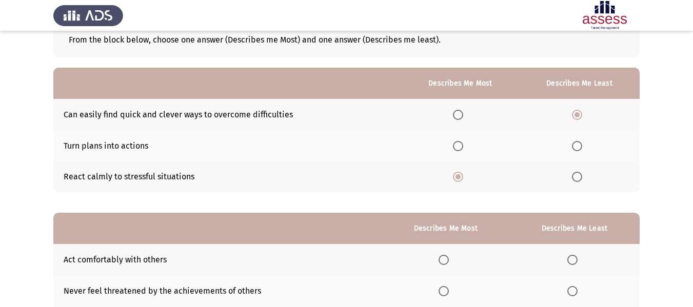
click at [581, 173] on span "Select an option" at bounding box center [577, 177] width 10 height 10
click at [581, 173] on input "Select an option" at bounding box center [577, 177] width 10 height 10
click at [463, 112] on span "Select an option" at bounding box center [458, 115] width 10 height 10
click at [463, 112] on input "Select an option" at bounding box center [458, 115] width 10 height 10
click at [460, 145] on span "Select an option" at bounding box center [458, 146] width 10 height 10
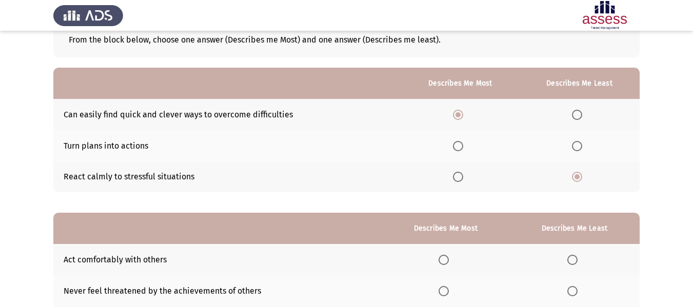
click at [460, 145] on input "Select an option" at bounding box center [458, 146] width 10 height 10
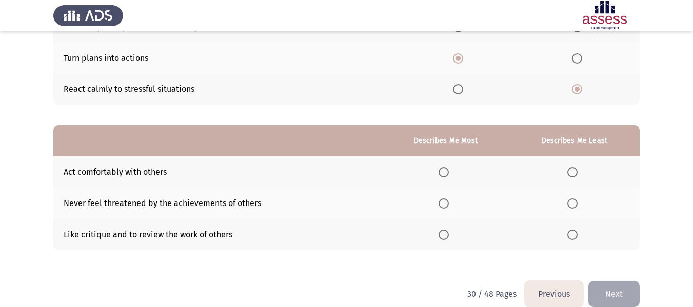
scroll to position [167, 0]
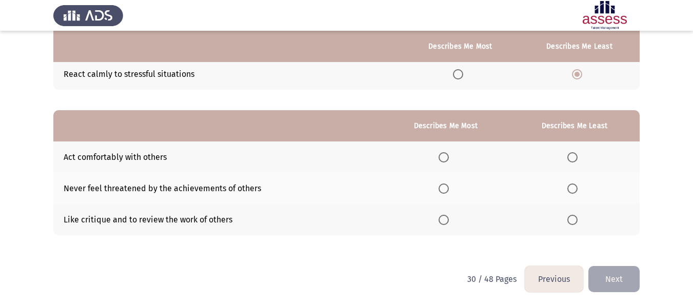
click at [445, 187] on span "Select an option" at bounding box center [444, 189] width 10 height 10
click at [445, 187] on input "Select an option" at bounding box center [444, 189] width 10 height 10
click at [573, 218] on span "Select an option" at bounding box center [572, 220] width 10 height 10
click at [573, 218] on input "Select an option" at bounding box center [572, 220] width 10 height 10
click at [621, 279] on button "Next" at bounding box center [613, 279] width 51 height 26
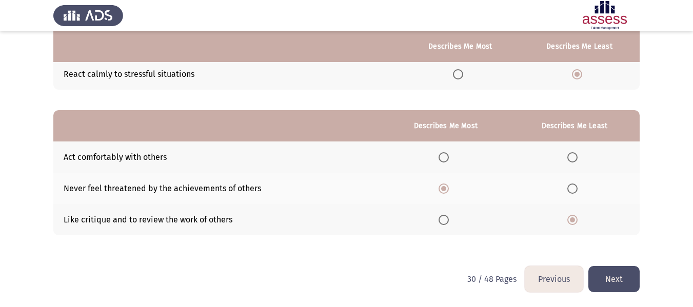
scroll to position [0, 0]
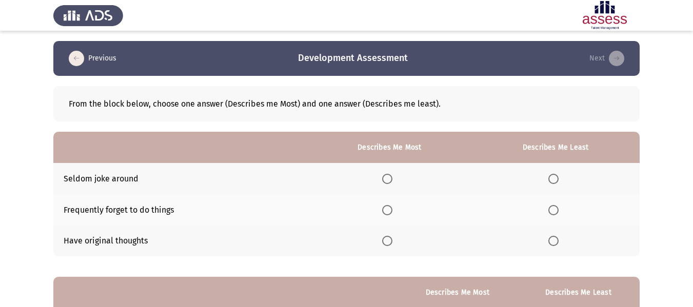
click at [0, 135] on div at bounding box center [0, 153] width 1 height 307
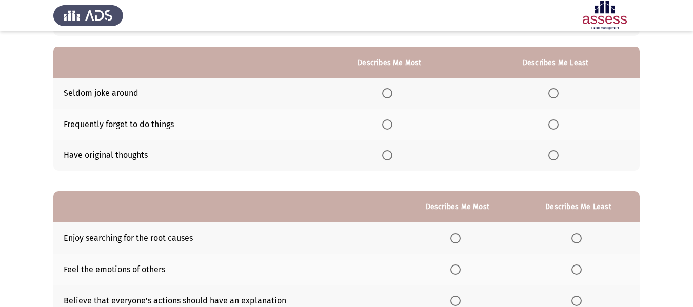
scroll to position [103, 0]
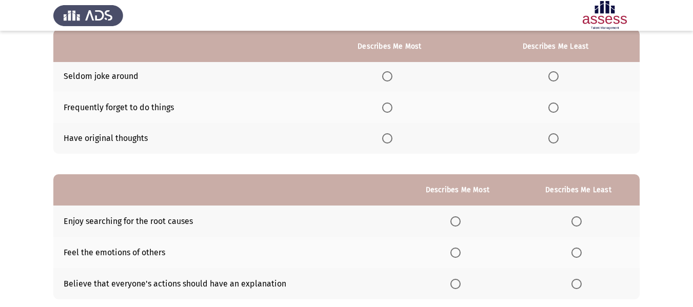
click at [559, 80] on span "Select an option" at bounding box center [553, 76] width 10 height 10
click at [559, 80] on input "Select an option" at bounding box center [553, 76] width 10 height 10
click at [386, 106] on span "Select an option" at bounding box center [387, 108] width 10 height 10
click at [386, 106] on input "Select an option" at bounding box center [387, 108] width 10 height 10
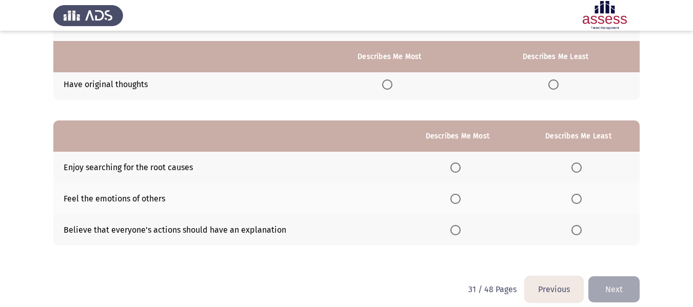
scroll to position [167, 0]
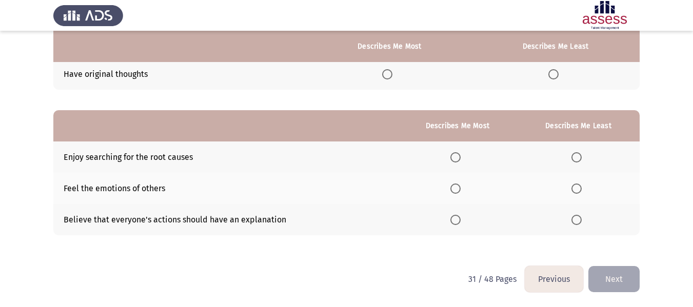
click at [579, 217] on span "Select an option" at bounding box center [576, 220] width 10 height 10
click at [579, 217] on input "Select an option" at bounding box center [576, 220] width 10 height 10
click at [452, 188] on span "Select an option" at bounding box center [455, 189] width 10 height 10
click at [452, 188] on input "Select an option" at bounding box center [455, 189] width 10 height 10
click at [622, 278] on button "Next" at bounding box center [613, 279] width 51 height 26
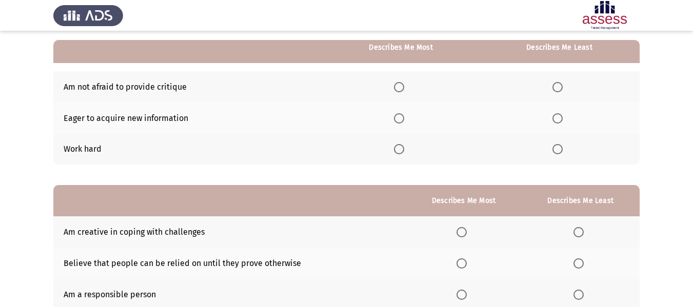
scroll to position [96, 0]
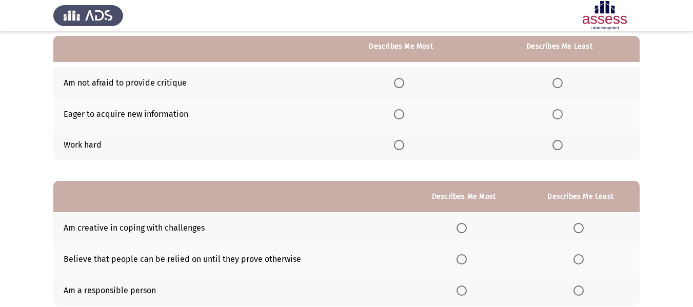
click at [562, 80] on span "Select an option" at bounding box center [557, 83] width 10 height 10
click at [562, 80] on input "Select an option" at bounding box center [557, 83] width 10 height 10
click at [398, 148] on span "Select an option" at bounding box center [399, 145] width 10 height 10
click at [398, 148] on input "Select an option" at bounding box center [399, 145] width 10 height 10
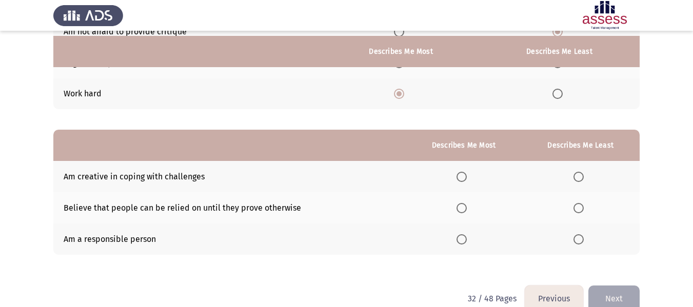
scroll to position [167, 0]
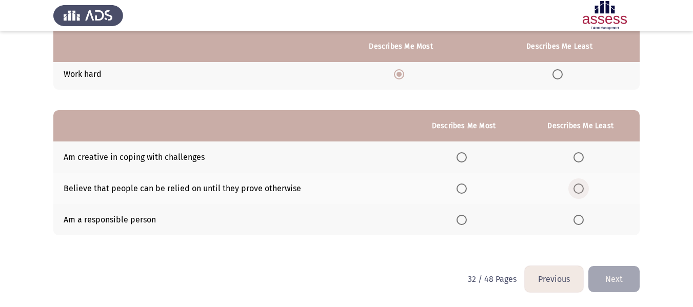
click at [578, 188] on span "Select an option" at bounding box center [579, 189] width 10 height 10
click at [578, 188] on input "Select an option" at bounding box center [579, 189] width 10 height 10
click at [467, 222] on span "Select an option" at bounding box center [462, 220] width 10 height 10
click at [467, 222] on input "Select an option" at bounding box center [462, 220] width 10 height 10
click at [645, 283] on html "Previous Development Assessment Next From the block below, choose one answer (D…" at bounding box center [346, 70] width 693 height 474
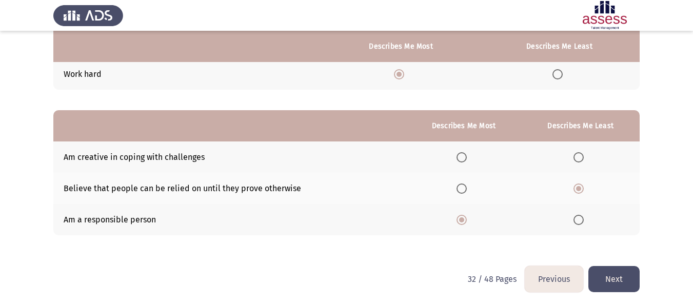
click at [628, 281] on button "Next" at bounding box center [613, 279] width 51 height 26
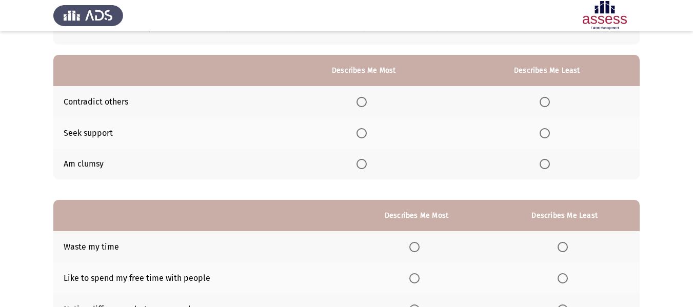
scroll to position [103, 0]
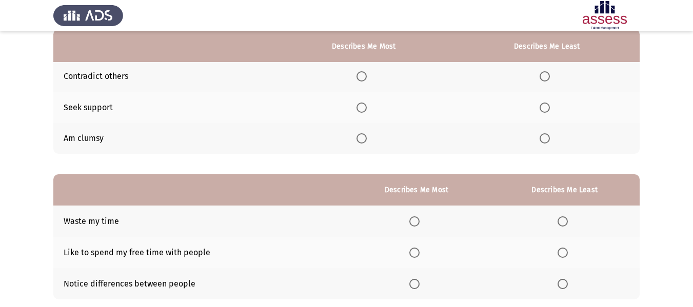
click at [0, 142] on div at bounding box center [0, 153] width 1 height 307
click at [551, 139] on label "Select an option" at bounding box center [547, 138] width 14 height 10
click at [550, 139] on input "Select an option" at bounding box center [545, 138] width 10 height 10
click at [365, 106] on span "Select an option" at bounding box center [362, 108] width 10 height 10
click at [365, 106] on input "Select an option" at bounding box center [362, 108] width 10 height 10
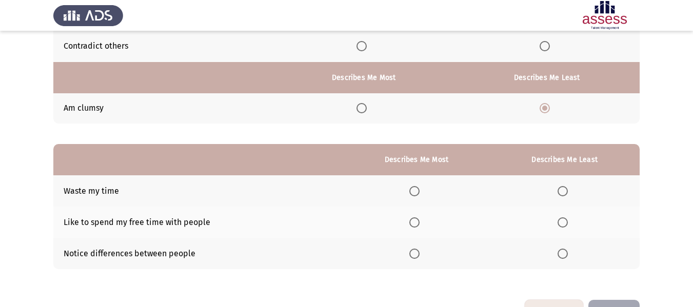
scroll to position [167, 0]
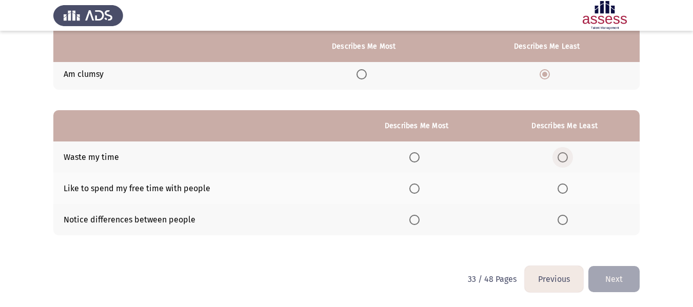
click at [568, 156] on span "Select an option" at bounding box center [563, 157] width 10 height 10
click at [568, 156] on input "Select an option" at bounding box center [563, 157] width 10 height 10
click at [417, 186] on span "Select an option" at bounding box center [414, 189] width 10 height 10
click at [417, 186] on input "Select an option" at bounding box center [414, 189] width 10 height 10
click at [630, 272] on button "Next" at bounding box center [613, 279] width 51 height 26
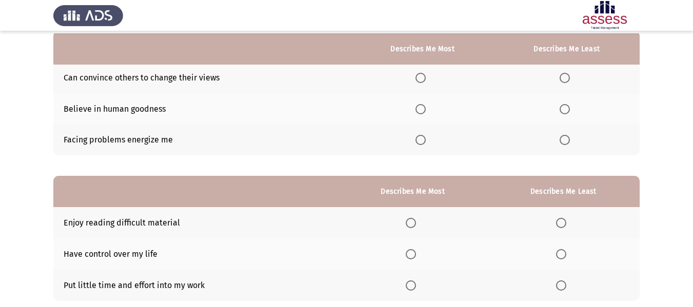
scroll to position [104, 0]
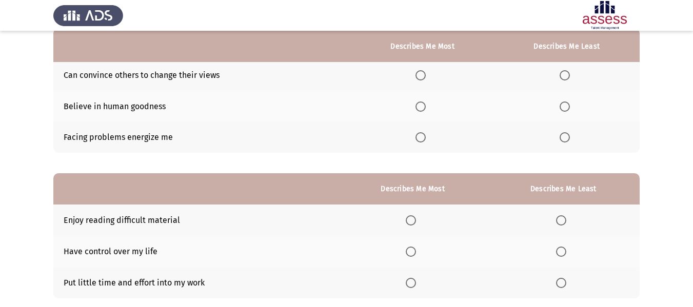
click at [0, 85] on div at bounding box center [0, 153] width 1 height 307
click at [566, 141] on span "Select an option" at bounding box center [565, 137] width 10 height 10
click at [566, 141] on input "Select an option" at bounding box center [565, 137] width 10 height 10
click at [423, 108] on span "Select an option" at bounding box center [421, 107] width 10 height 10
click at [423, 108] on input "Select an option" at bounding box center [421, 107] width 10 height 10
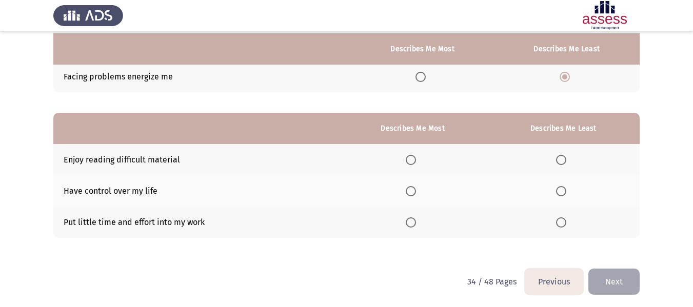
scroll to position [167, 0]
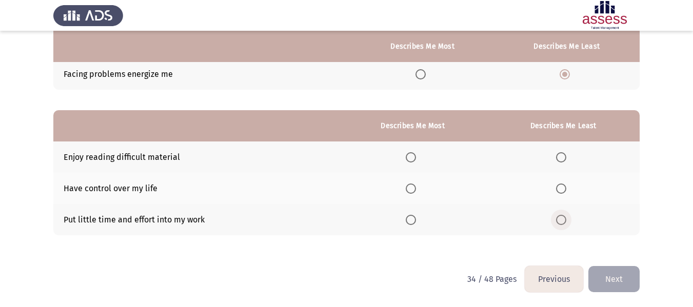
click at [561, 220] on span "Select an option" at bounding box center [561, 220] width 10 height 10
click at [561, 220] on input "Select an option" at bounding box center [561, 220] width 10 height 10
click at [412, 159] on span "Select an option" at bounding box center [411, 157] width 10 height 10
click at [412, 159] on input "Select an option" at bounding box center [411, 157] width 10 height 10
click at [607, 278] on button "Next" at bounding box center [613, 279] width 51 height 26
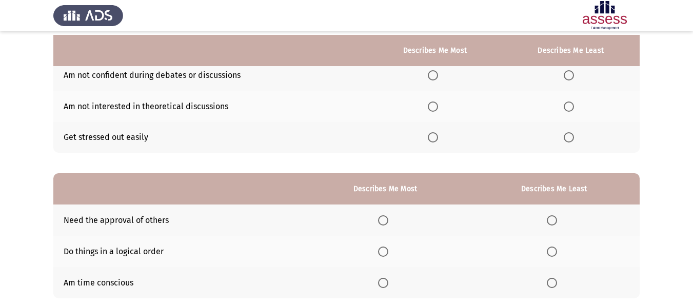
scroll to position [108, 0]
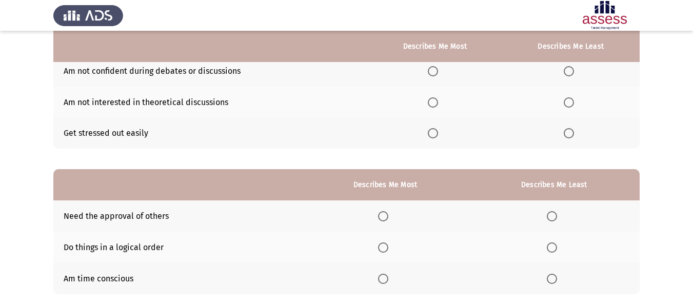
click at [0, 167] on div at bounding box center [0, 153] width 1 height 307
click at [572, 137] on span "Select an option" at bounding box center [569, 133] width 10 height 10
click at [572, 137] on input "Select an option" at bounding box center [569, 133] width 10 height 10
click at [435, 104] on span "Select an option" at bounding box center [433, 102] width 10 height 10
click at [435, 104] on input "Select an option" at bounding box center [433, 102] width 10 height 10
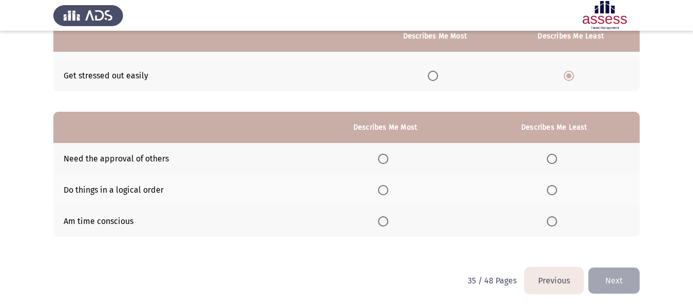
scroll to position [167, 0]
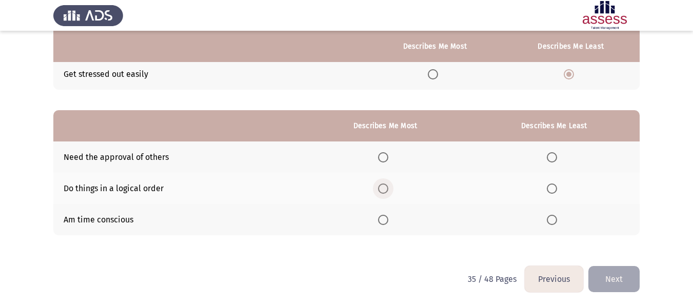
click at [388, 191] on span "Select an option" at bounding box center [383, 189] width 10 height 10
click at [388, 191] on input "Select an option" at bounding box center [383, 189] width 10 height 10
click at [557, 155] on span "Select an option" at bounding box center [552, 157] width 10 height 10
click at [557, 155] on input "Select an option" at bounding box center [552, 157] width 10 height 10
click at [625, 283] on button "Next" at bounding box center [613, 279] width 51 height 26
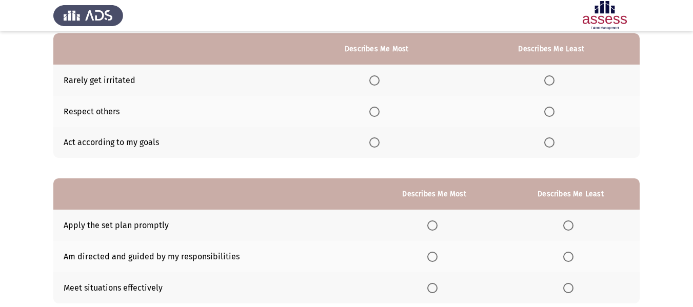
scroll to position [103, 0]
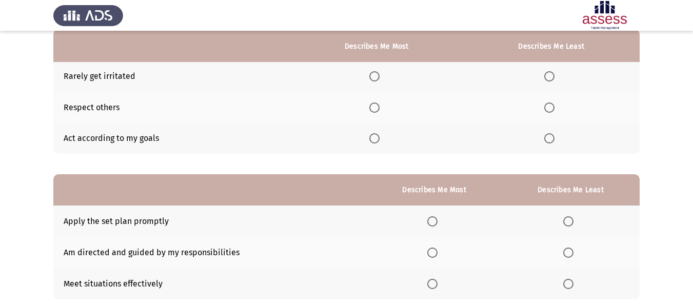
click at [552, 74] on span "Select an option" at bounding box center [549, 76] width 10 height 10
click at [552, 74] on input "Select an option" at bounding box center [549, 76] width 10 height 10
click at [370, 108] on th at bounding box center [376, 107] width 172 height 31
click at [376, 108] on span "Select an option" at bounding box center [374, 108] width 10 height 10
click at [376, 108] on input "Select an option" at bounding box center [374, 108] width 10 height 10
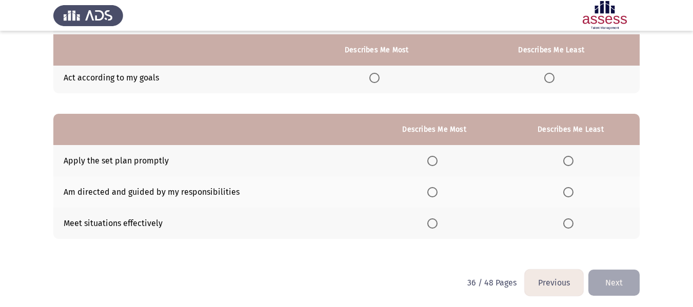
scroll to position [167, 0]
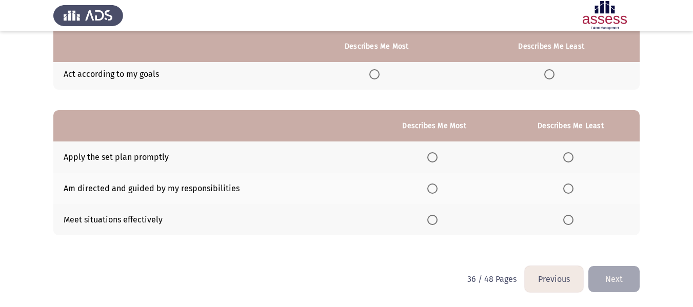
click at [433, 187] on span "Select an option" at bounding box center [432, 189] width 10 height 10
click at [433, 187] on input "Select an option" at bounding box center [432, 189] width 10 height 10
click at [572, 218] on span "Select an option" at bounding box center [568, 220] width 10 height 10
click at [572, 218] on input "Select an option" at bounding box center [568, 220] width 10 height 10
click at [618, 285] on button "Next" at bounding box center [613, 279] width 51 height 26
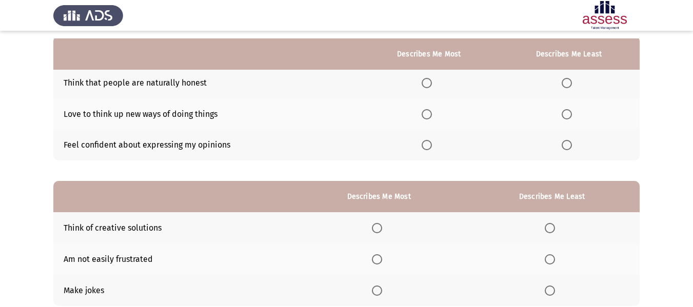
scroll to position [105, 0]
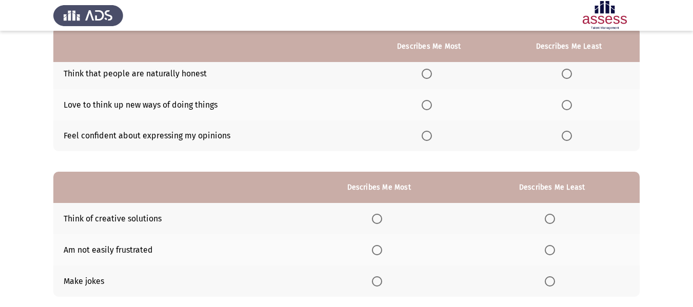
click at [343, 99] on td "Love to think up new ways of doing things" at bounding box center [206, 104] width 307 height 31
click at [571, 137] on span "Select an option" at bounding box center [567, 136] width 10 height 10
click at [571, 137] on input "Select an option" at bounding box center [567, 136] width 10 height 10
click at [431, 107] on span "Select an option" at bounding box center [427, 105] width 10 height 10
click at [431, 107] on input "Select an option" at bounding box center [427, 105] width 10 height 10
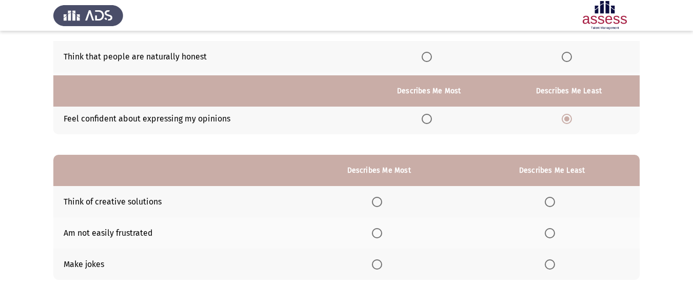
scroll to position [167, 0]
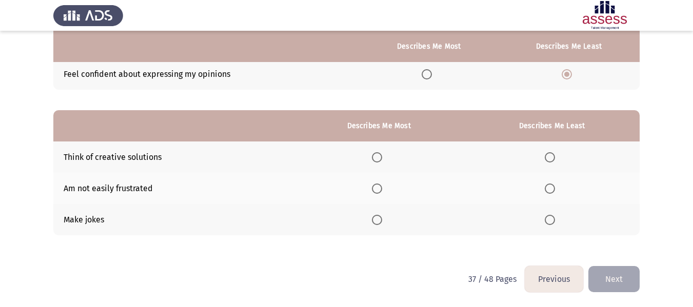
click at [382, 158] on span "Select an option" at bounding box center [377, 157] width 10 height 10
click at [382, 158] on input "Select an option" at bounding box center [377, 157] width 10 height 10
click at [552, 224] on span "Select an option" at bounding box center [550, 220] width 10 height 10
click at [552, 224] on input "Select an option" at bounding box center [550, 220] width 10 height 10
click at [608, 269] on button "Next" at bounding box center [613, 279] width 51 height 26
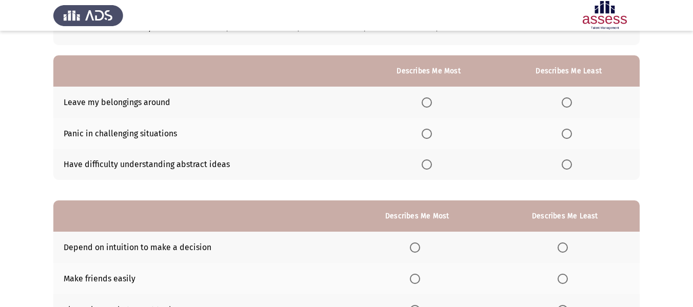
scroll to position [103, 0]
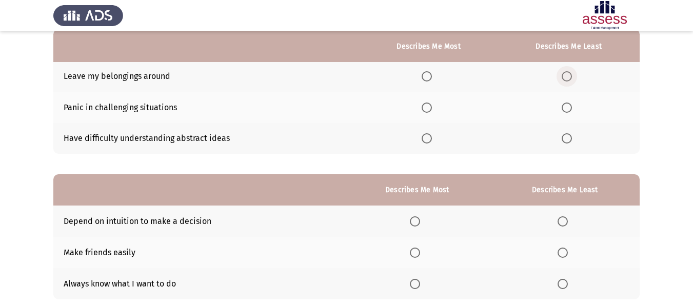
click at [568, 76] on span "Select an option" at bounding box center [567, 76] width 10 height 10
click at [568, 76] on input "Select an option" at bounding box center [567, 76] width 10 height 10
click at [429, 138] on span "Select an option" at bounding box center [427, 138] width 10 height 10
click at [429, 138] on input "Select an option" at bounding box center [427, 138] width 10 height 10
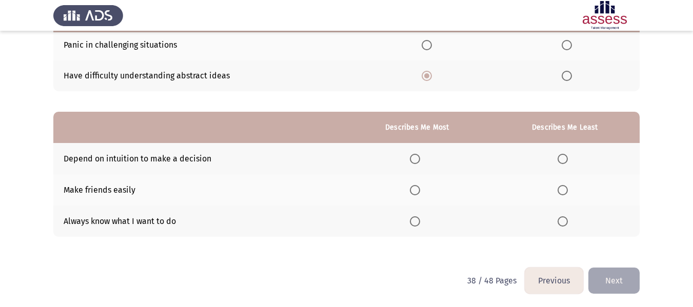
scroll to position [167, 0]
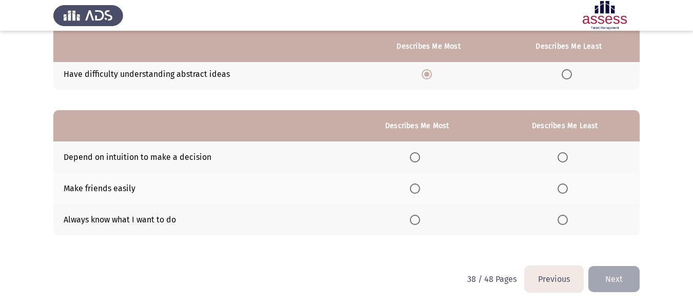
click at [420, 192] on span "Select an option" at bounding box center [415, 189] width 10 height 10
click at [420, 192] on input "Select an option" at bounding box center [415, 189] width 10 height 10
click at [567, 157] on span "Select an option" at bounding box center [563, 157] width 10 height 10
click at [567, 157] on input "Select an option" at bounding box center [563, 157] width 10 height 10
click at [634, 278] on button "Next" at bounding box center [613, 279] width 51 height 26
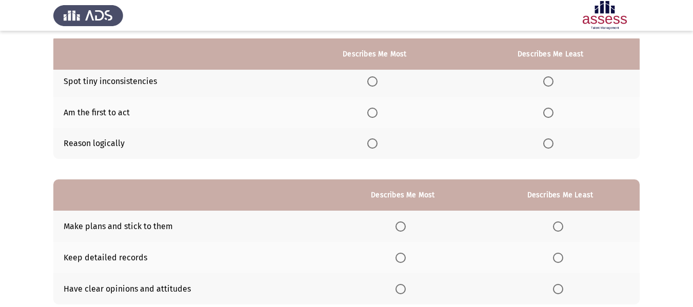
scroll to position [110, 0]
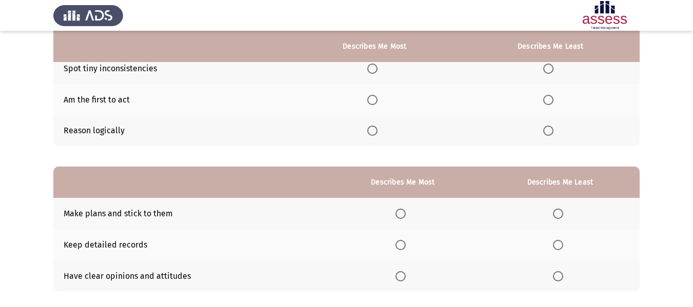
click at [547, 69] on span "Select an option" at bounding box center [548, 69] width 10 height 10
click at [547, 69] on input "Select an option" at bounding box center [548, 69] width 10 height 10
click at [378, 98] on span "Select an option" at bounding box center [372, 100] width 10 height 10
click at [378, 98] on input "Select an option" at bounding box center [372, 100] width 10 height 10
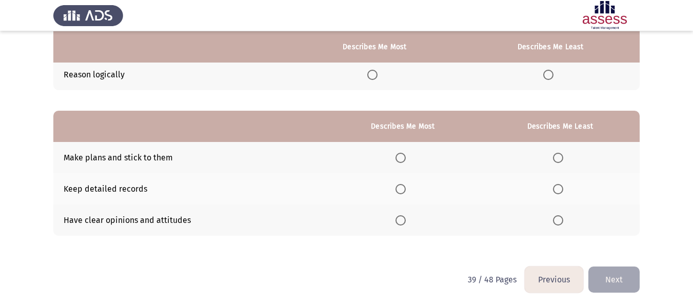
scroll to position [167, 0]
click at [560, 191] on span "Select an option" at bounding box center [558, 189] width 10 height 10
click at [560, 191] on input "Select an option" at bounding box center [558, 189] width 10 height 10
click at [400, 160] on span "Select an option" at bounding box center [401, 157] width 10 height 10
click at [400, 160] on input "Select an option" at bounding box center [401, 157] width 10 height 10
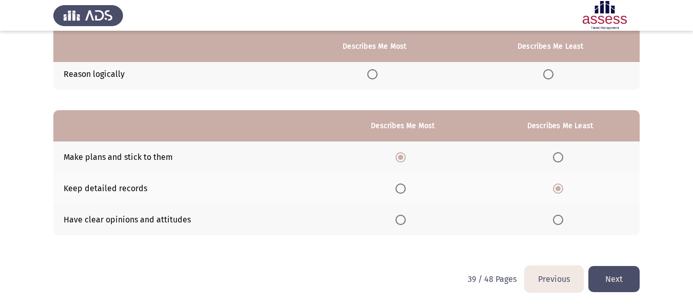
click at [403, 216] on span "Select an option" at bounding box center [401, 220] width 10 height 10
click at [403, 216] on input "Select an option" at bounding box center [401, 220] width 10 height 10
click at [611, 285] on button "Next" at bounding box center [613, 279] width 51 height 26
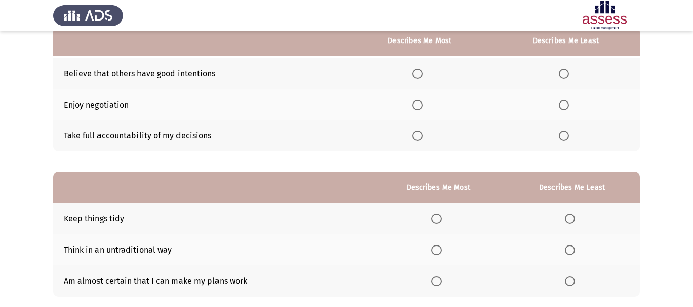
scroll to position [108, 0]
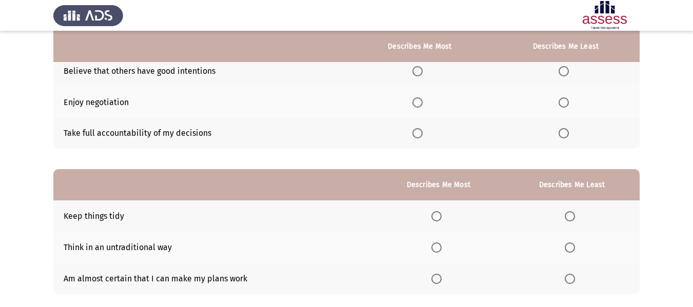
click at [419, 71] on span "Select an option" at bounding box center [417, 71] width 10 height 10
click at [419, 71] on input "Select an option" at bounding box center [417, 71] width 10 height 10
click at [565, 102] on span "Select an option" at bounding box center [564, 102] width 10 height 10
click at [565, 102] on input "Select an option" at bounding box center [564, 102] width 10 height 10
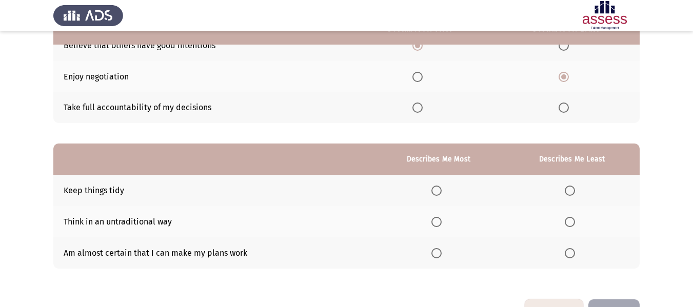
scroll to position [115, 0]
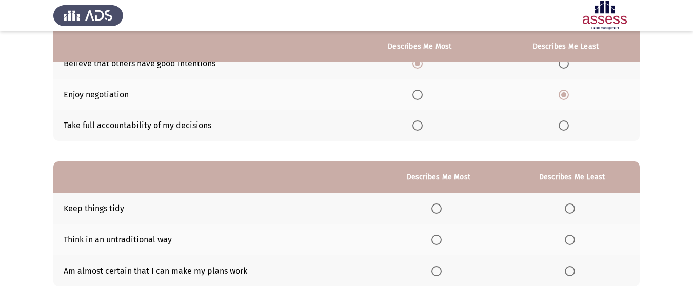
click at [427, 92] on label "Select an option" at bounding box center [419, 95] width 14 height 10
click at [423, 92] on input "Select an option" at bounding box center [417, 95] width 10 height 10
click at [566, 67] on span "Select an option" at bounding box center [564, 63] width 10 height 10
click at [566, 67] on input "Select an option" at bounding box center [564, 63] width 10 height 10
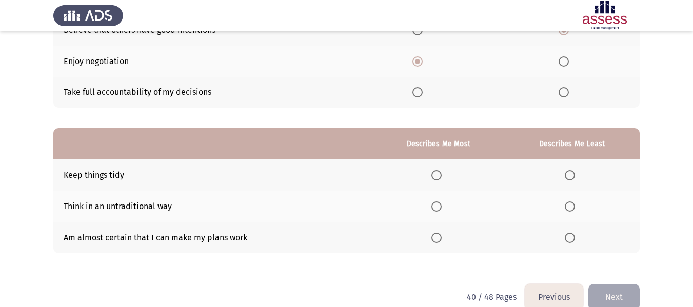
scroll to position [167, 0]
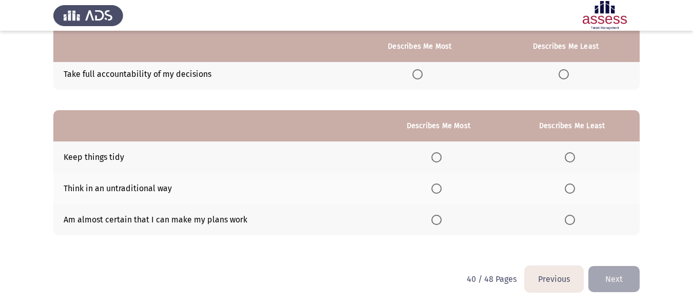
click at [562, 73] on span "Select an option" at bounding box center [564, 74] width 10 height 10
click at [562, 73] on input "Select an option" at bounding box center [564, 74] width 10 height 10
click at [573, 223] on span "Select an option" at bounding box center [570, 220] width 10 height 10
click at [573, 223] on input "Select an option" at bounding box center [570, 220] width 10 height 10
click at [572, 189] on span "Select an option" at bounding box center [570, 189] width 10 height 10
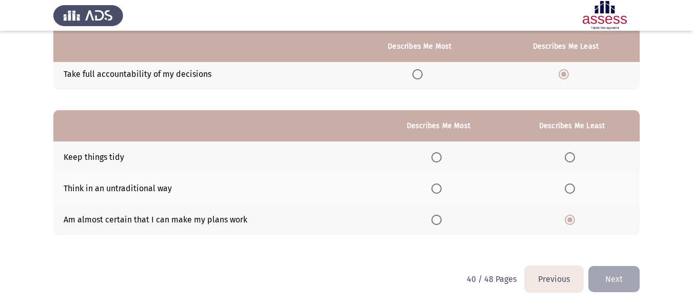
click at [572, 189] on input "Select an option" at bounding box center [570, 189] width 10 height 10
click at [439, 219] on span "Select an option" at bounding box center [436, 220] width 10 height 10
click at [439, 219] on input "Select an option" at bounding box center [436, 220] width 10 height 10
click at [616, 279] on button "Next" at bounding box center [613, 279] width 51 height 26
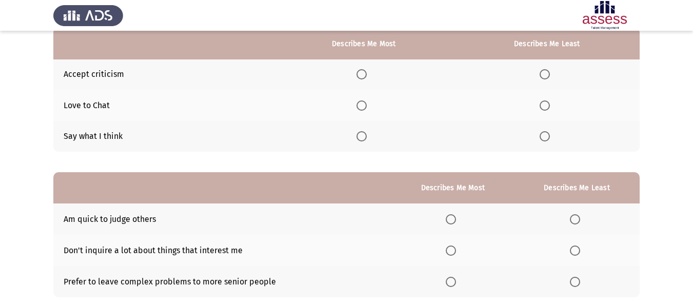
scroll to position [110, 0]
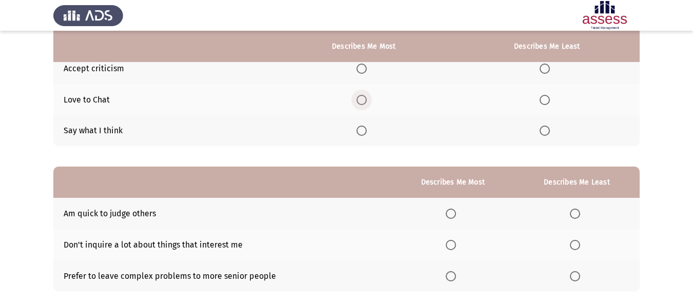
click at [359, 101] on span "Select an option" at bounding box center [362, 100] width 10 height 10
click at [359, 101] on input "Select an option" at bounding box center [362, 100] width 10 height 10
click at [547, 129] on span "Select an option" at bounding box center [545, 131] width 10 height 10
click at [547, 129] on input "Select an option" at bounding box center [545, 131] width 10 height 10
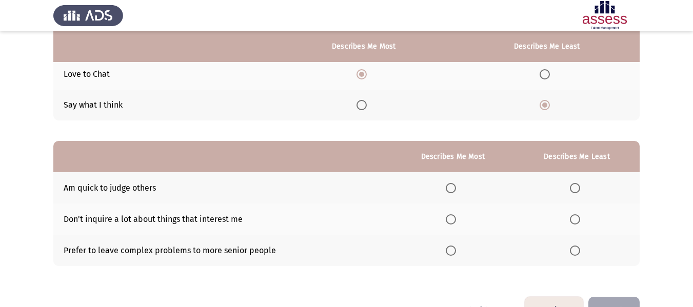
scroll to position [167, 0]
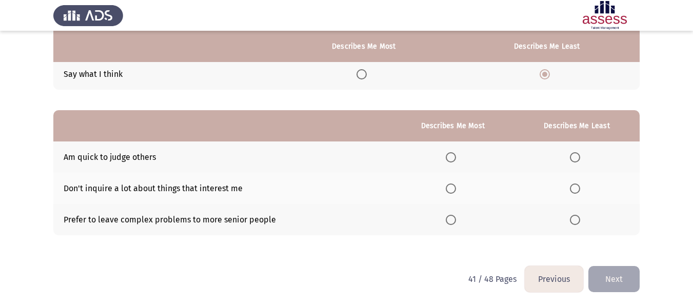
click at [579, 155] on span "Select an option" at bounding box center [575, 157] width 10 height 10
click at [579, 155] on input "Select an option" at bounding box center [575, 157] width 10 height 10
click at [451, 222] on span "Select an option" at bounding box center [451, 220] width 10 height 10
click at [451, 222] on input "Select an option" at bounding box center [451, 220] width 10 height 10
click at [626, 276] on button "Next" at bounding box center [613, 279] width 51 height 26
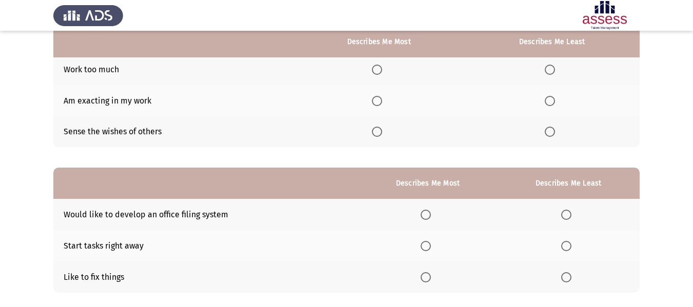
scroll to position [105, 0]
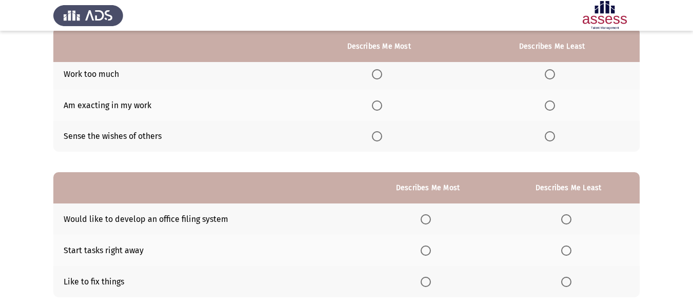
click at [386, 134] on label "Select an option" at bounding box center [379, 136] width 14 height 10
click at [382, 134] on input "Select an option" at bounding box center [377, 136] width 10 height 10
click at [551, 104] on span "Select an option" at bounding box center [550, 106] width 10 height 10
click at [551, 104] on input "Select an option" at bounding box center [550, 106] width 10 height 10
click at [550, 74] on span "Select an option" at bounding box center [550, 74] width 0 height 0
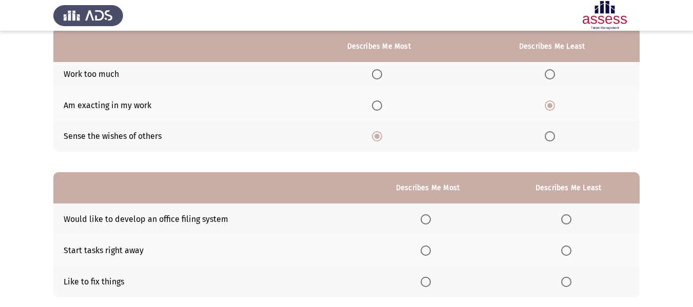
click at [551, 74] on input "Select an option" at bounding box center [550, 74] width 10 height 10
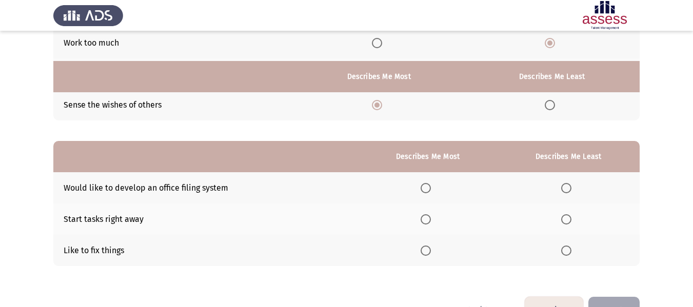
scroll to position [167, 0]
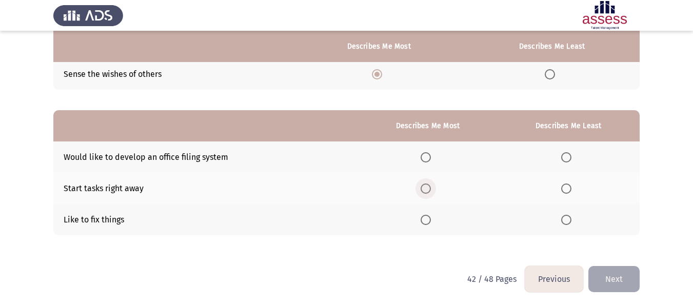
click at [424, 190] on span "Select an option" at bounding box center [426, 189] width 10 height 10
click at [424, 190] on input "Select an option" at bounding box center [426, 189] width 10 height 10
click at [572, 155] on label "Select an option" at bounding box center [568, 157] width 14 height 10
click at [571, 155] on input "Select an option" at bounding box center [566, 157] width 10 height 10
click at [428, 223] on span "Select an option" at bounding box center [426, 220] width 10 height 10
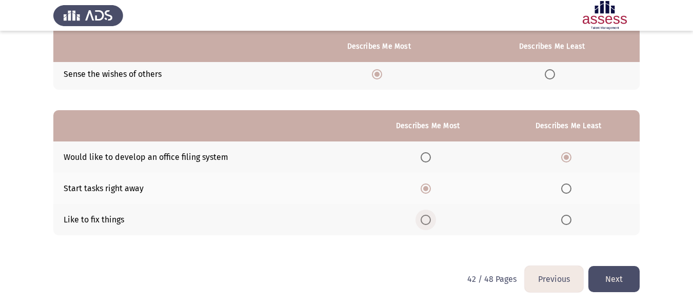
click at [428, 223] on input "Select an option" at bounding box center [426, 220] width 10 height 10
click at [612, 272] on button "Next" at bounding box center [613, 279] width 51 height 26
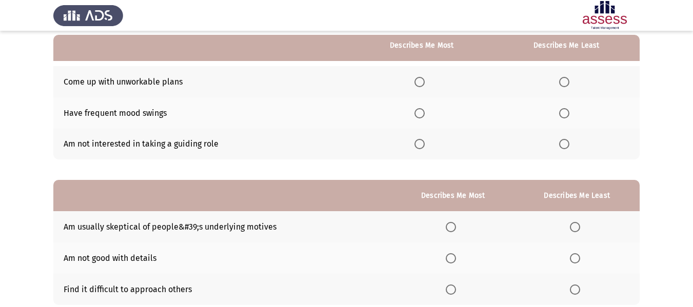
scroll to position [94, 0]
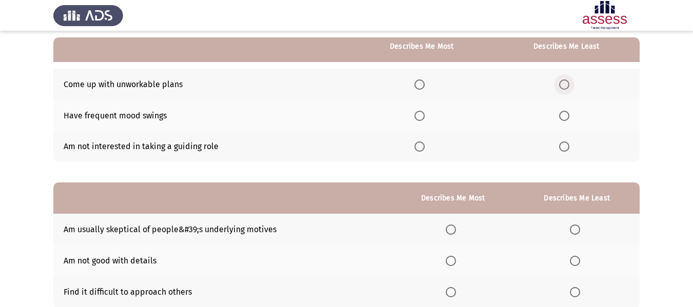
click at [568, 81] on span "Select an option" at bounding box center [564, 85] width 10 height 10
click at [568, 81] on input "Select an option" at bounding box center [564, 85] width 10 height 10
click at [570, 113] on label "Select an option" at bounding box center [566, 116] width 14 height 10
click at [569, 113] on input "Select an option" at bounding box center [564, 116] width 10 height 10
click at [427, 147] on label "Select an option" at bounding box center [421, 147] width 14 height 10
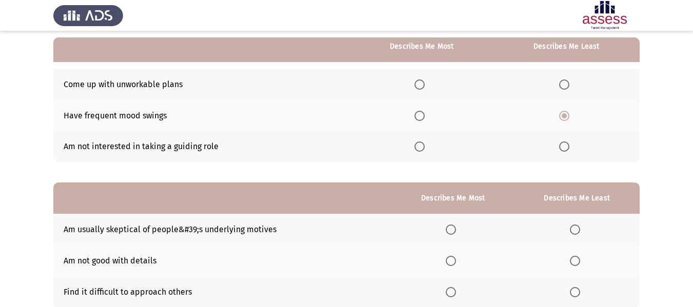
click at [425, 147] on input "Select an option" at bounding box center [419, 147] width 10 height 10
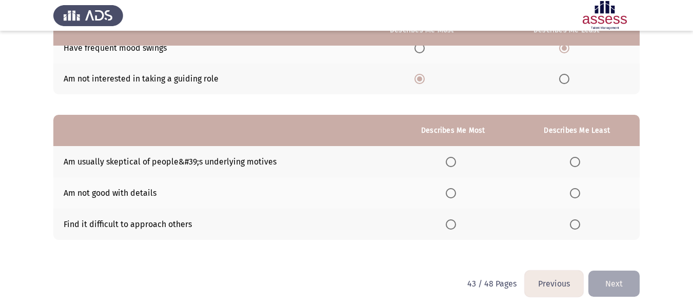
scroll to position [167, 0]
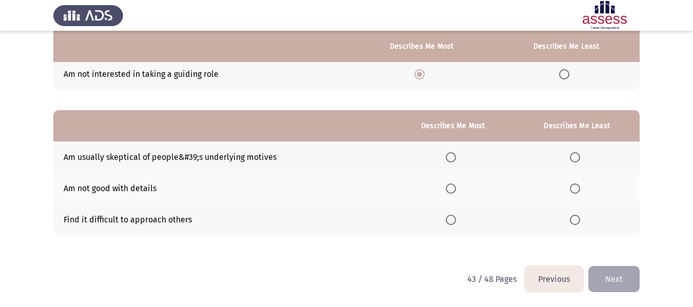
click at [453, 188] on span "Select an option" at bounding box center [451, 189] width 10 height 10
click at [453, 188] on input "Select an option" at bounding box center [451, 189] width 10 height 10
click at [574, 222] on span "Select an option" at bounding box center [575, 220] width 10 height 10
click at [574, 222] on input "Select an option" at bounding box center [575, 220] width 10 height 10
click at [628, 287] on button "Next" at bounding box center [613, 279] width 51 height 26
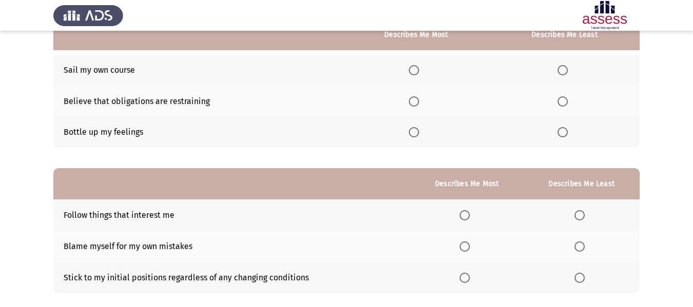
scroll to position [110, 0]
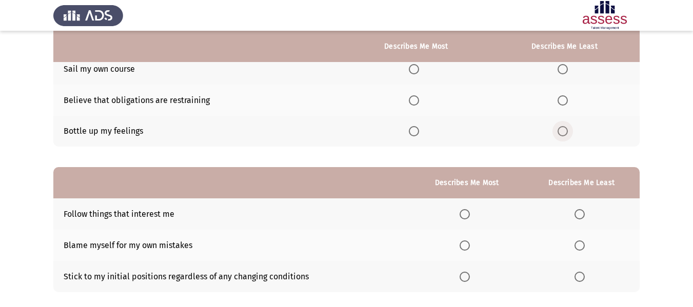
click at [565, 128] on span "Select an option" at bounding box center [563, 131] width 10 height 10
click at [565, 128] on input "Select an option" at bounding box center [563, 131] width 10 height 10
click at [417, 73] on span "Select an option" at bounding box center [414, 69] width 10 height 10
click at [417, 73] on input "Select an option" at bounding box center [414, 69] width 10 height 10
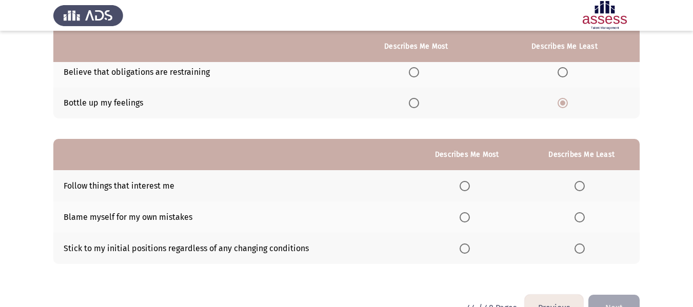
scroll to position [167, 0]
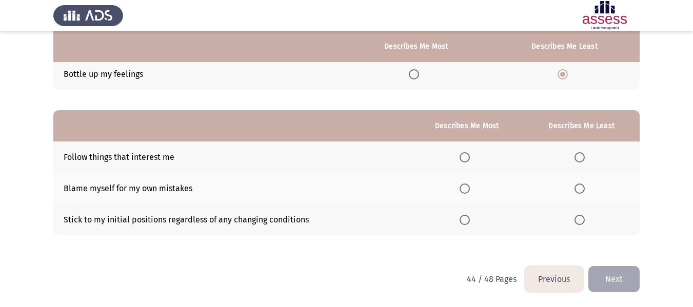
click at [584, 190] on span "Select an option" at bounding box center [580, 189] width 10 height 10
click at [584, 190] on input "Select an option" at bounding box center [580, 189] width 10 height 10
click at [470, 156] on span "Select an option" at bounding box center [465, 157] width 10 height 10
click at [470, 156] on input "Select an option" at bounding box center [465, 157] width 10 height 10
click at [623, 282] on button "Next" at bounding box center [613, 279] width 51 height 26
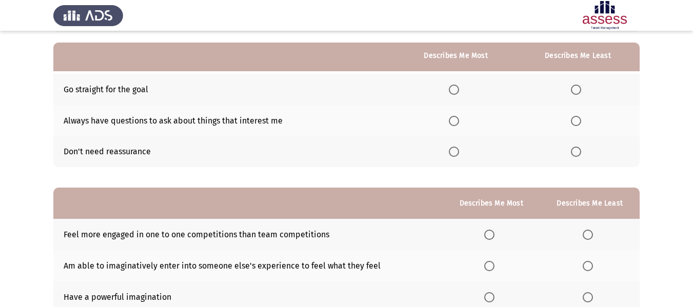
scroll to position [103, 0]
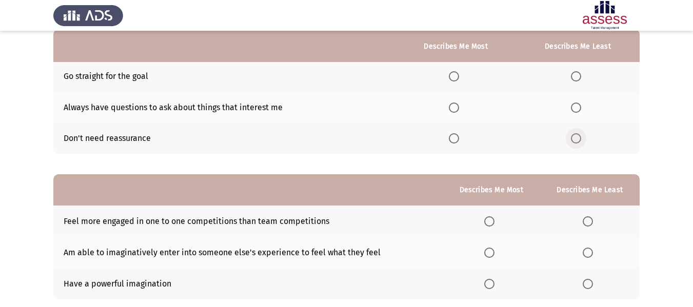
click at [579, 138] on span "Select an option" at bounding box center [576, 138] width 10 height 10
click at [579, 138] on input "Select an option" at bounding box center [576, 138] width 10 height 10
click at [459, 107] on span "Select an option" at bounding box center [454, 108] width 10 height 10
click at [459, 107] on input "Select an option" at bounding box center [454, 108] width 10 height 10
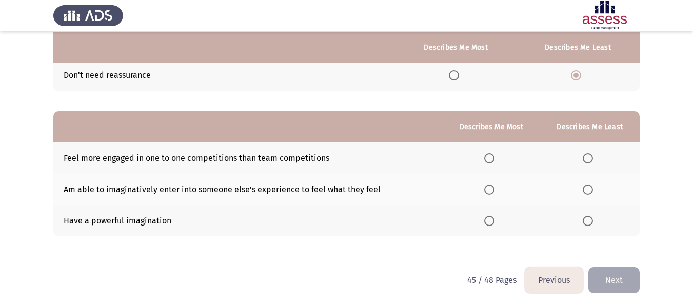
scroll to position [167, 0]
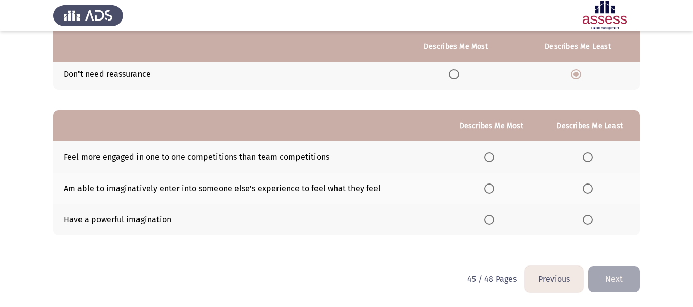
click at [588, 189] on span "Select an option" at bounding box center [588, 189] width 0 height 0
click at [588, 188] on input "Select an option" at bounding box center [588, 189] width 10 height 10
click at [492, 224] on span "Select an option" at bounding box center [489, 220] width 10 height 10
click at [492, 224] on input "Select an option" at bounding box center [489, 220] width 10 height 10
click at [499, 155] on label "Select an option" at bounding box center [491, 157] width 14 height 10
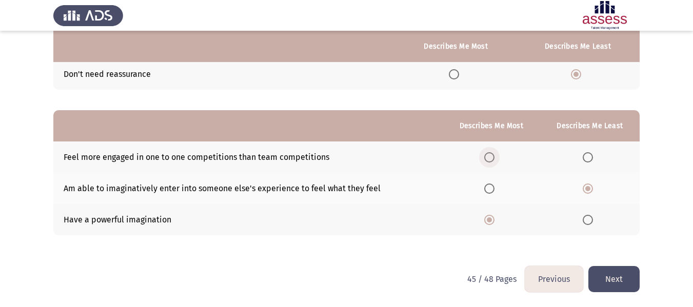
click at [495, 155] on input "Select an option" at bounding box center [489, 157] width 10 height 10
click at [611, 268] on button "Next" at bounding box center [613, 279] width 51 height 26
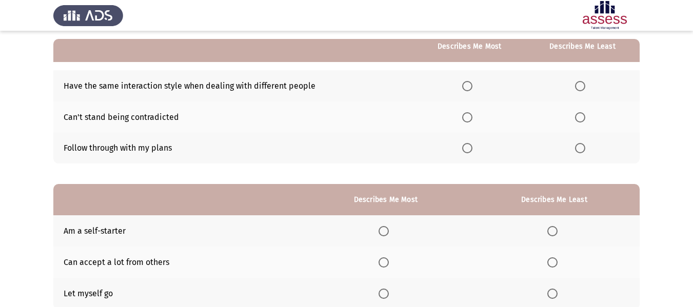
scroll to position [94, 0]
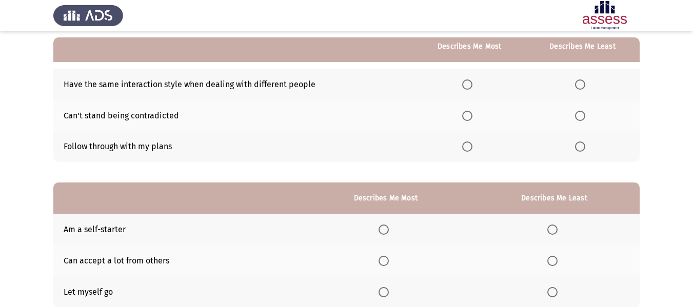
click at [580, 117] on span "Select an option" at bounding box center [580, 116] width 10 height 10
click at [580, 117] on input "Select an option" at bounding box center [580, 116] width 10 height 10
click at [469, 82] on span "Select an option" at bounding box center [467, 85] width 10 height 10
click at [469, 82] on input "Select an option" at bounding box center [467, 85] width 10 height 10
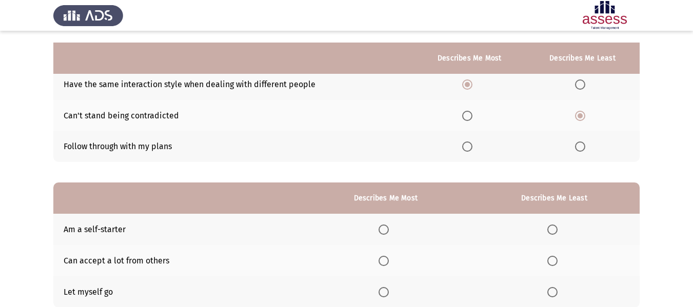
scroll to position [146, 0]
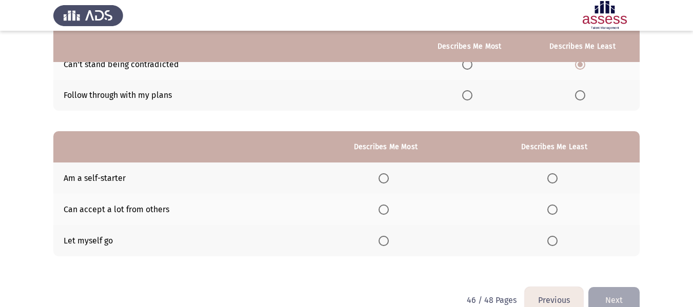
click at [556, 241] on span "Select an option" at bounding box center [552, 241] width 10 height 10
click at [556, 241] on input "Select an option" at bounding box center [552, 241] width 10 height 10
click at [386, 206] on span "Select an option" at bounding box center [384, 210] width 10 height 10
click at [386, 206] on input "Select an option" at bounding box center [384, 210] width 10 height 10
click at [611, 297] on button "Next" at bounding box center [613, 300] width 51 height 26
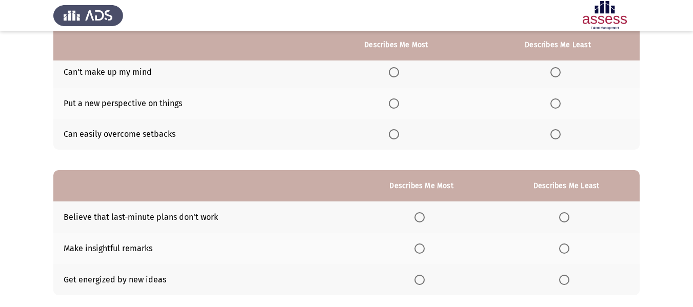
scroll to position [104, 0]
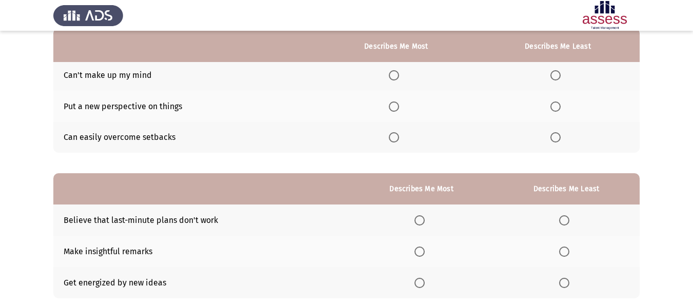
click at [563, 72] on label "Select an option" at bounding box center [557, 75] width 14 height 10
click at [561, 72] on input "Select an option" at bounding box center [555, 75] width 10 height 10
click at [398, 136] on span "Select an option" at bounding box center [394, 137] width 10 height 10
click at [398, 136] on input "Select an option" at bounding box center [394, 137] width 10 height 10
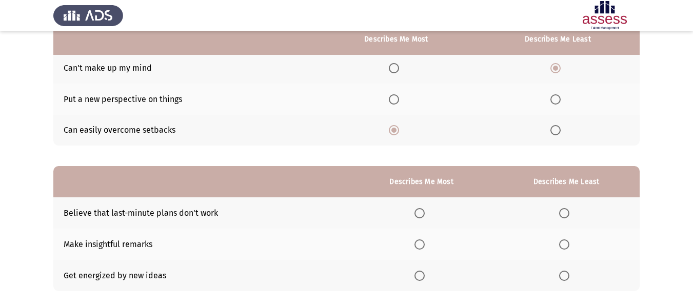
scroll to position [155, 0]
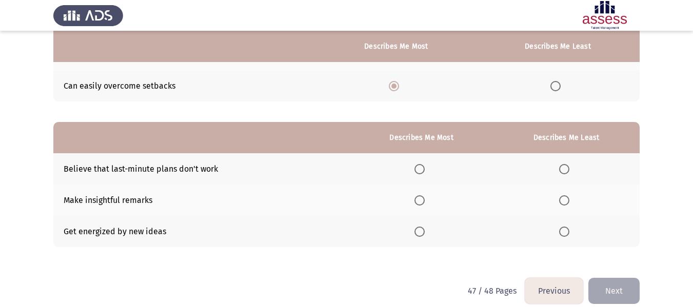
click at [427, 202] on label "Select an option" at bounding box center [421, 200] width 14 height 10
click at [425, 202] on input "Select an option" at bounding box center [419, 200] width 10 height 10
click at [573, 168] on label "Select an option" at bounding box center [566, 169] width 14 height 10
click at [569, 168] on input "Select an option" at bounding box center [564, 169] width 10 height 10
click at [636, 295] on button "Next" at bounding box center [613, 291] width 51 height 26
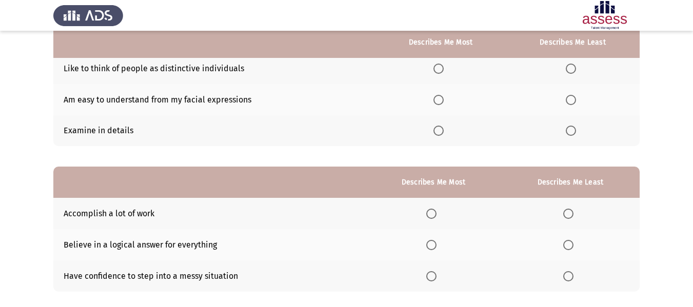
scroll to position [106, 0]
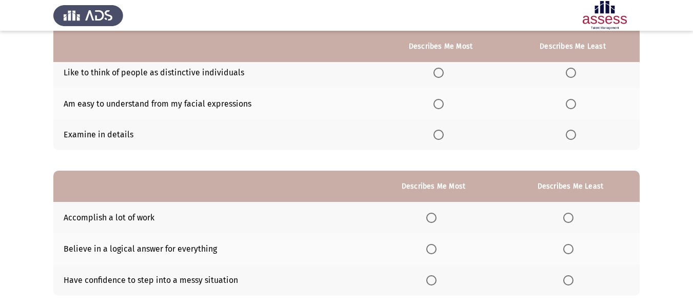
click at [568, 73] on span "Select an option" at bounding box center [571, 73] width 10 height 10
click at [568, 73] on input "Select an option" at bounding box center [571, 73] width 10 height 10
click at [442, 104] on span "Select an option" at bounding box center [438, 104] width 10 height 10
click at [442, 104] on input "Select an option" at bounding box center [438, 104] width 10 height 10
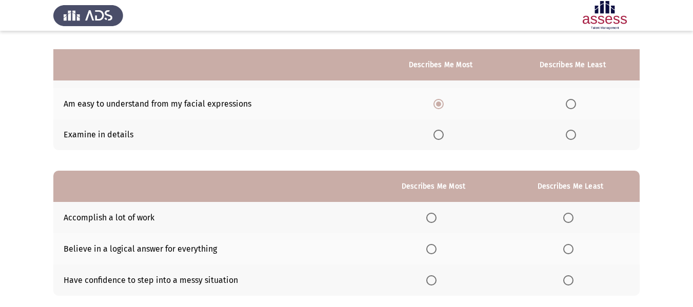
scroll to position [157, 0]
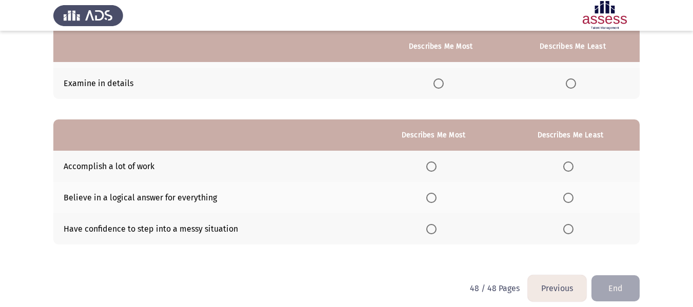
click at [437, 230] on span "Select an option" at bounding box center [431, 229] width 10 height 10
click at [437, 230] on input "Select an option" at bounding box center [431, 229] width 10 height 10
click at [568, 203] on span "Select an option" at bounding box center [568, 198] width 10 height 10
click at [568, 203] on input "Select an option" at bounding box center [568, 198] width 10 height 10
click at [613, 297] on button "End" at bounding box center [615, 288] width 48 height 26
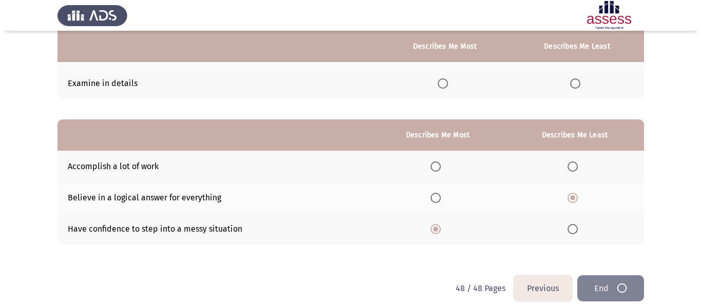
scroll to position [0, 0]
